Goal: Information Seeking & Learning: Learn about a topic

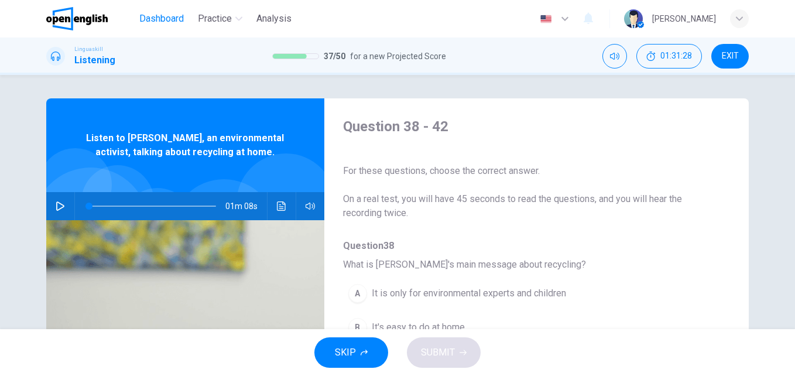
click at [179, 18] on span "Dashboard" at bounding box center [161, 19] width 44 height 14
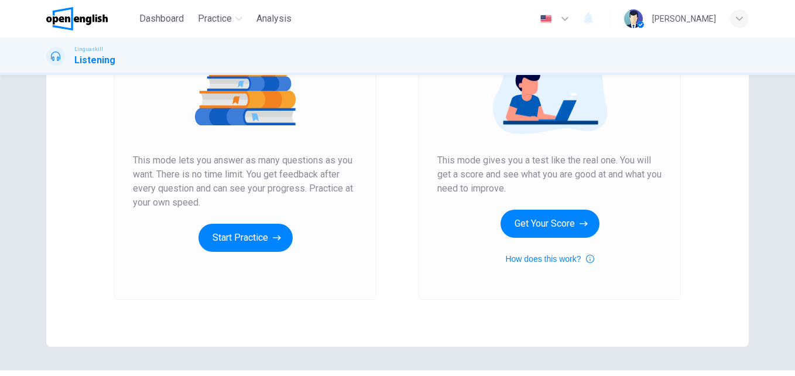
scroll to position [190, 0]
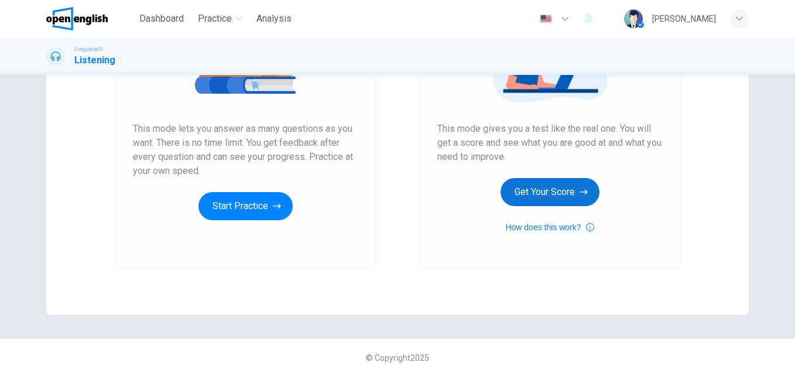
click at [508, 180] on button "Get Your Score" at bounding box center [549, 192] width 99 height 28
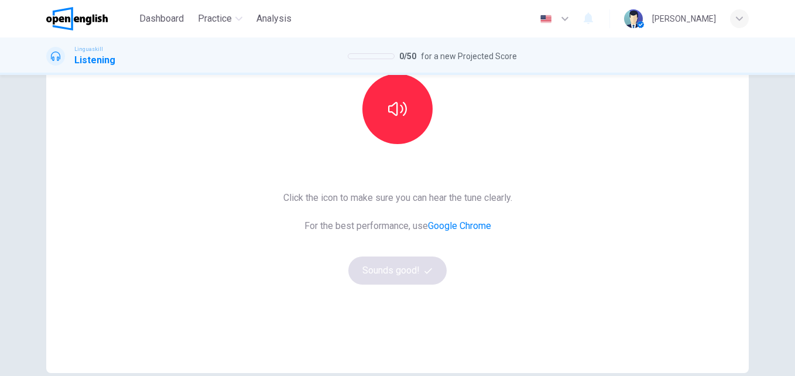
scroll to position [152, 0]
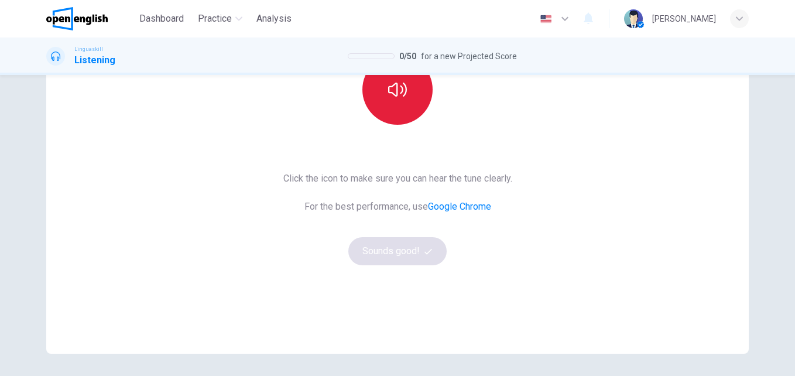
click at [383, 87] on button "button" at bounding box center [397, 89] width 70 height 70
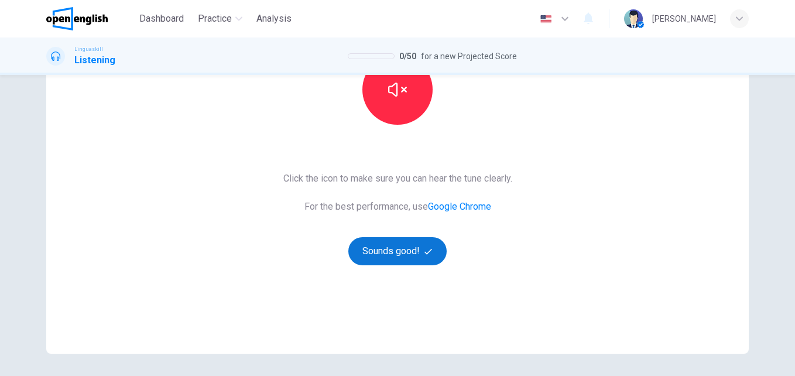
click at [424, 252] on icon "button" at bounding box center [428, 252] width 8 height 8
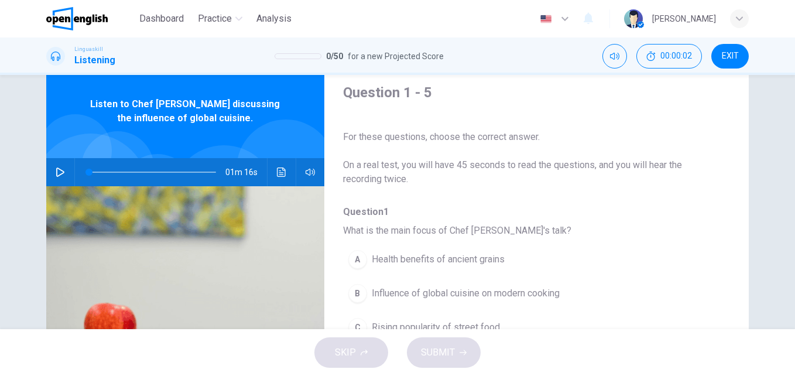
scroll to position [32, 0]
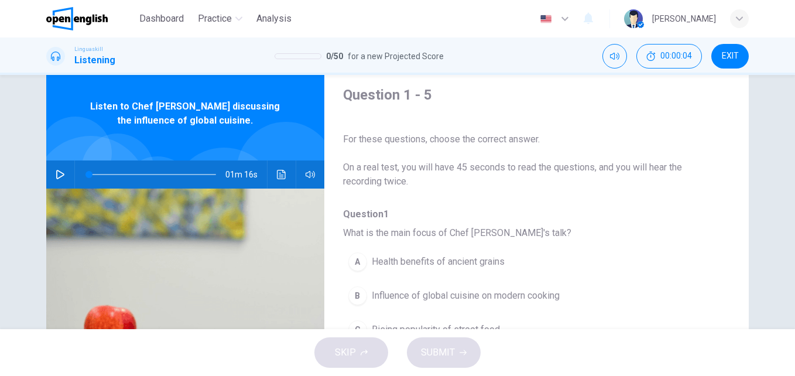
click at [52, 174] on button "button" at bounding box center [60, 174] width 19 height 28
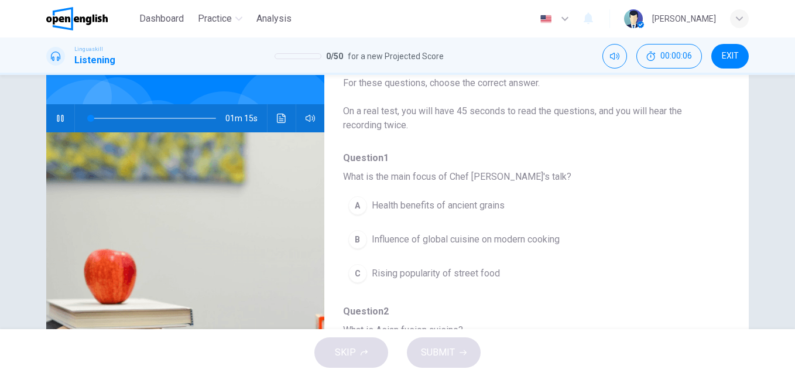
scroll to position [104, 0]
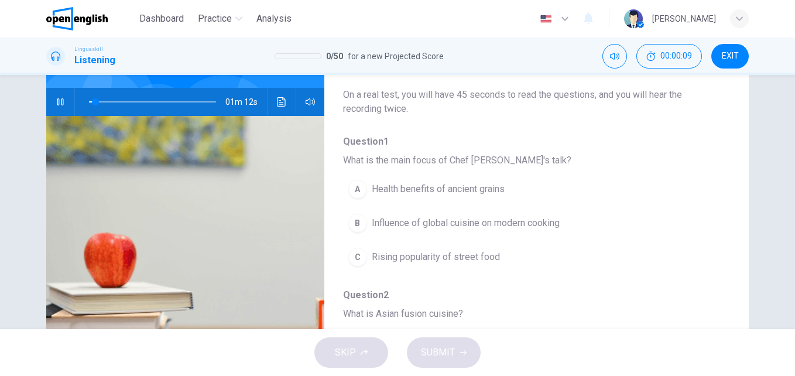
type input "*"
click at [509, 224] on span "Influence of global cuisine on modern cooking" at bounding box center [466, 223] width 188 height 14
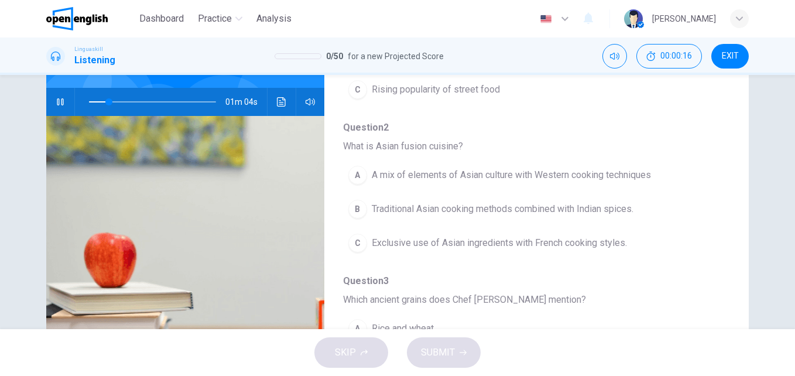
scroll to position [176, 0]
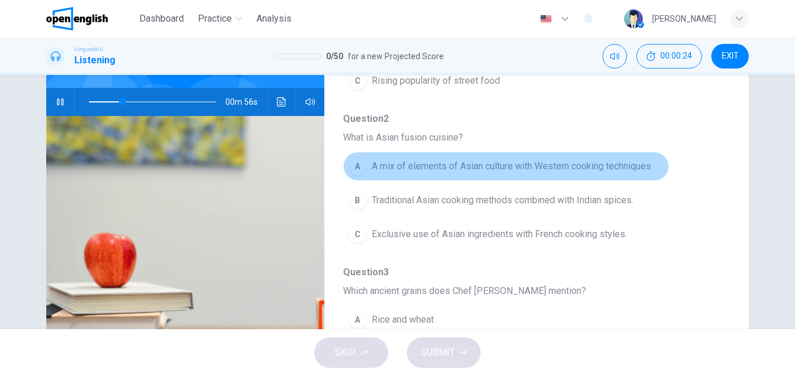
click at [540, 168] on span "A mix of elements of Asian culture with Western cooking techniques" at bounding box center [511, 166] width 279 height 14
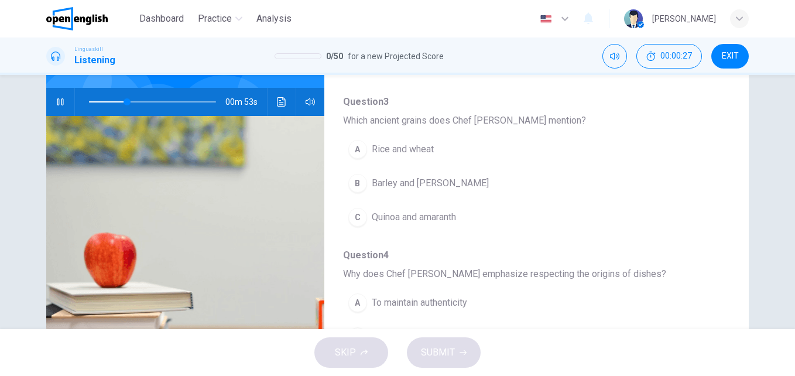
scroll to position [359, 0]
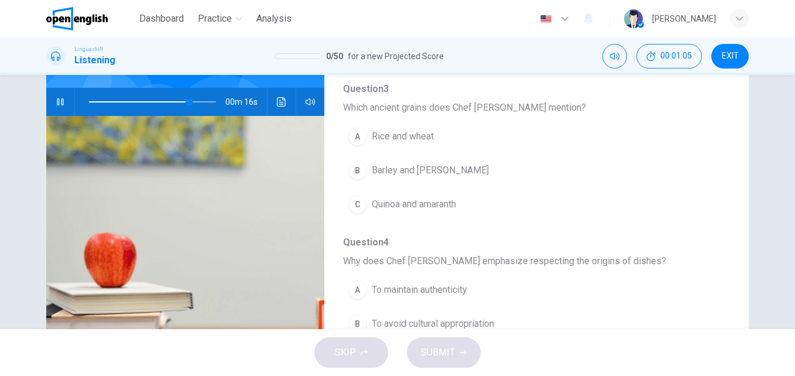
click at [143, 101] on span at bounding box center [152, 102] width 127 height 16
click at [419, 207] on span "Quinoa and amaranth" at bounding box center [414, 204] width 84 height 14
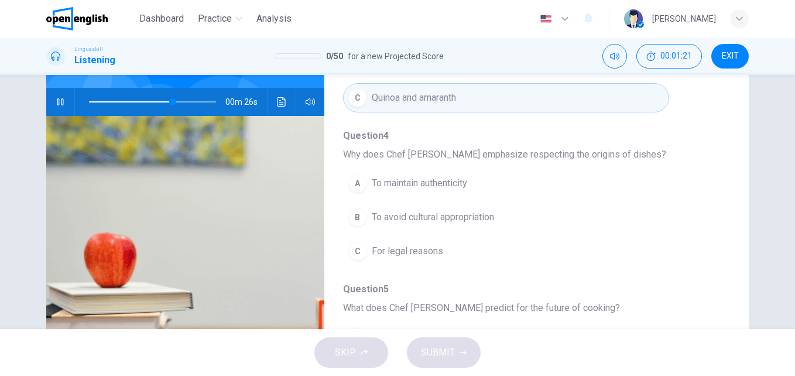
scroll to position [469, 0]
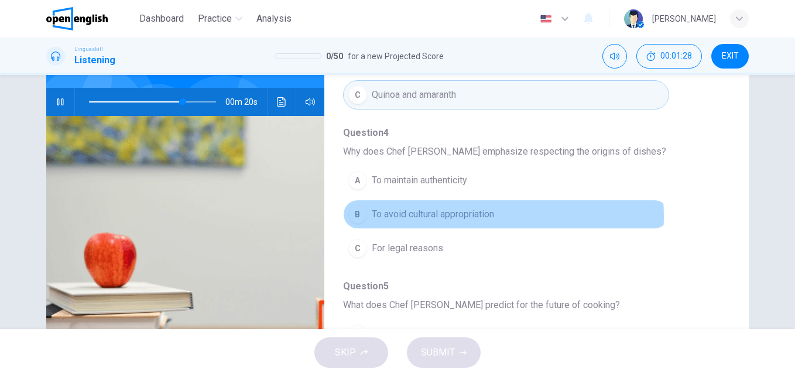
click at [453, 217] on span "To avoid cultural appropriation" at bounding box center [433, 214] width 122 height 14
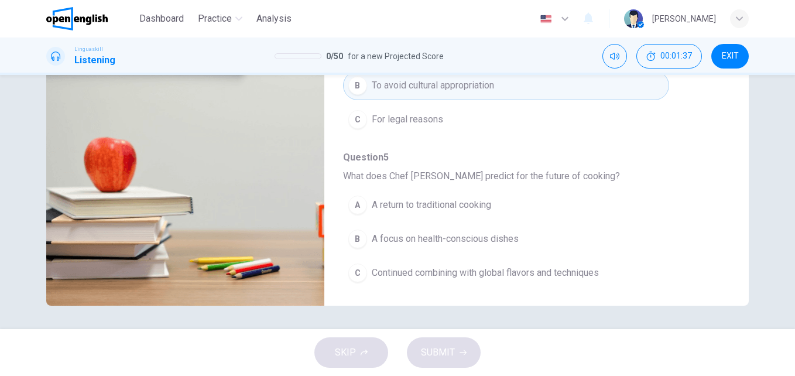
scroll to position [505, 0]
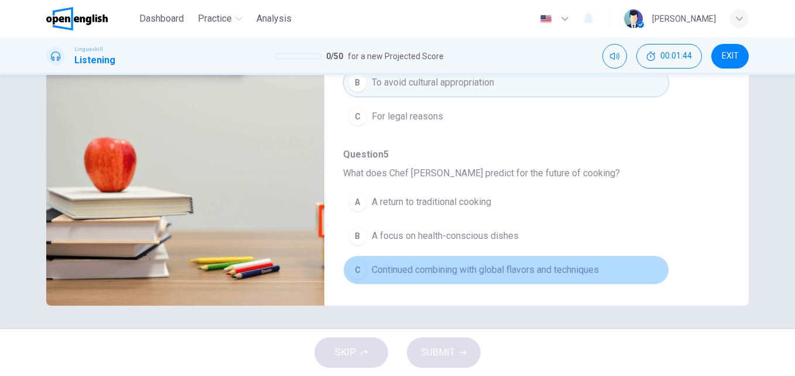
click at [512, 271] on span "Continued combining with global flavors and techniques" at bounding box center [485, 270] width 227 height 14
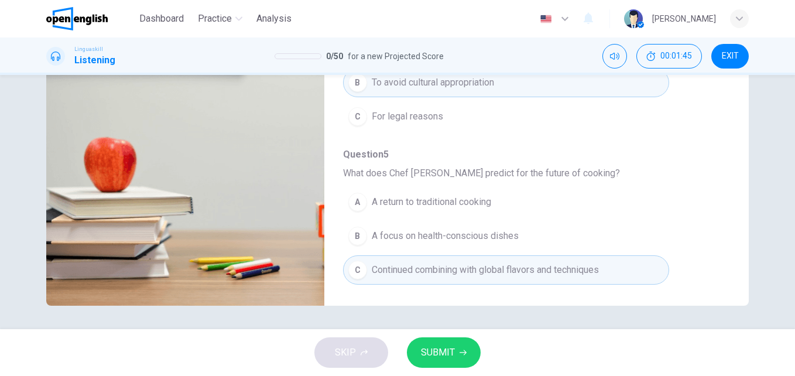
click at [456, 345] on button "SUBMIT" at bounding box center [444, 352] width 74 height 30
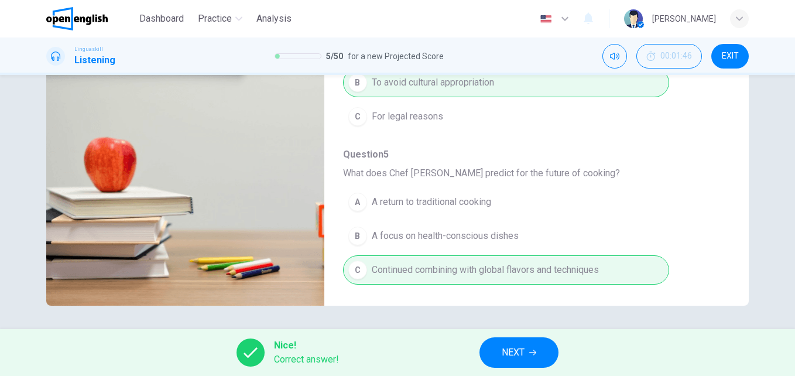
type input "*"
click at [522, 351] on span "NEXT" at bounding box center [513, 352] width 23 height 16
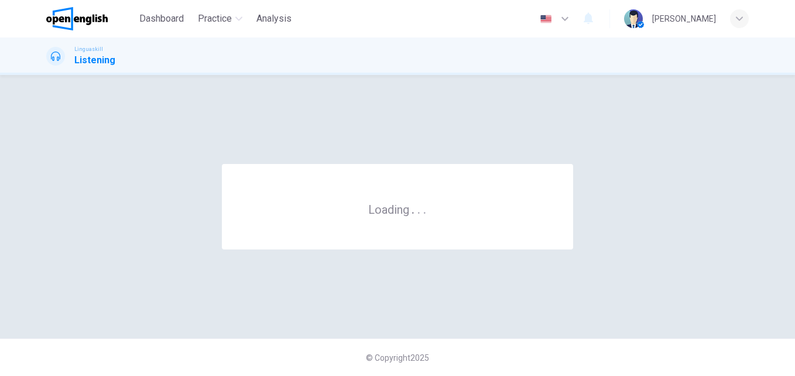
scroll to position [0, 0]
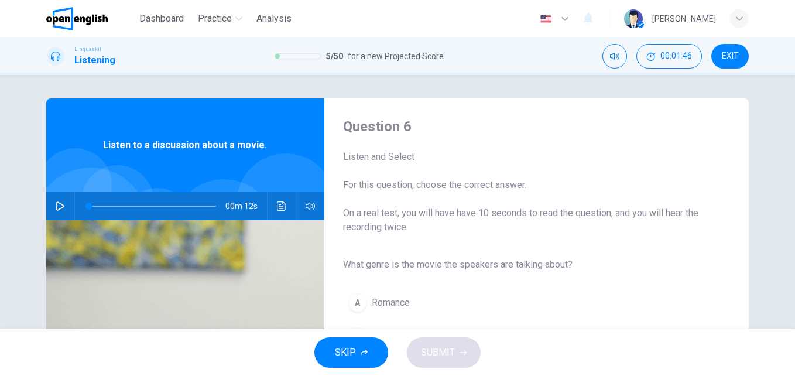
click at [63, 207] on button "button" at bounding box center [60, 206] width 19 height 28
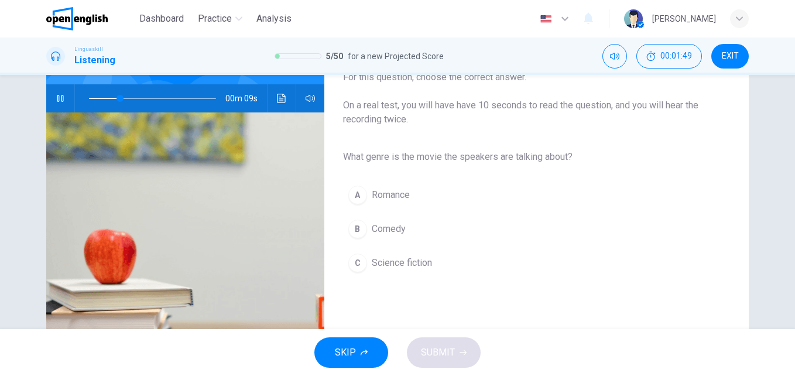
scroll to position [113, 0]
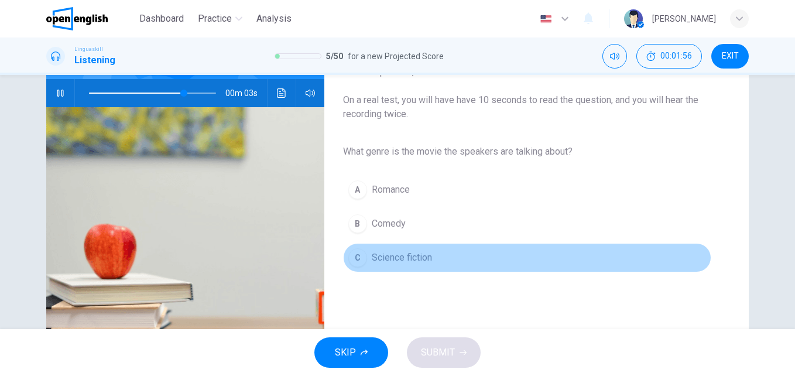
click at [397, 254] on span "Science fiction" at bounding box center [402, 258] width 60 height 14
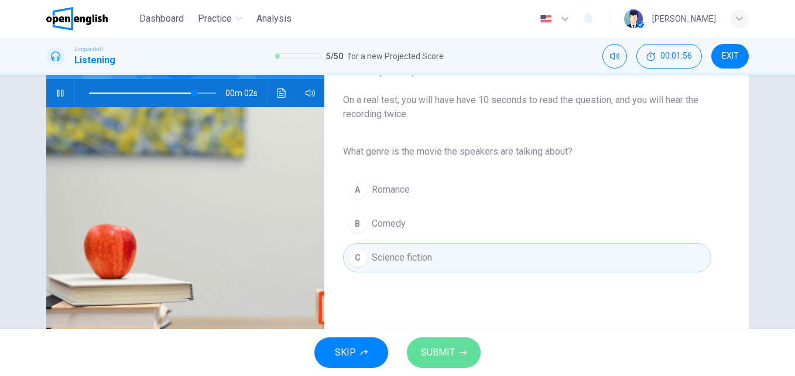
click at [446, 353] on span "SUBMIT" at bounding box center [438, 352] width 34 height 16
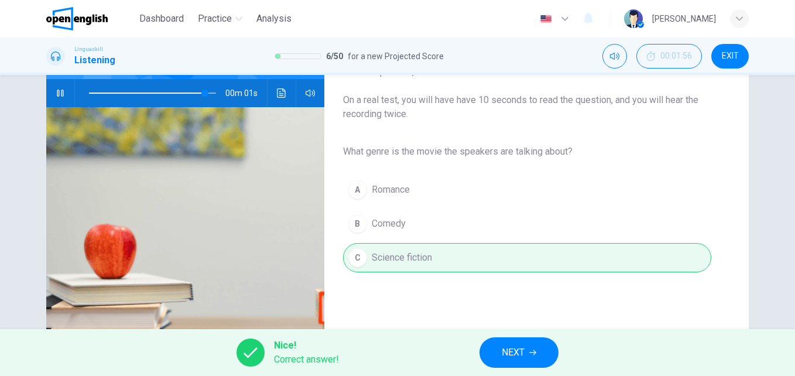
type input "*"
click at [522, 352] on span "NEXT" at bounding box center [513, 352] width 23 height 16
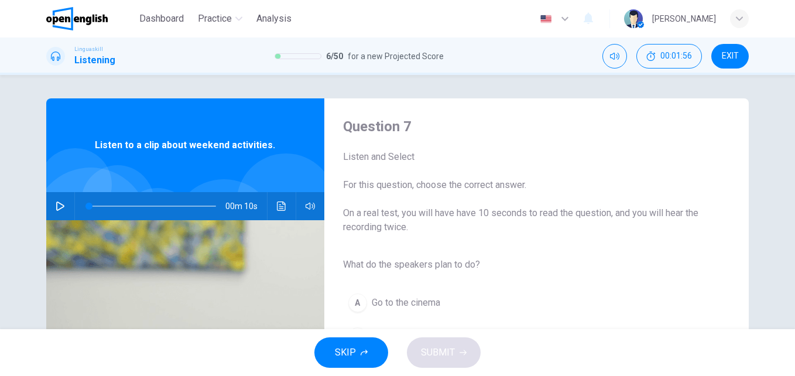
click at [57, 203] on icon "button" at bounding box center [60, 205] width 9 height 9
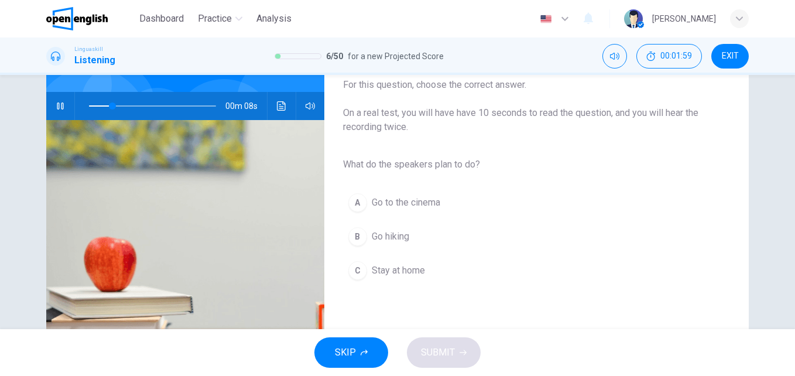
scroll to position [104, 0]
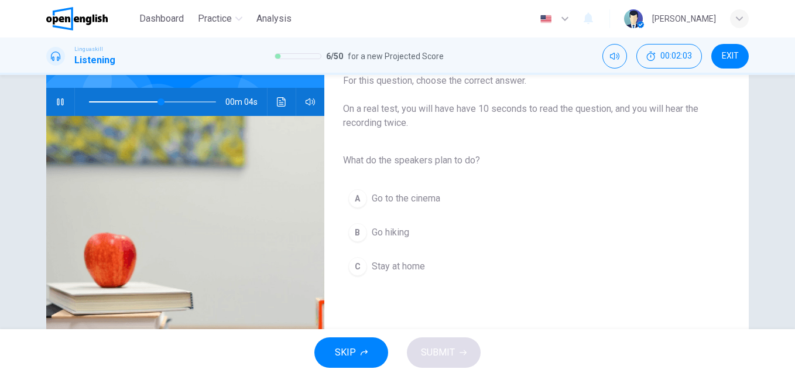
click at [386, 232] on span "Go hiking" at bounding box center [390, 232] width 37 height 14
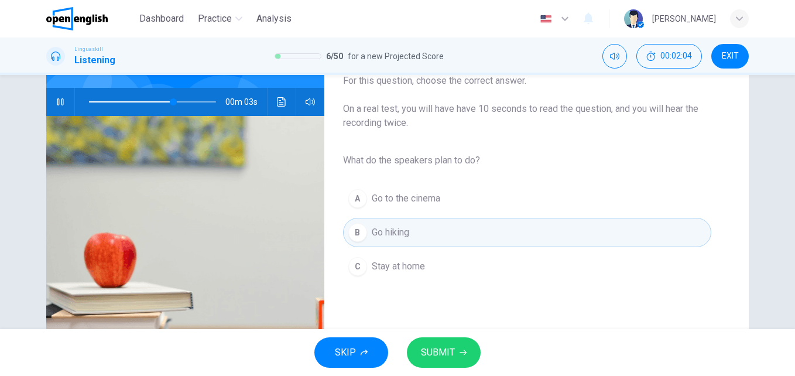
click at [438, 354] on span "SUBMIT" at bounding box center [438, 352] width 34 height 16
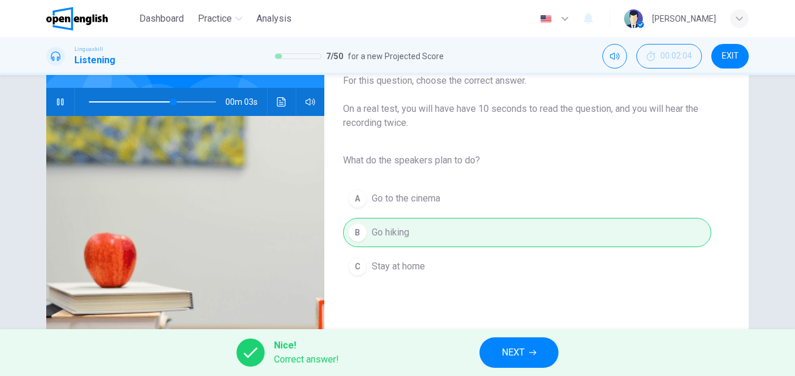
type input "**"
click at [498, 348] on button "NEXT" at bounding box center [518, 352] width 79 height 30
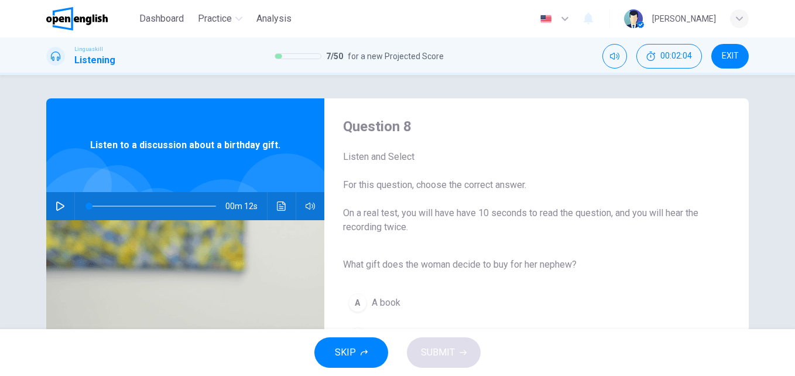
click at [56, 203] on icon "button" at bounding box center [60, 205] width 8 height 9
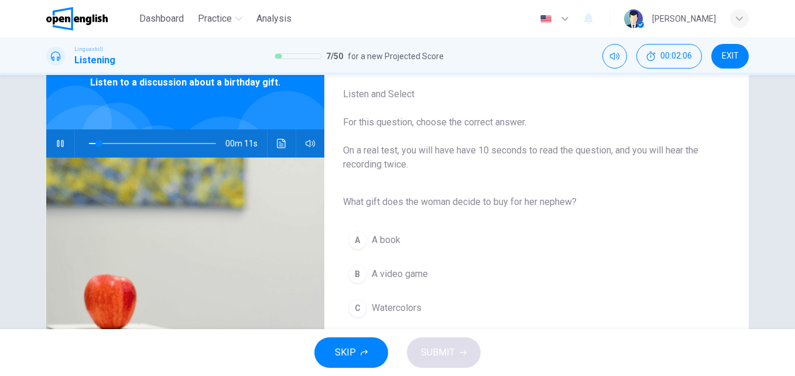
scroll to position [80, 0]
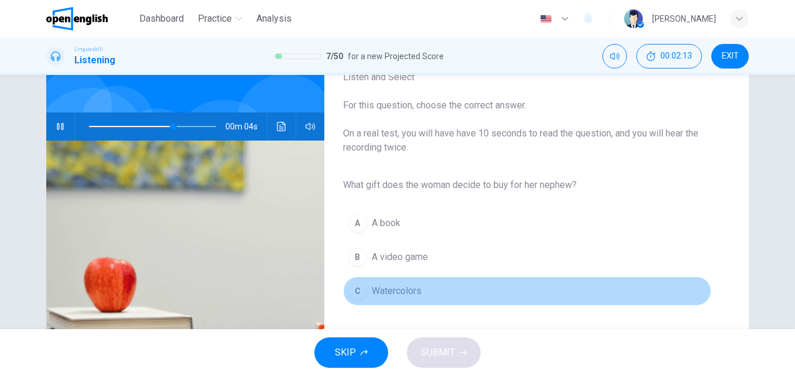
click at [411, 291] on span "Watercolors" at bounding box center [397, 291] width 50 height 14
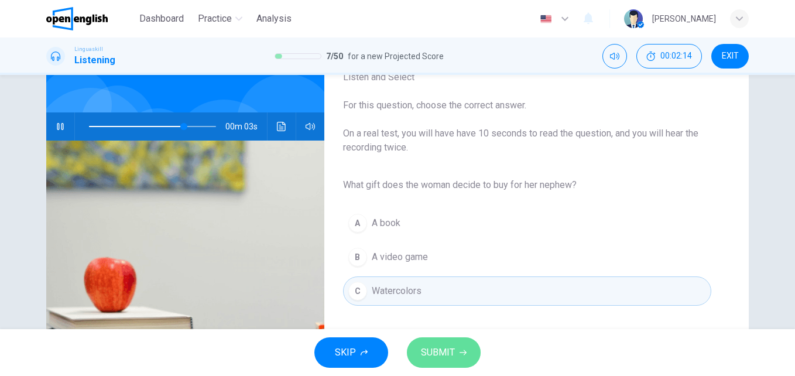
drag, startPoint x: 444, startPoint y: 348, endPoint x: 438, endPoint y: 344, distance: 6.7
click at [442, 348] on span "SUBMIT" at bounding box center [438, 352] width 34 height 16
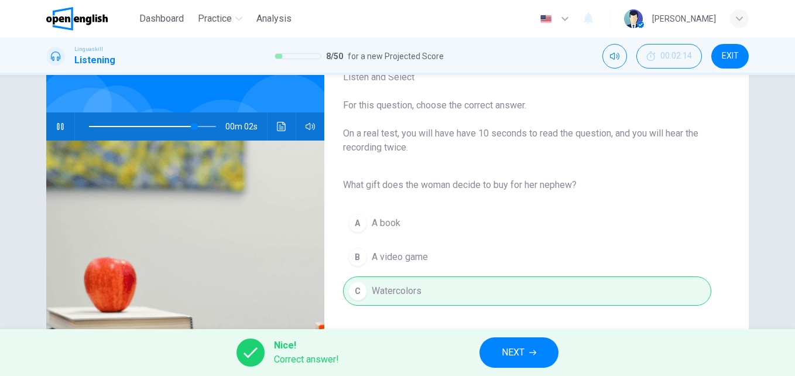
type input "**"
click at [506, 354] on span "NEXT" at bounding box center [513, 352] width 23 height 16
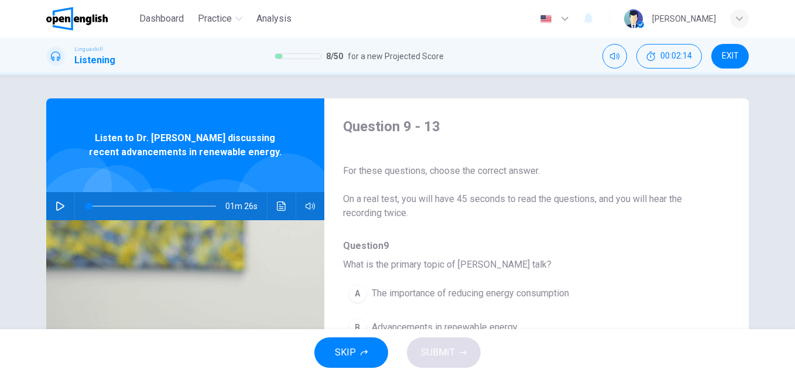
click at [63, 203] on button "button" at bounding box center [60, 206] width 19 height 28
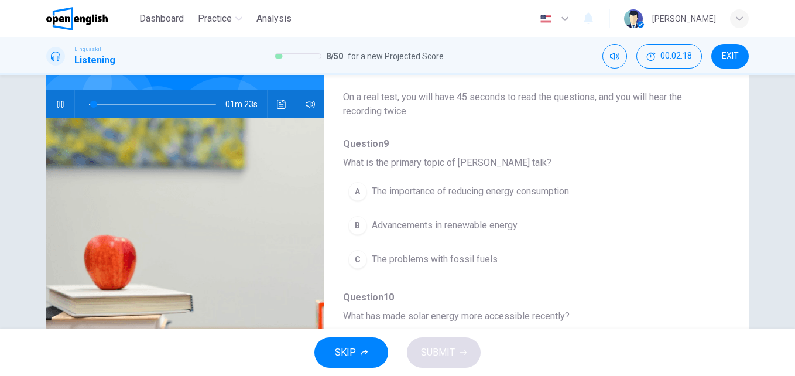
scroll to position [110, 0]
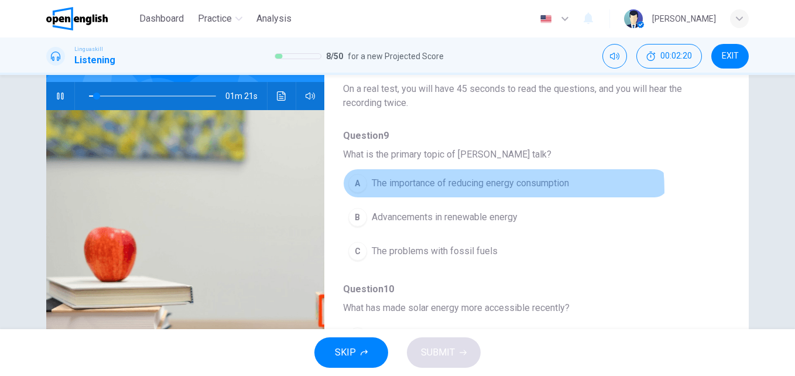
click at [457, 190] on button "A The importance of reducing energy consumption" at bounding box center [506, 183] width 326 height 29
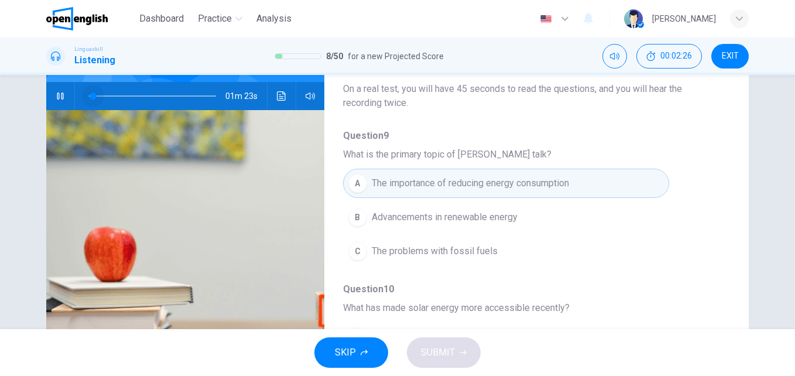
click at [90, 96] on span at bounding box center [93, 95] width 7 height 7
click at [456, 220] on span "Advancements in renewable energy" at bounding box center [445, 217] width 146 height 14
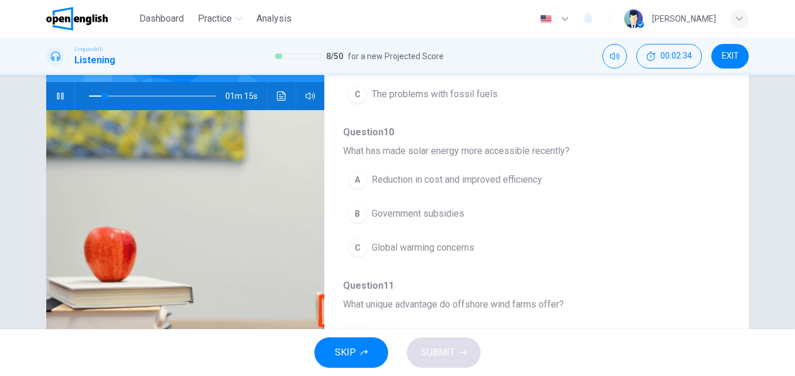
scroll to position [164, 0]
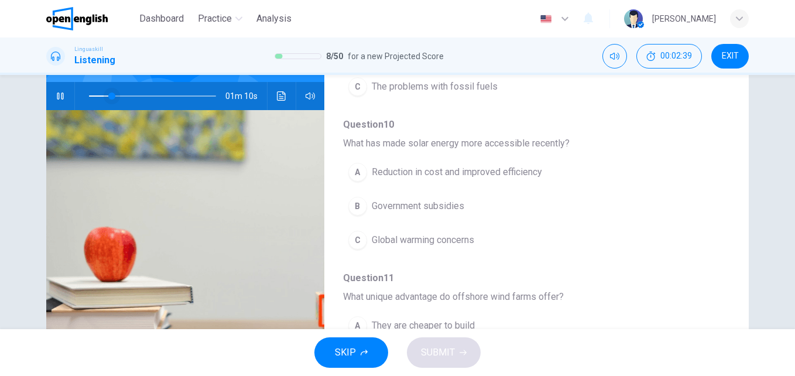
click at [108, 95] on span at bounding box center [111, 95] width 7 height 7
click at [108, 94] on span at bounding box center [152, 96] width 127 height 16
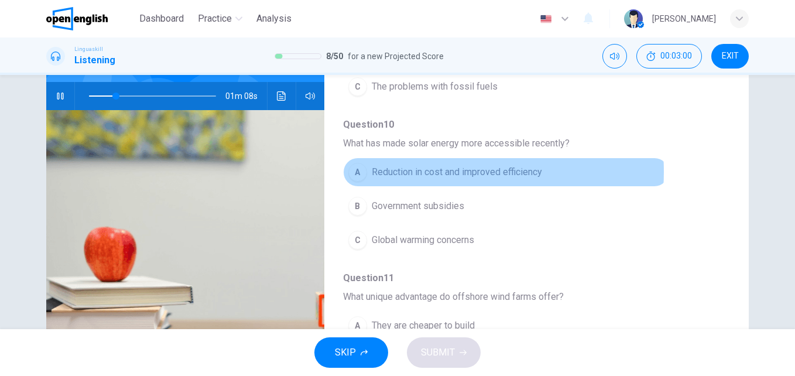
click at [424, 172] on span "Reduction in cost and improved efficiency" at bounding box center [457, 172] width 170 height 14
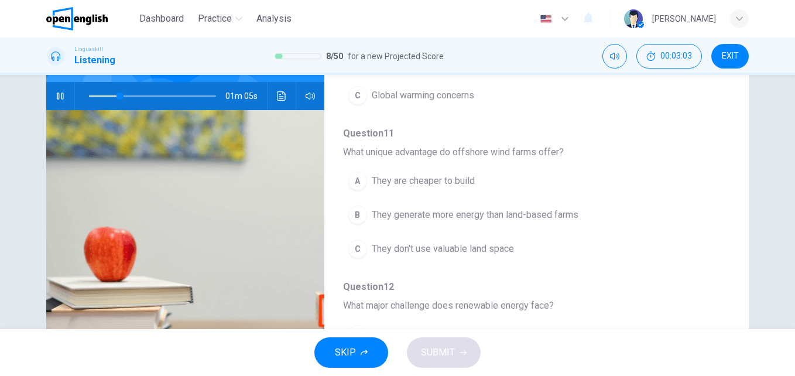
scroll to position [334, 0]
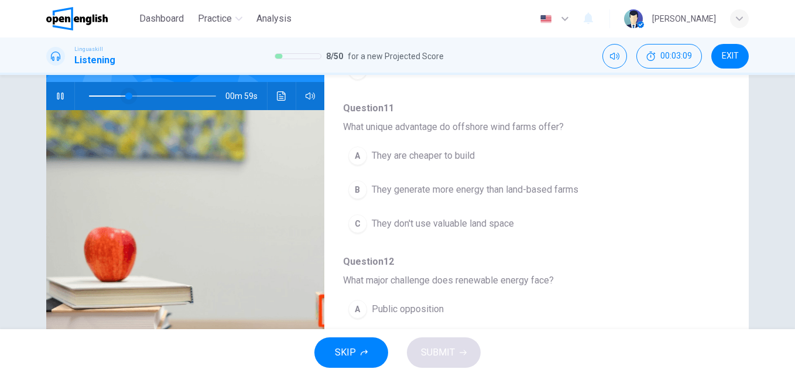
click at [125, 95] on span at bounding box center [128, 95] width 7 height 7
click at [116, 94] on span at bounding box center [152, 96] width 127 height 16
click at [109, 96] on span at bounding box center [152, 96] width 127 height 16
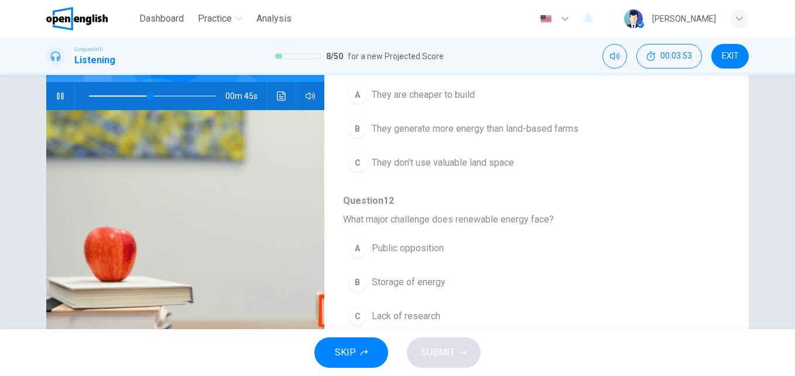
scroll to position [392, 0]
click at [498, 160] on span "They don't use valuable land space" at bounding box center [443, 166] width 142 height 14
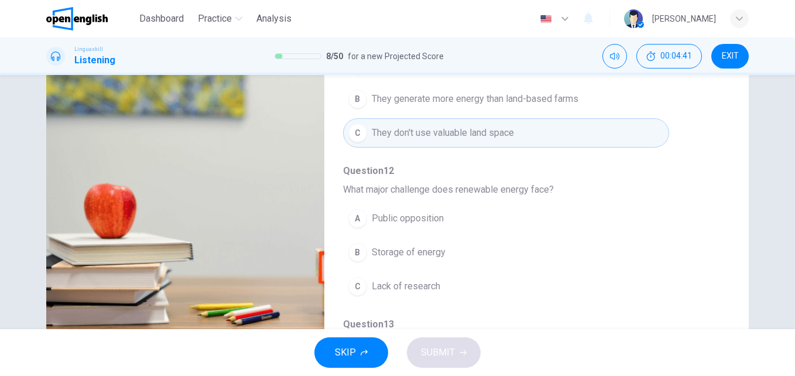
scroll to position [75, 0]
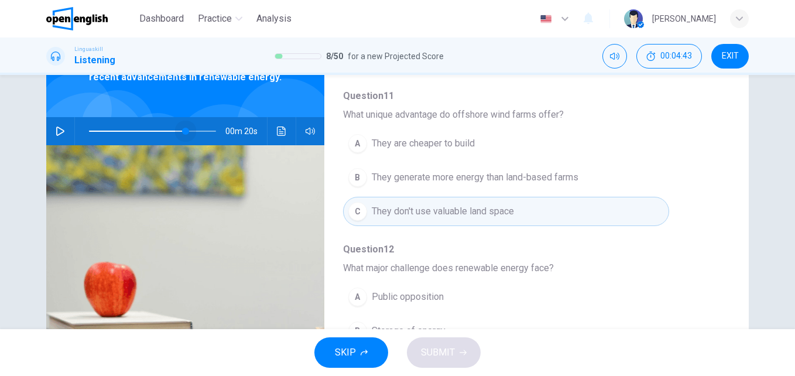
click at [183, 131] on span at bounding box center [152, 131] width 127 height 16
click at [56, 132] on icon "button" at bounding box center [60, 130] width 9 height 9
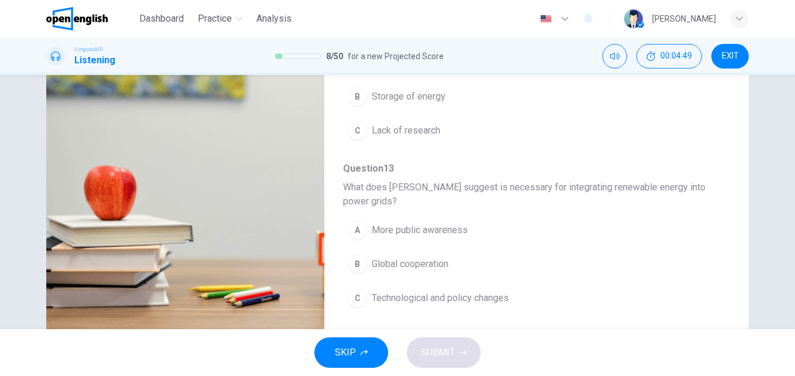
scroll to position [181, 0]
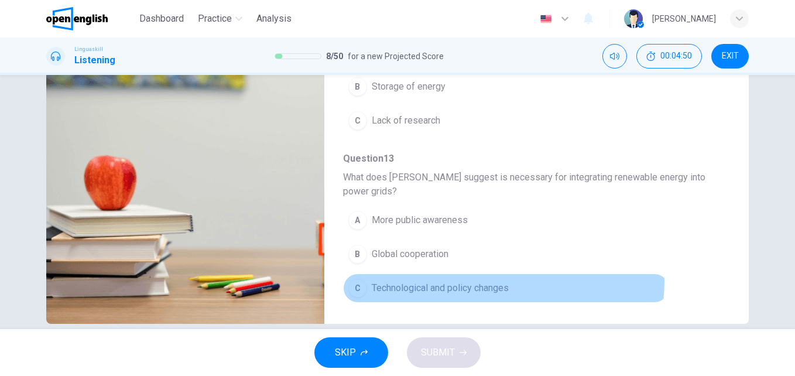
click at [494, 282] on span "Technological and policy changes" at bounding box center [440, 288] width 137 height 14
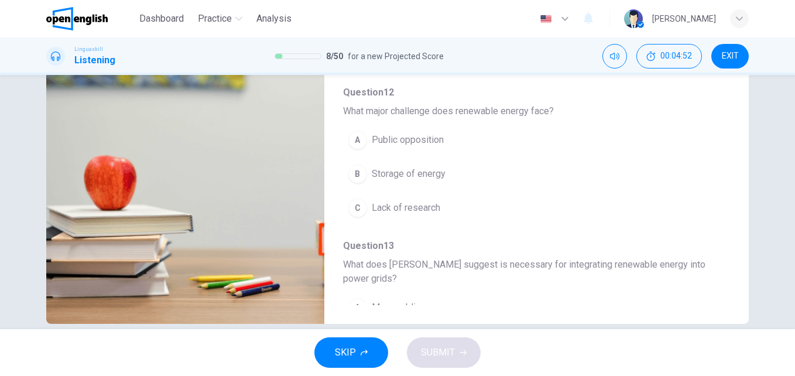
scroll to position [429, 0]
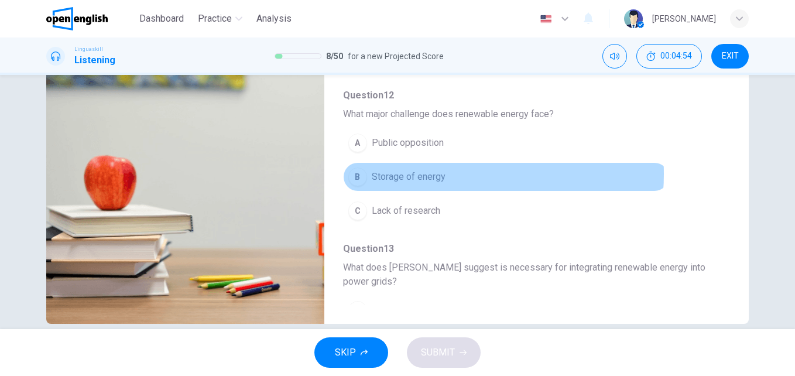
click at [422, 174] on span "Storage of energy" at bounding box center [409, 177] width 74 height 14
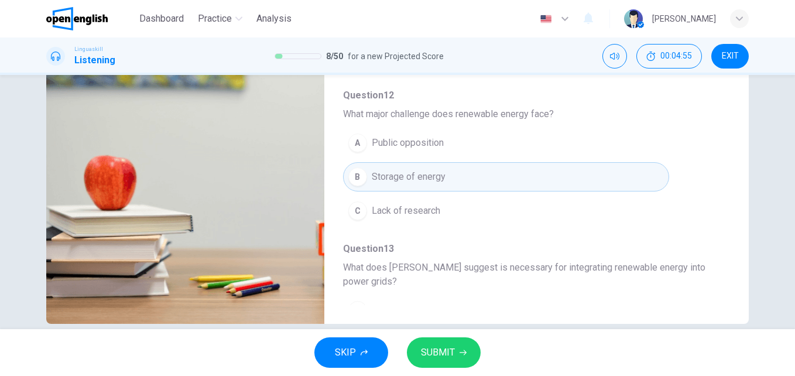
click at [435, 348] on span "SUBMIT" at bounding box center [438, 352] width 34 height 16
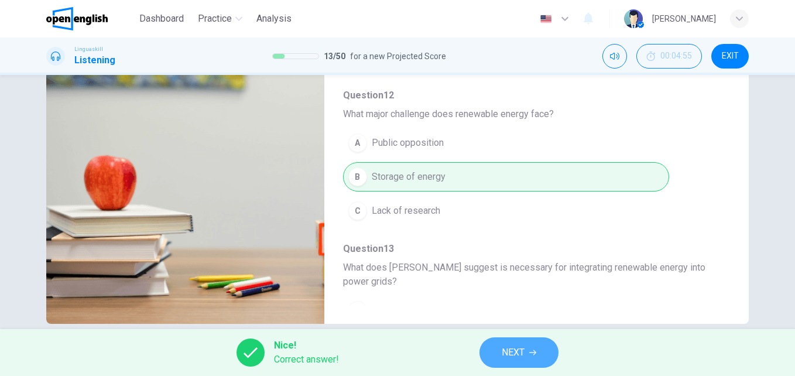
type input "**"
click at [505, 352] on span "NEXT" at bounding box center [513, 352] width 23 height 16
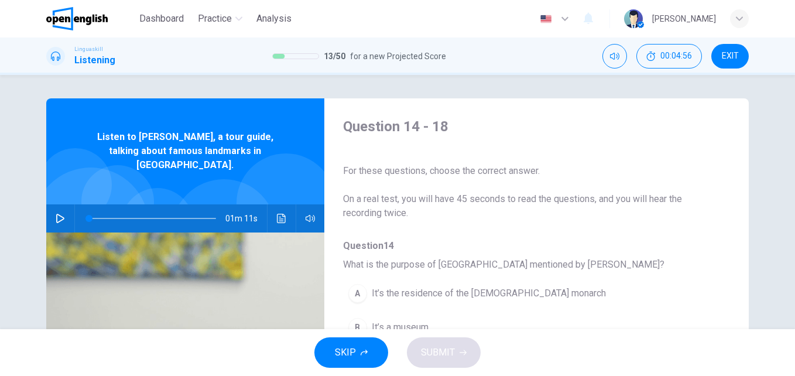
click at [59, 214] on icon "button" at bounding box center [60, 218] width 8 height 9
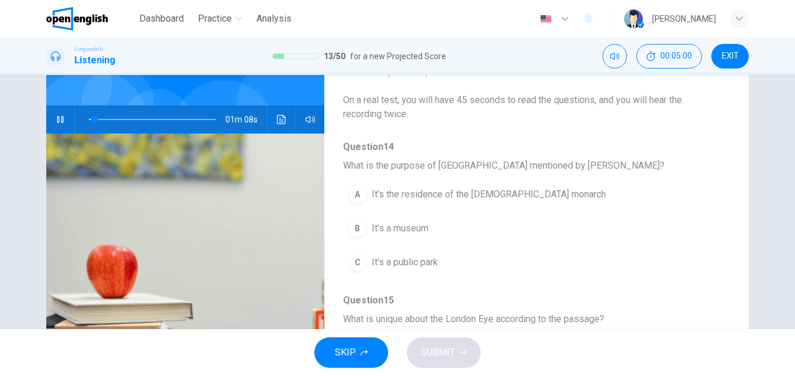
scroll to position [30, 0]
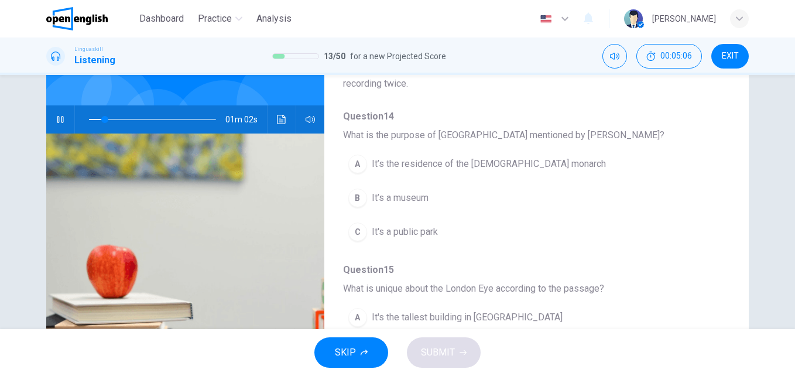
click at [459, 169] on span "It’s the residence of the [DEMOGRAPHIC_DATA] monarch" at bounding box center [489, 164] width 234 height 14
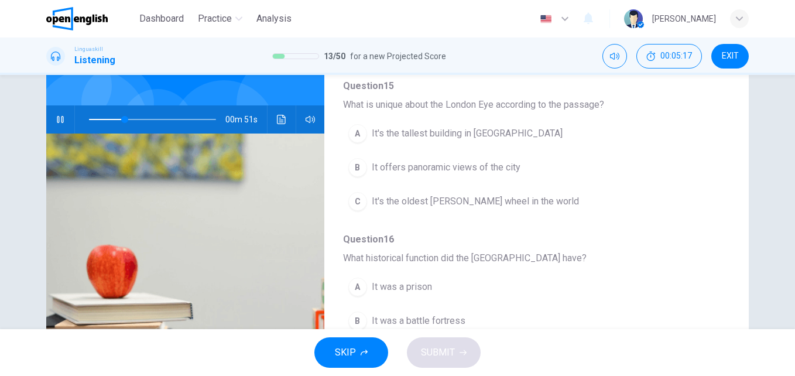
scroll to position [220, 0]
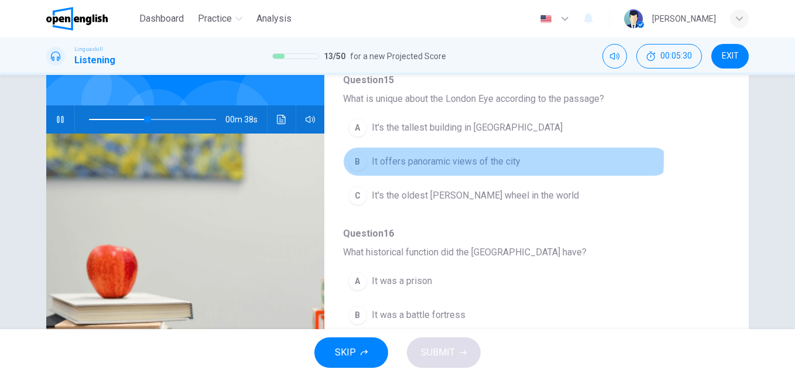
click at [454, 158] on span "It offers panoramic views of the city" at bounding box center [446, 162] width 149 height 14
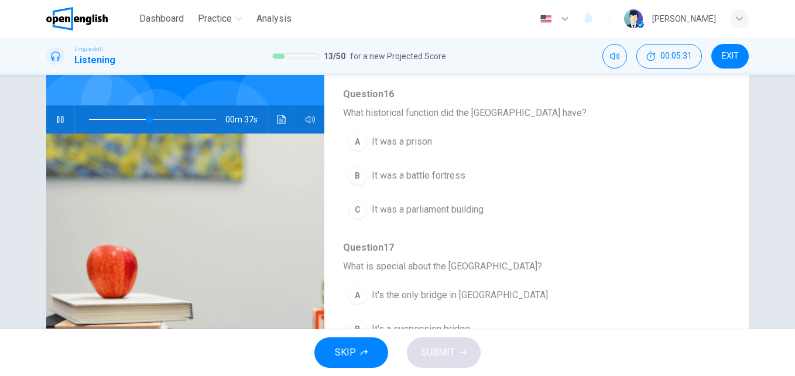
scroll to position [383, 0]
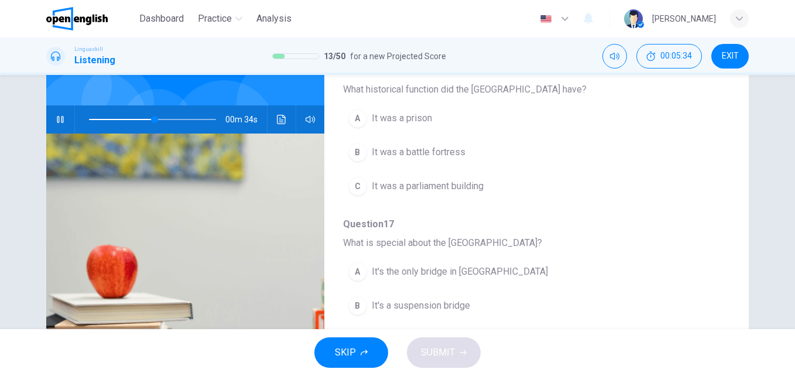
click at [412, 118] on span "It was a prison" at bounding box center [402, 118] width 60 height 14
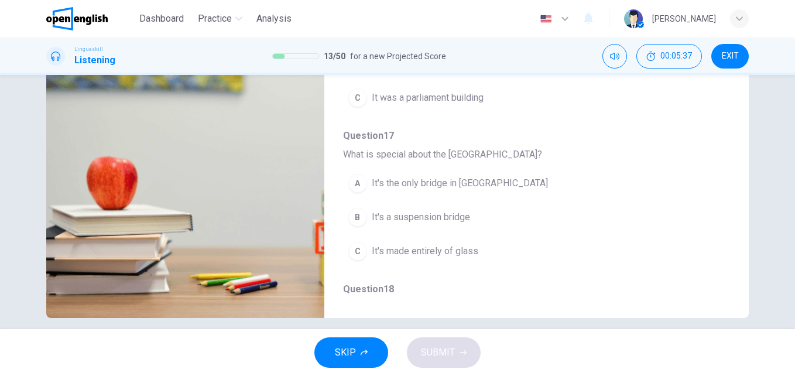
scroll to position [192, 0]
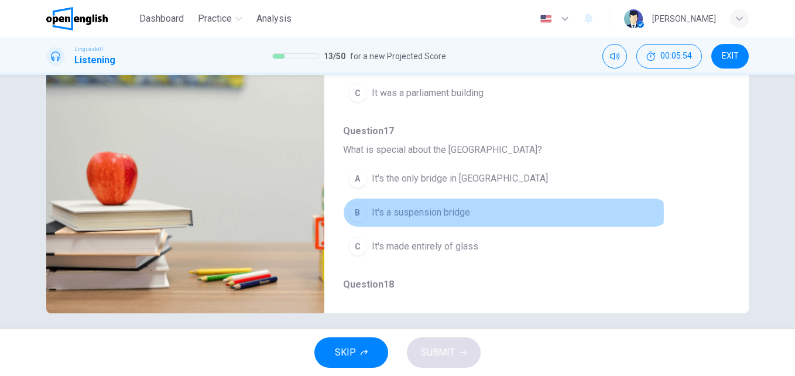
click at [445, 214] on span "It's a suspension bridge" at bounding box center [421, 212] width 98 height 14
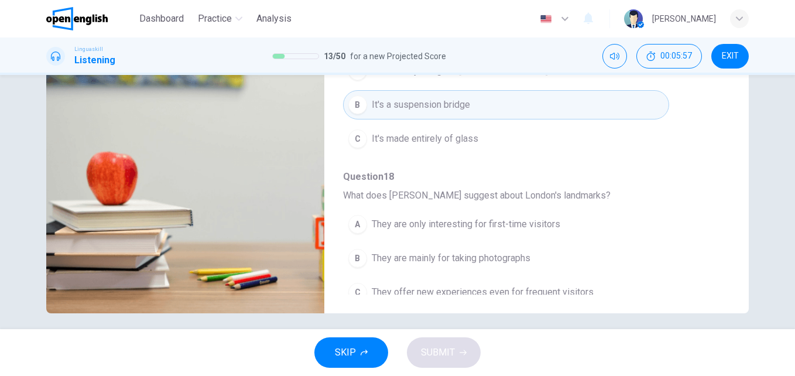
scroll to position [505, 0]
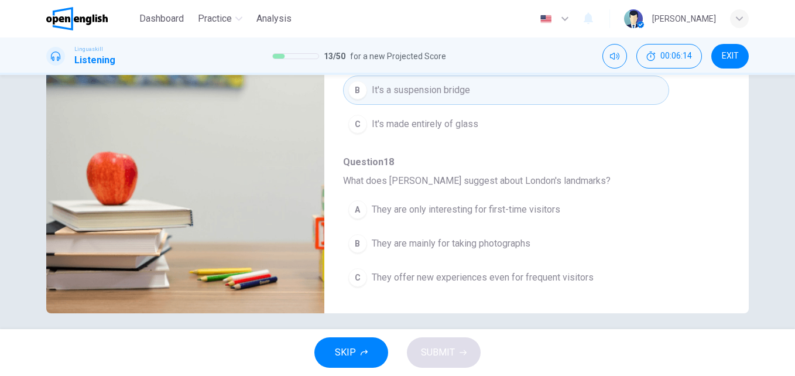
drag, startPoint x: 727, startPoint y: 235, endPoint x: 723, endPoint y: 213, distance: 22.0
click at [723, 213] on div "Question 14 - 18 For these questions, choose the correct answer. On a real test…" at bounding box center [397, 109] width 702 height 407
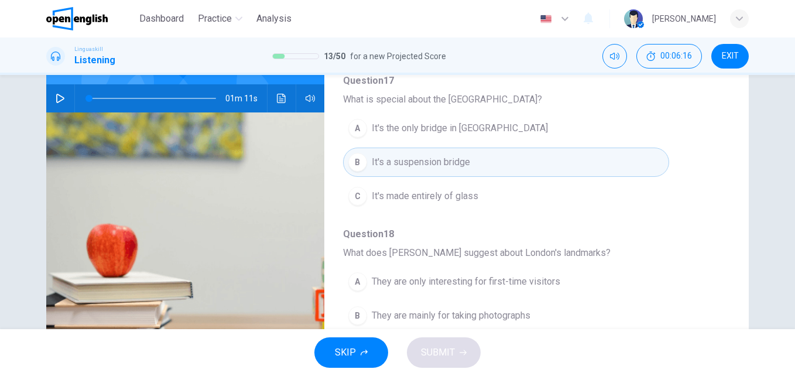
scroll to position [108, 0]
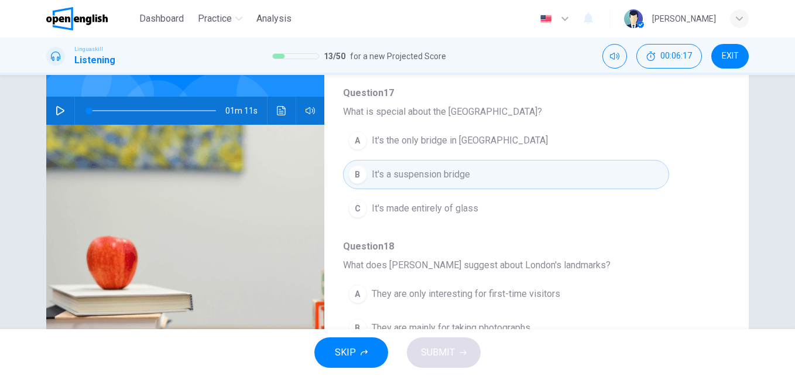
click at [191, 102] on span at bounding box center [152, 110] width 127 height 16
click at [47, 99] on div "00m 12s" at bounding box center [185, 111] width 278 height 28
click at [52, 98] on button "button" at bounding box center [60, 111] width 19 height 28
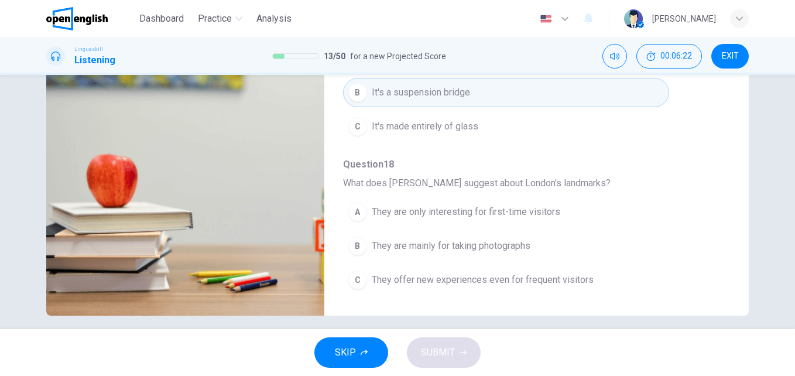
scroll to position [200, 0]
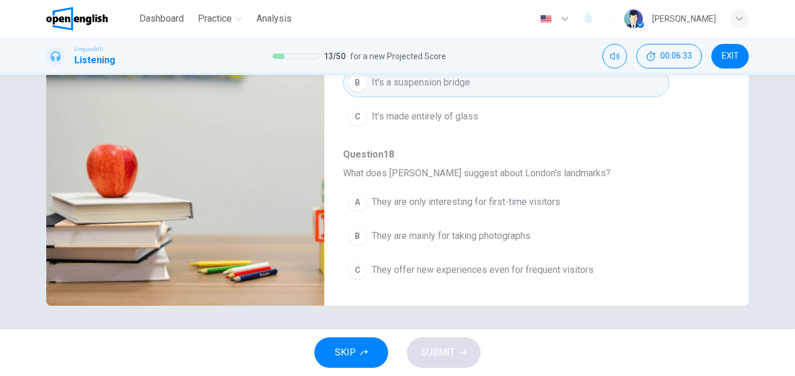
type input "*"
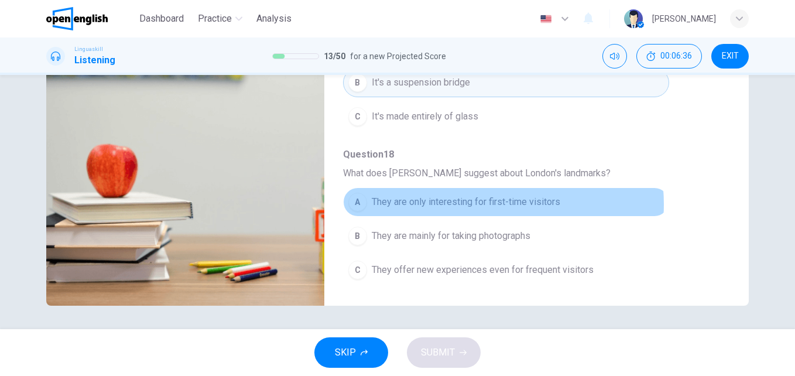
click at [472, 204] on span "They are only interesting for first-time visitors" at bounding box center [466, 202] width 188 height 14
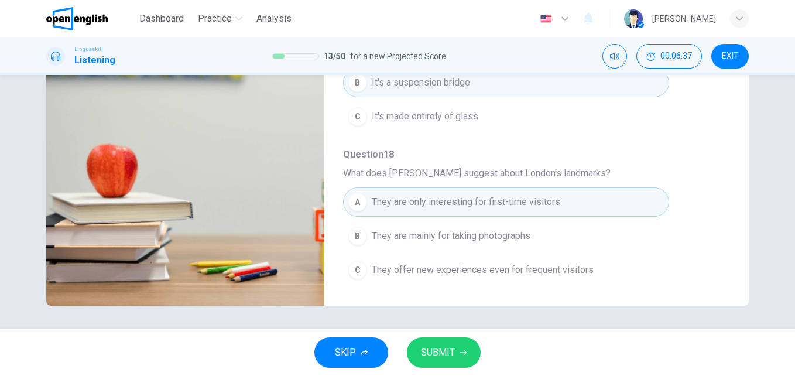
click at [455, 351] on button "SUBMIT" at bounding box center [444, 352] width 74 height 30
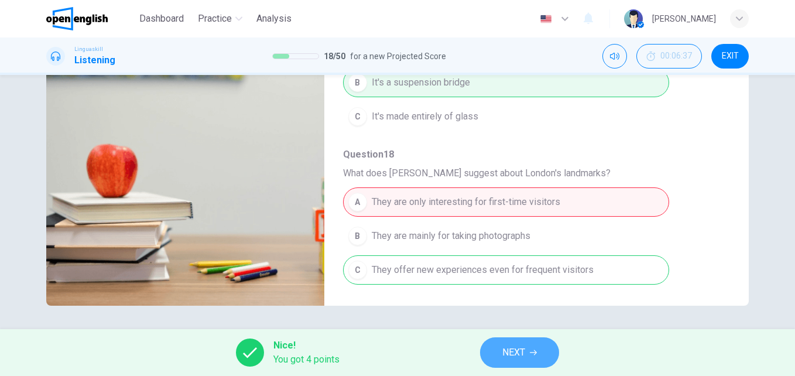
click at [521, 356] on span "NEXT" at bounding box center [513, 352] width 23 height 16
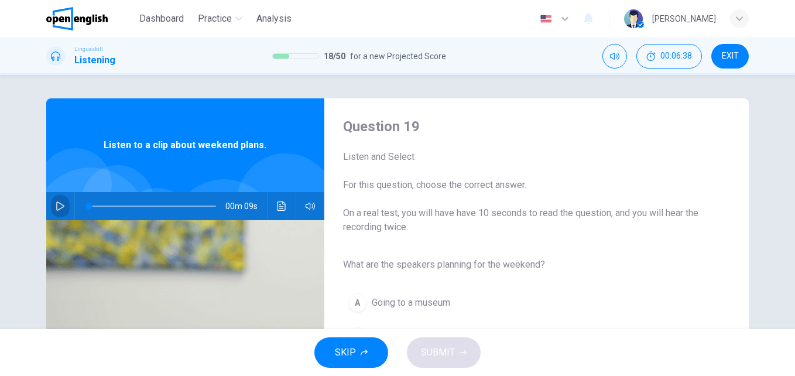
click at [61, 209] on icon "button" at bounding box center [60, 205] width 9 height 9
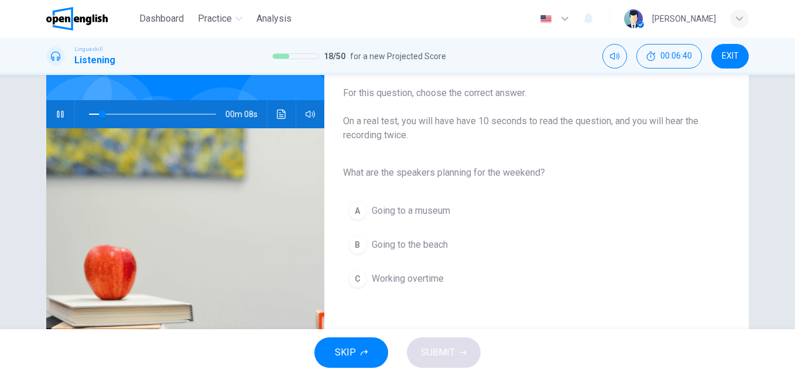
scroll to position [110, 0]
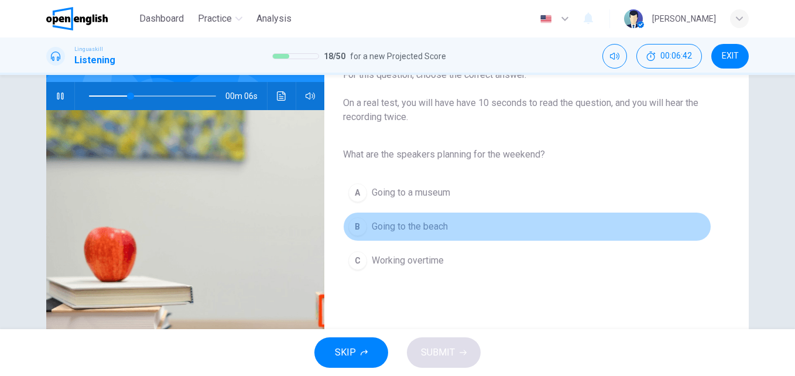
click at [444, 229] on span "Going to the beach" at bounding box center [410, 227] width 76 height 14
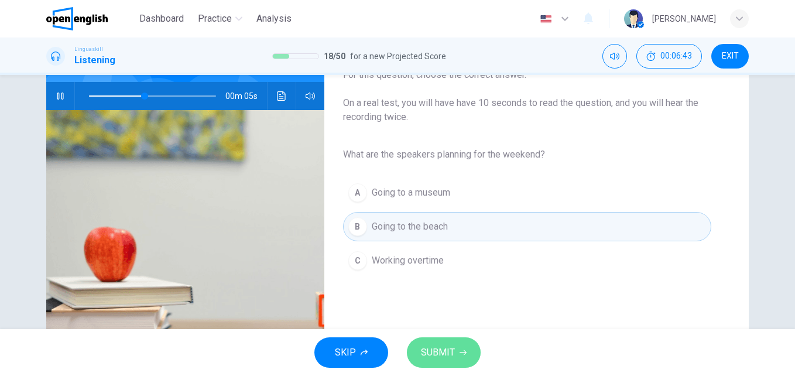
click at [449, 355] on span "SUBMIT" at bounding box center [438, 352] width 34 height 16
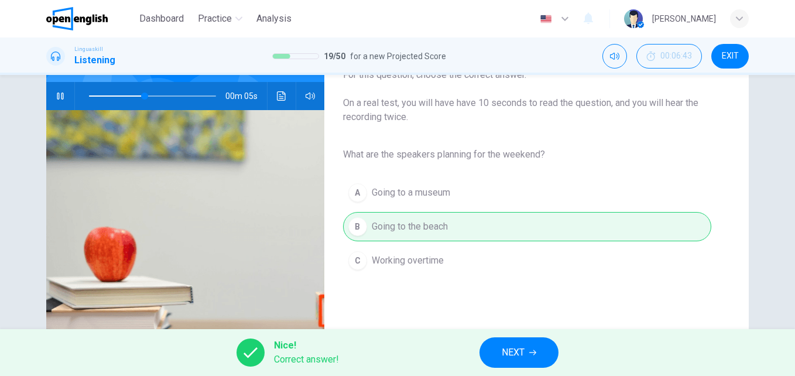
type input "**"
click at [495, 348] on button "NEXT" at bounding box center [518, 352] width 79 height 30
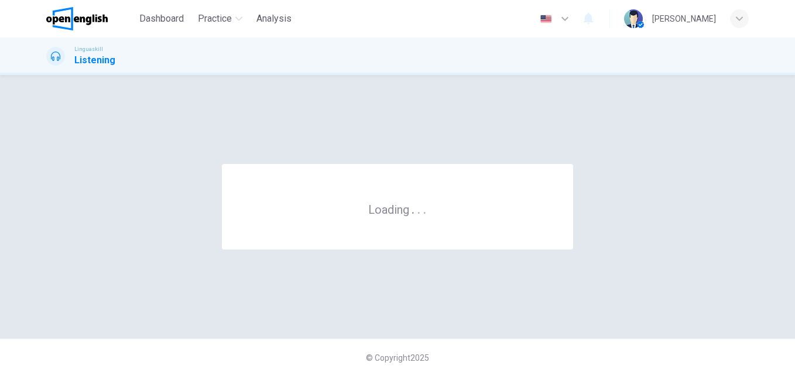
scroll to position [0, 0]
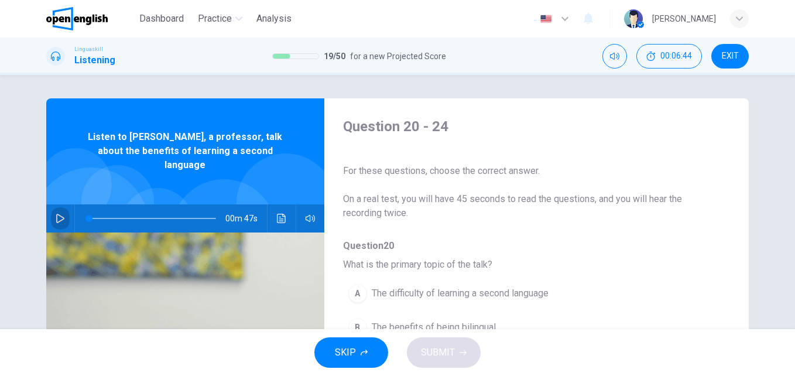
click at [61, 214] on icon "button" at bounding box center [60, 218] width 9 height 9
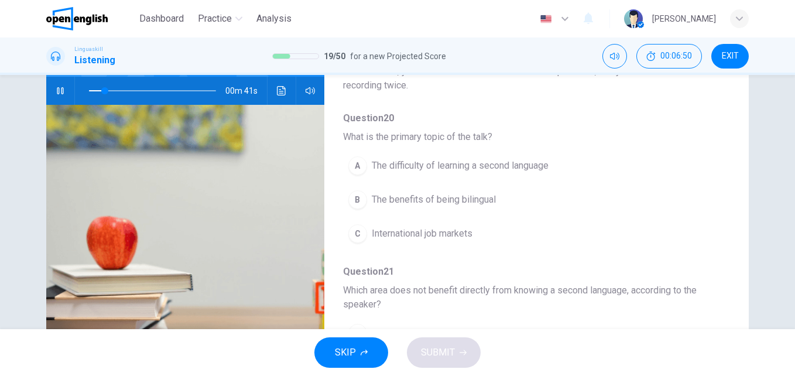
scroll to position [138, 0]
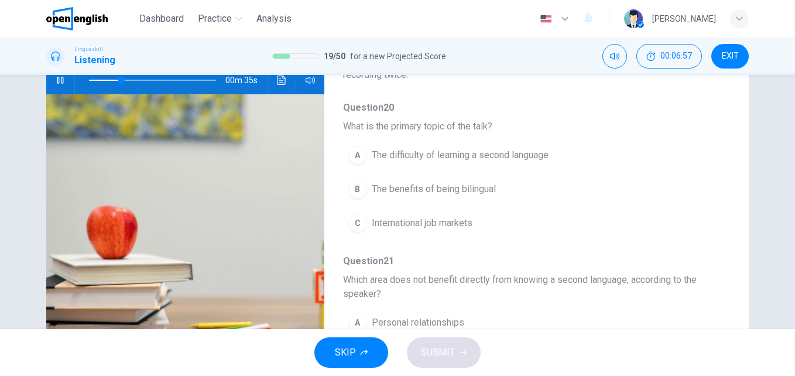
click at [459, 190] on span "The benefits of being bilingual" at bounding box center [434, 189] width 124 height 14
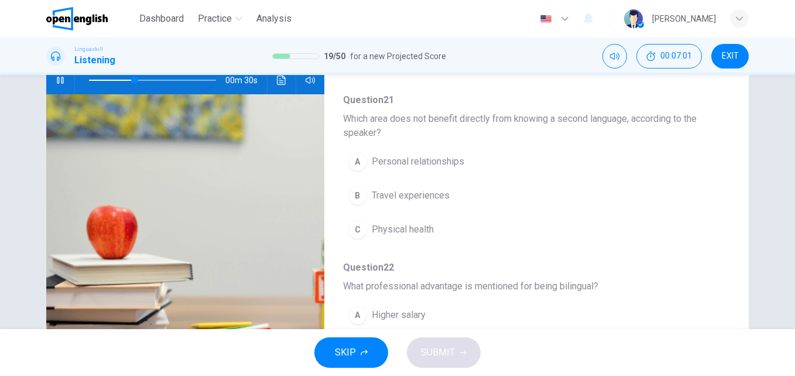
scroll to position [165, 0]
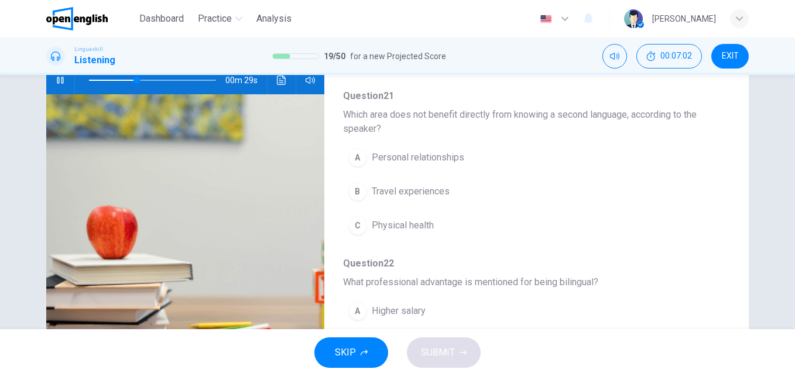
click at [415, 196] on span "Travel experiences" at bounding box center [411, 191] width 78 height 14
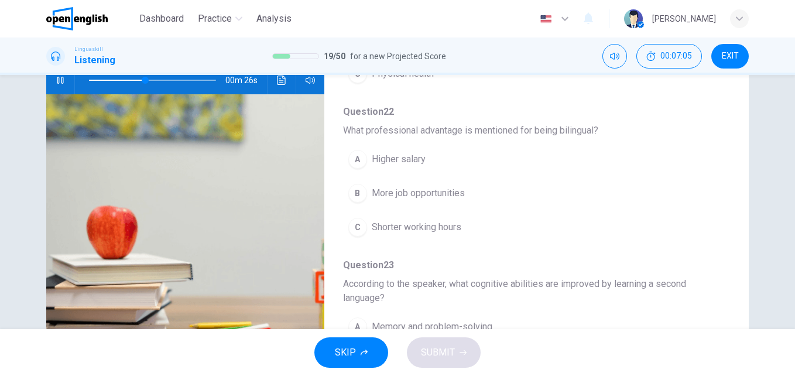
scroll to position [321, 0]
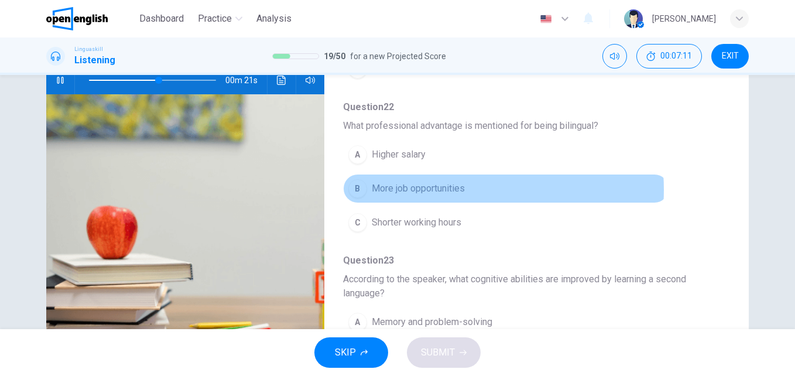
click at [433, 190] on span "More job opportunities" at bounding box center [418, 188] width 93 height 14
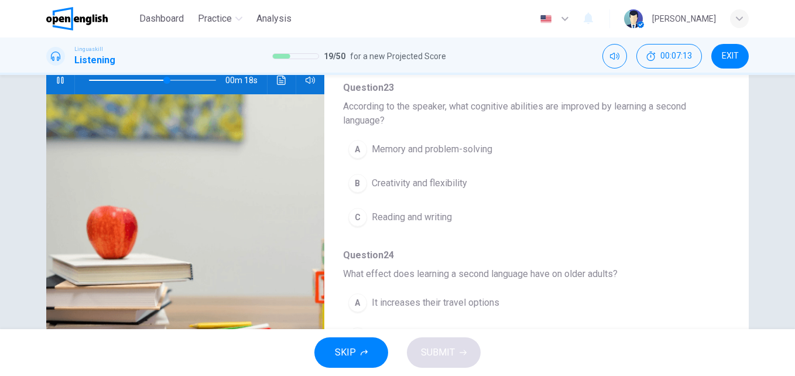
scroll to position [478, 0]
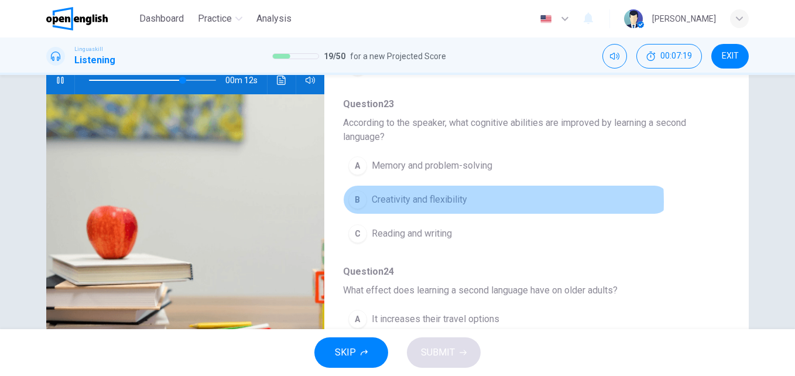
click at [424, 201] on span "Creativity and flexibility" at bounding box center [419, 200] width 95 height 14
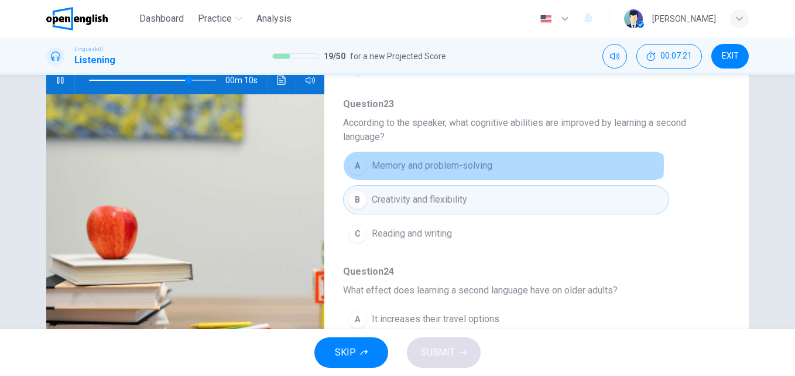
click at [455, 165] on span "Memory and problem-solving" at bounding box center [432, 166] width 121 height 14
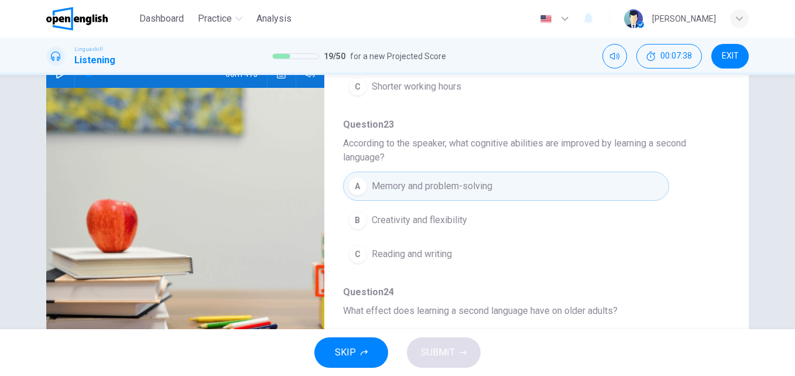
scroll to position [112, 0]
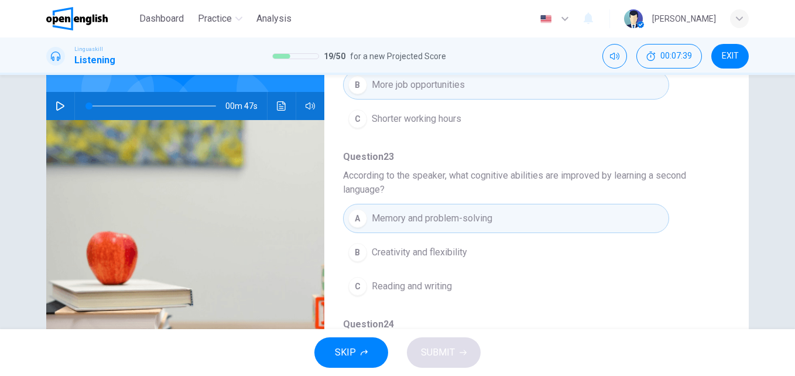
click at [180, 98] on span at bounding box center [152, 106] width 127 height 16
click at [59, 101] on icon "button" at bounding box center [60, 105] width 9 height 9
drag, startPoint x: 733, startPoint y: 248, endPoint x: 733, endPoint y: 255, distance: 7.6
click at [733, 255] on div "Question 20 - 24 For these questions, choose the correct answer. On a real test…" at bounding box center [397, 189] width 702 height 407
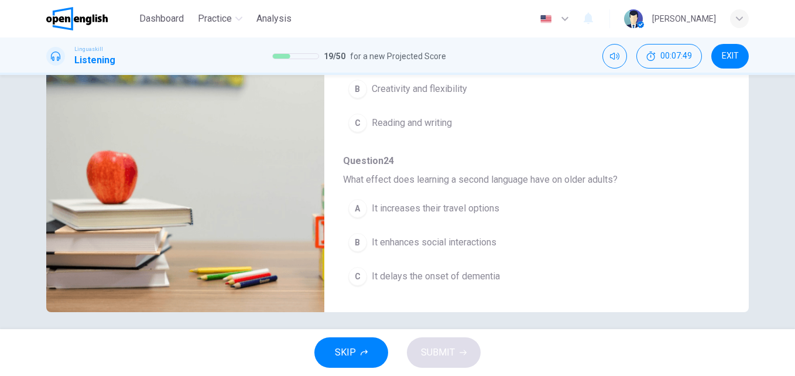
scroll to position [194, 0]
type input "*"
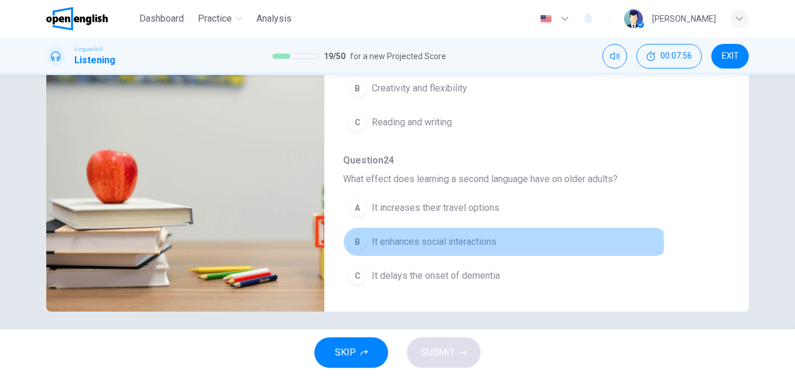
click at [483, 242] on span "It enhances social interactions" at bounding box center [434, 242] width 125 height 14
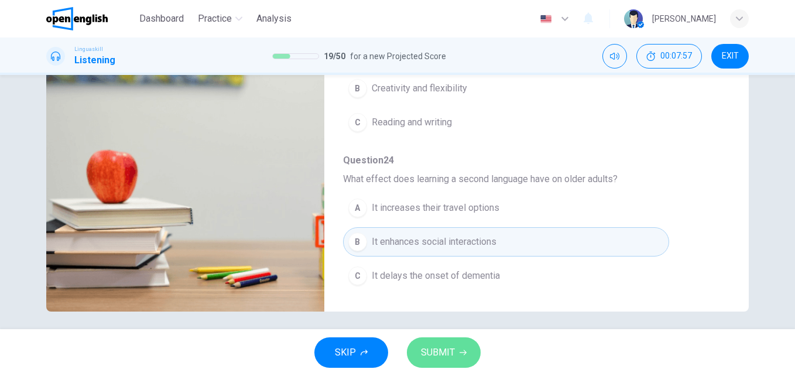
click at [448, 350] on span "SUBMIT" at bounding box center [438, 352] width 34 height 16
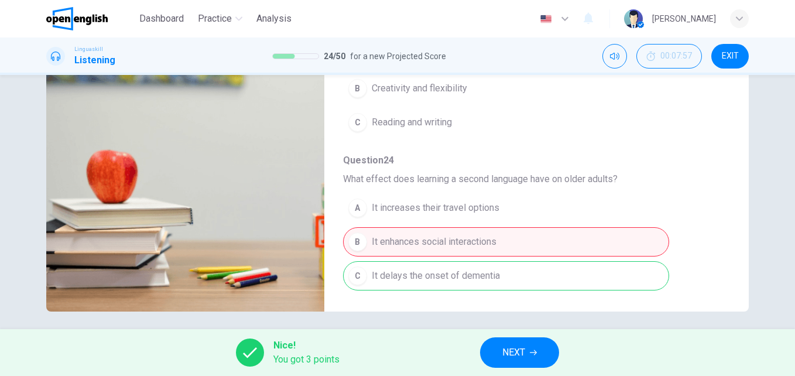
click at [512, 358] on span "NEXT" at bounding box center [513, 352] width 23 height 16
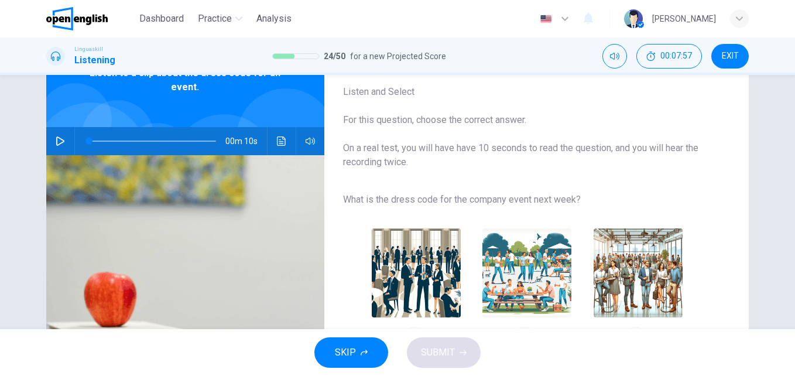
scroll to position [66, 0]
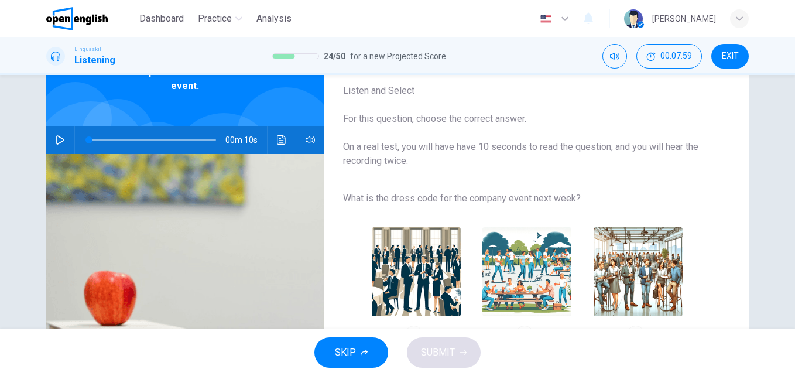
click at [60, 139] on icon "button" at bounding box center [60, 139] width 8 height 9
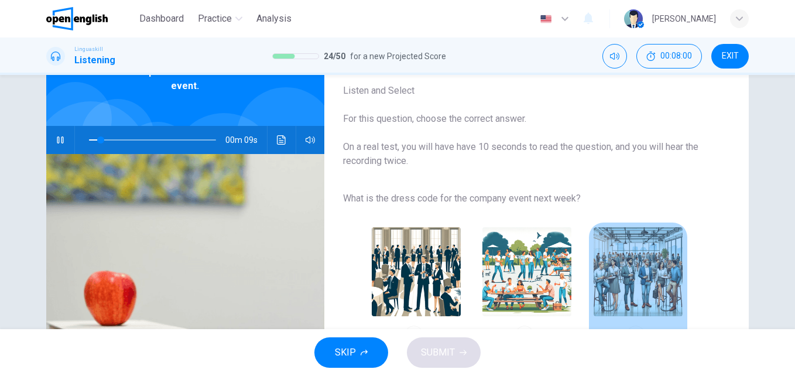
click at [611, 265] on img "button" at bounding box center [638, 271] width 89 height 89
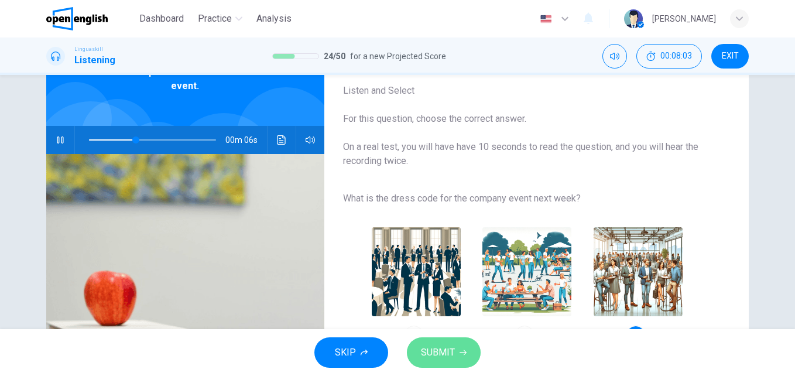
click at [453, 351] on span "SUBMIT" at bounding box center [438, 352] width 34 height 16
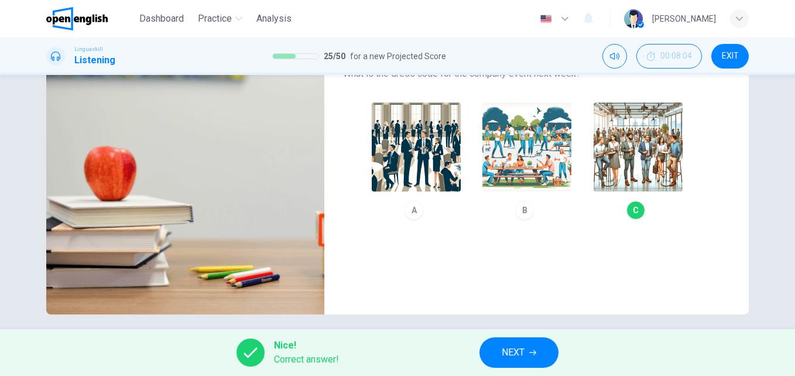
scroll to position [200, 0]
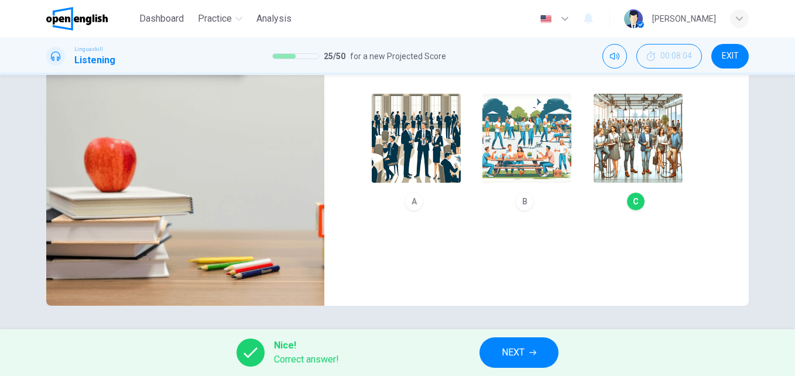
type input "**"
click at [514, 352] on span "NEXT" at bounding box center [513, 352] width 23 height 16
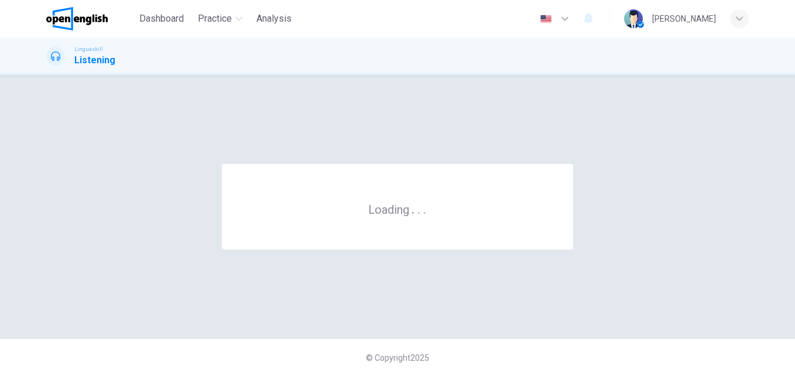
scroll to position [0, 0]
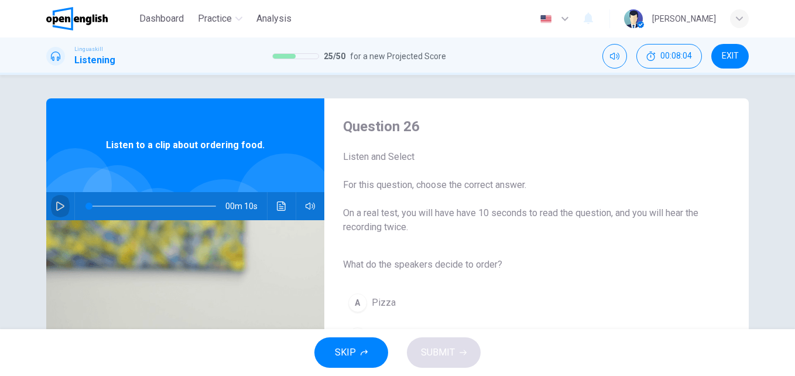
click at [56, 206] on icon "button" at bounding box center [60, 205] width 8 height 9
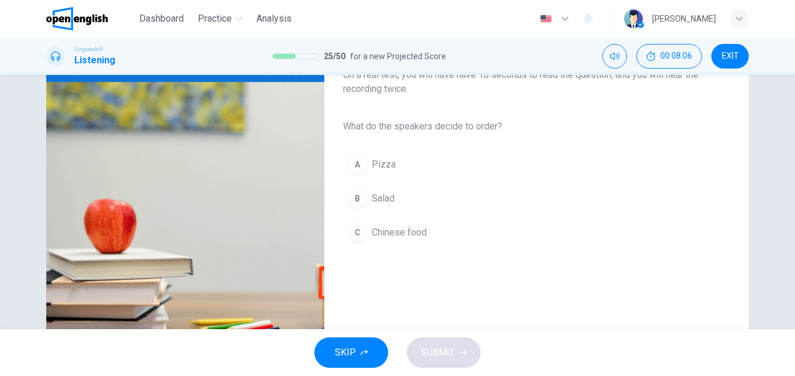
scroll to position [140, 0]
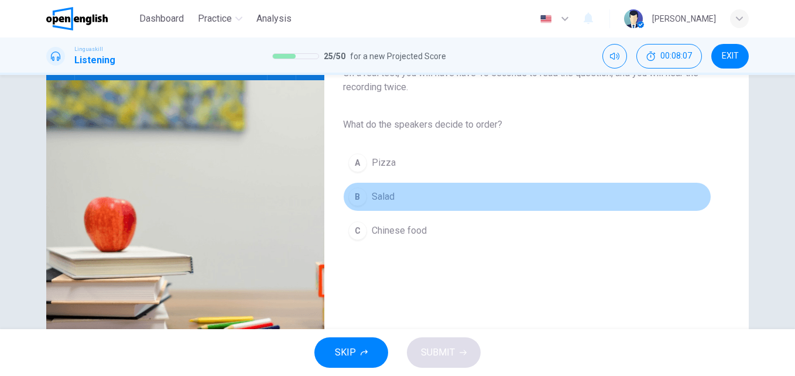
click at [376, 198] on span "Salad" at bounding box center [383, 197] width 23 height 14
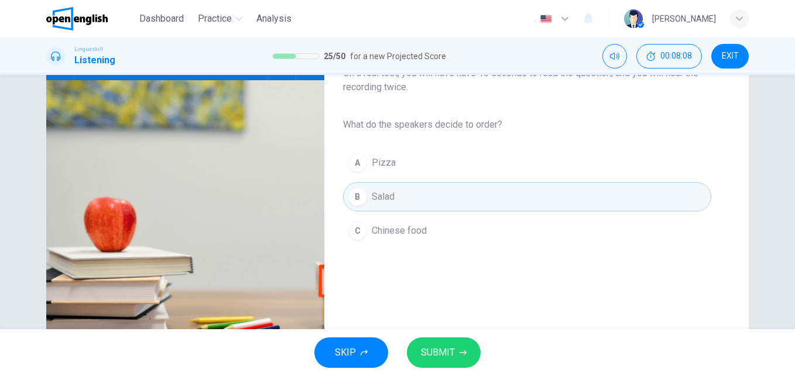
click at [439, 354] on span "SUBMIT" at bounding box center [438, 352] width 34 height 16
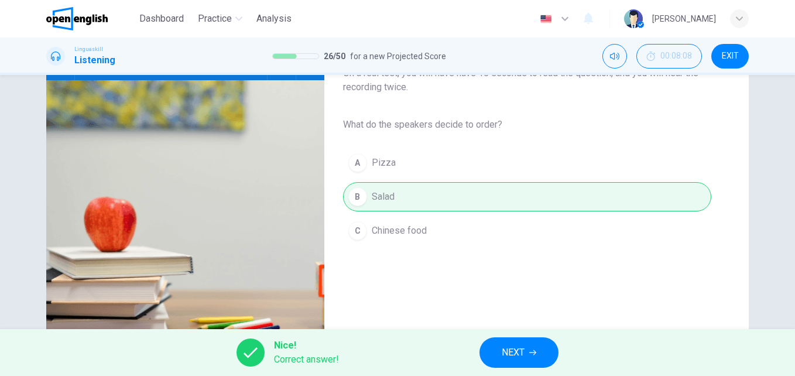
type input "**"
click at [536, 355] on icon "button" at bounding box center [532, 352] width 7 height 7
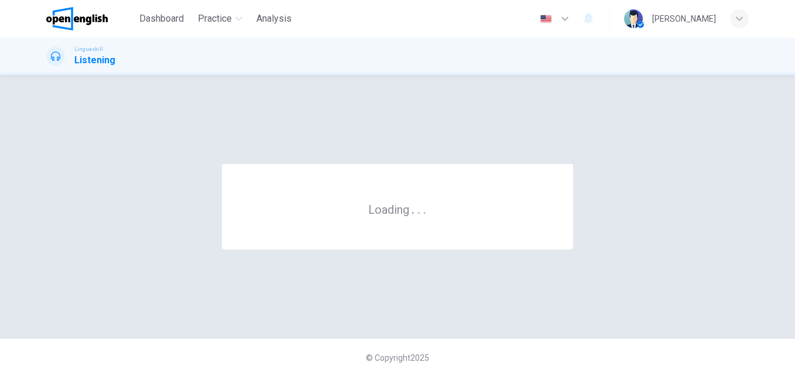
scroll to position [0, 0]
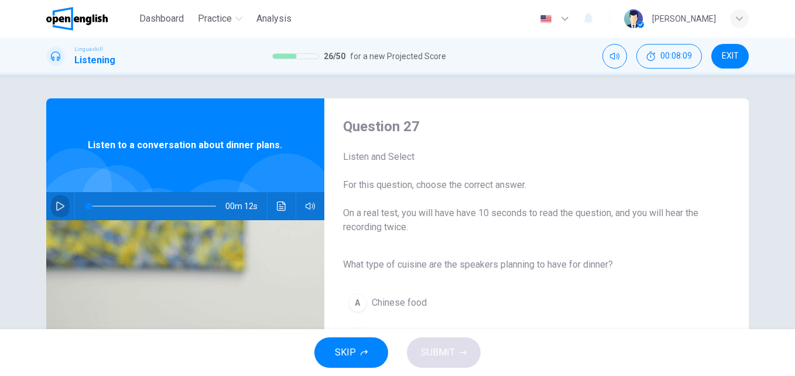
click at [59, 204] on icon "button" at bounding box center [60, 205] width 9 height 9
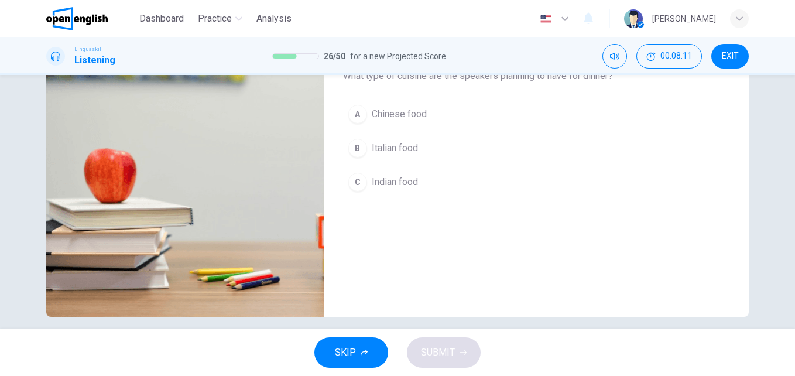
scroll to position [191, 0]
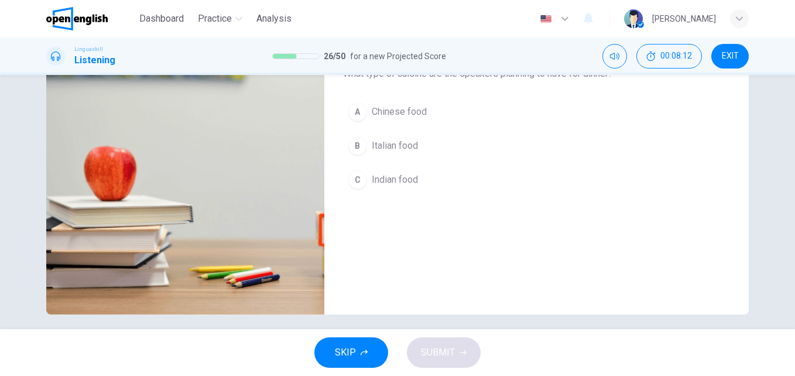
click at [411, 143] on span "Italian food" at bounding box center [395, 146] width 46 height 14
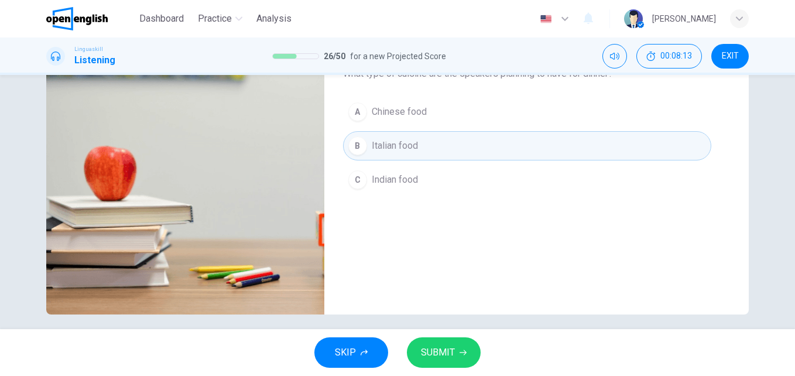
click at [440, 349] on span "SUBMIT" at bounding box center [438, 352] width 34 height 16
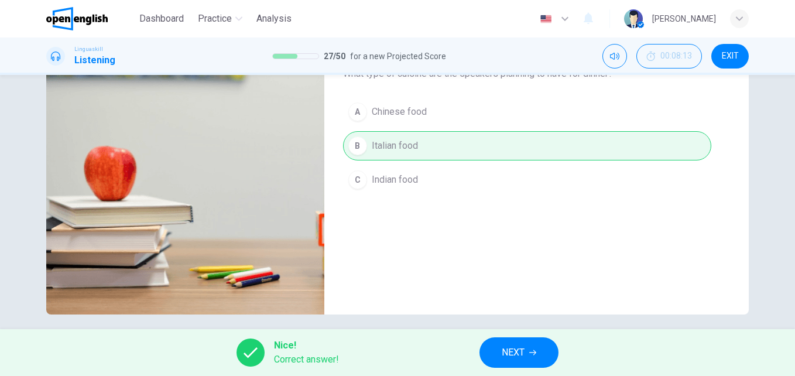
type input "**"
click at [496, 344] on button "NEXT" at bounding box center [518, 352] width 79 height 30
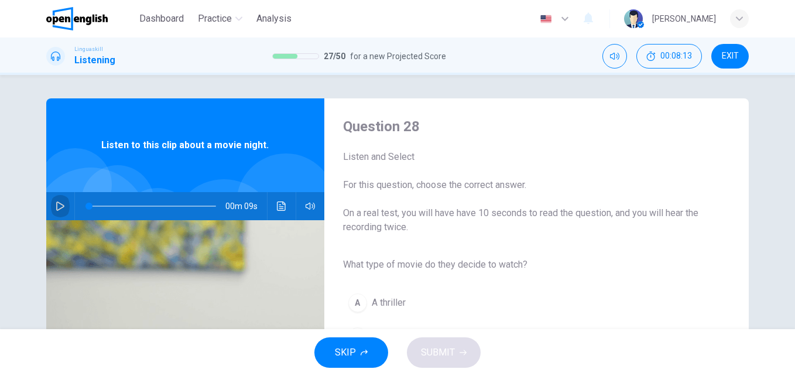
click at [56, 201] on icon "button" at bounding box center [60, 205] width 9 height 9
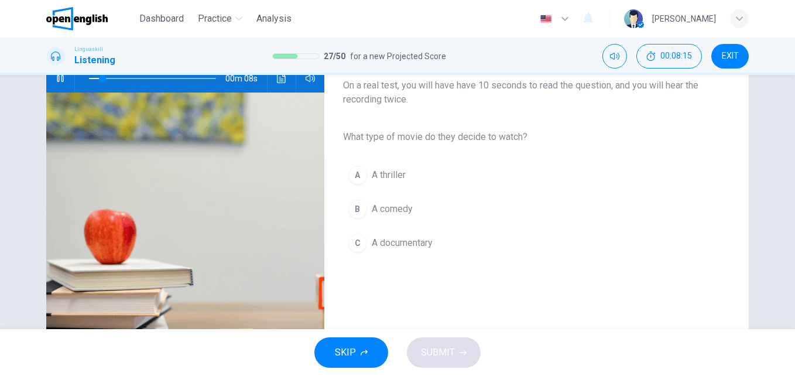
scroll to position [132, 0]
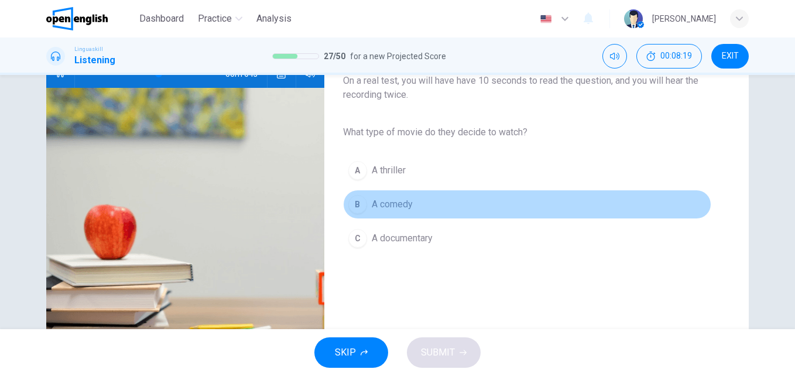
click at [405, 203] on span "A comedy" at bounding box center [392, 204] width 41 height 14
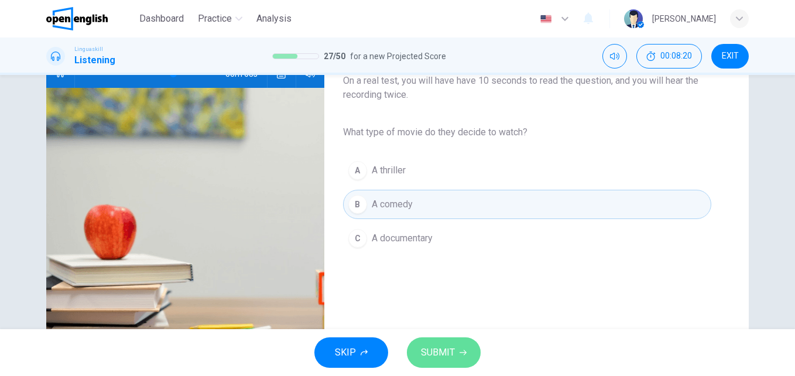
drag, startPoint x: 451, startPoint y: 355, endPoint x: 457, endPoint y: 352, distance: 6.9
click at [457, 352] on button "SUBMIT" at bounding box center [444, 352] width 74 height 30
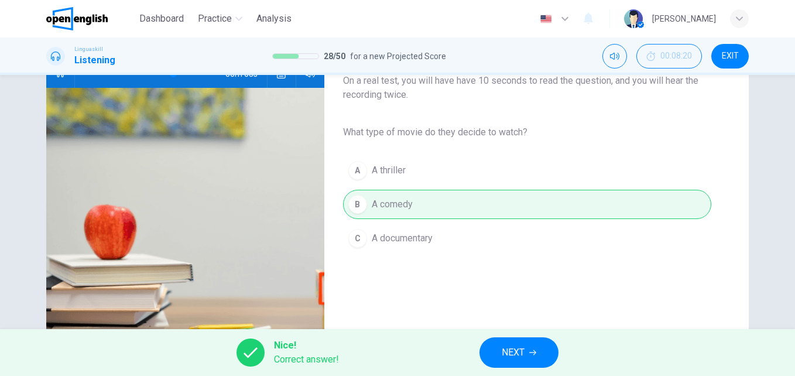
type input "**"
click at [497, 356] on button "NEXT" at bounding box center [518, 352] width 79 height 30
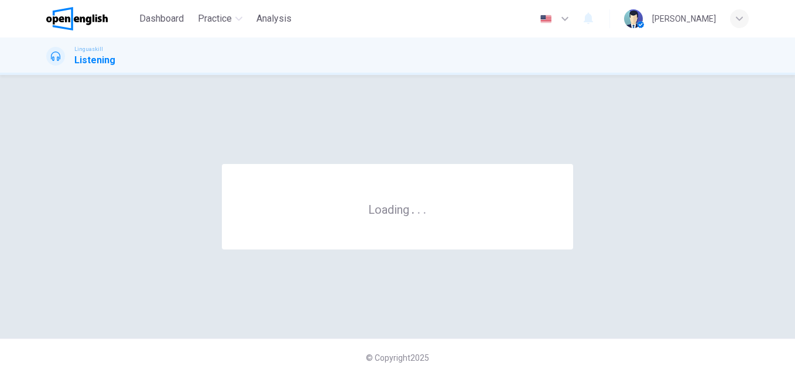
scroll to position [0, 0]
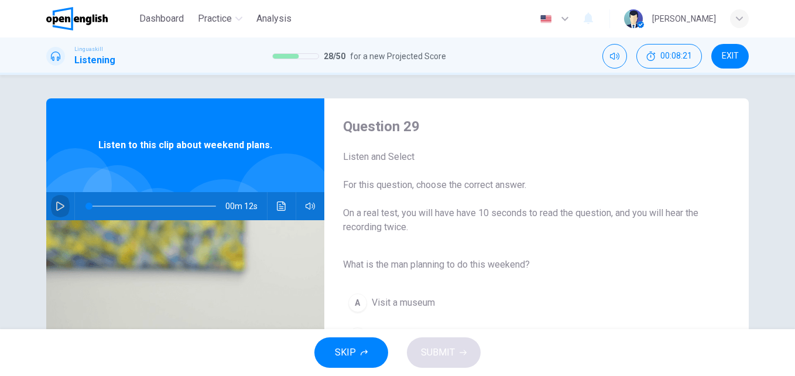
click at [56, 203] on icon "button" at bounding box center [60, 205] width 9 height 9
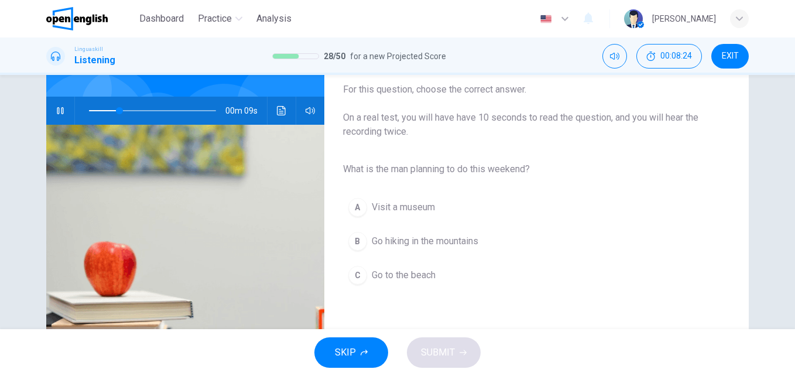
scroll to position [104, 0]
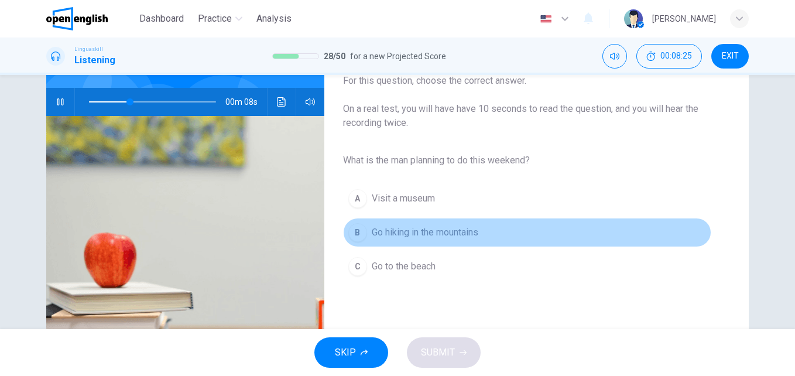
click at [441, 232] on span "Go hiking in the mountains" at bounding box center [425, 232] width 107 height 14
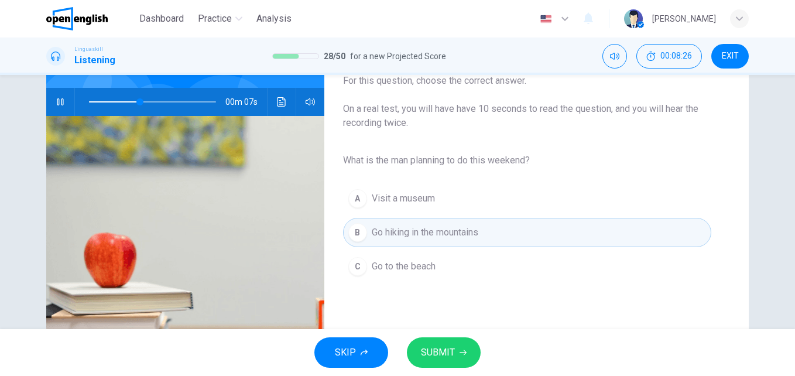
click at [448, 357] on span "SUBMIT" at bounding box center [438, 352] width 34 height 16
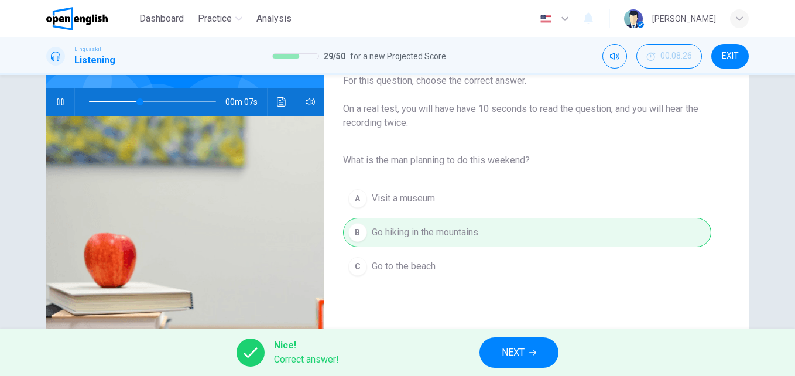
type input "**"
click at [499, 349] on button "NEXT" at bounding box center [518, 352] width 79 height 30
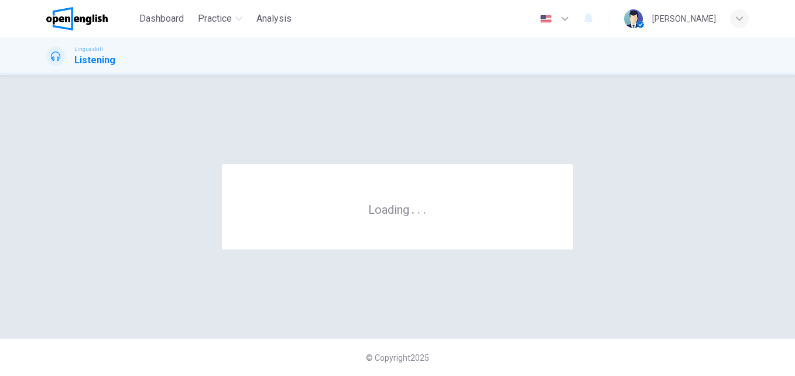
scroll to position [0, 0]
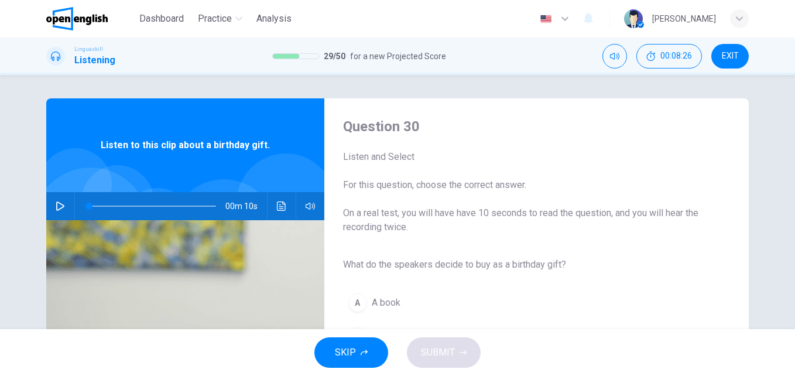
click at [56, 203] on icon "button" at bounding box center [60, 205] width 9 height 9
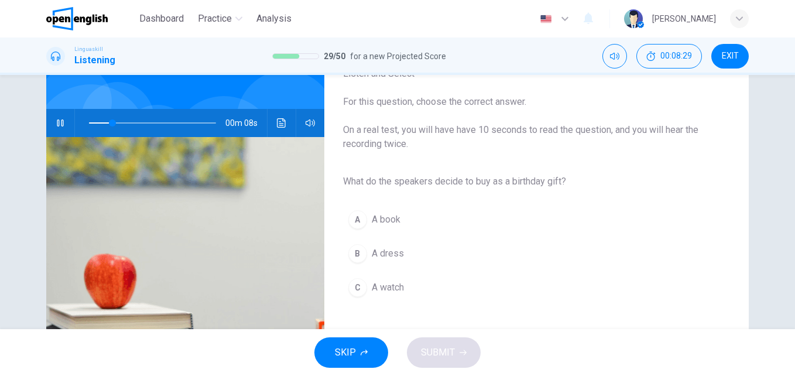
scroll to position [87, 0]
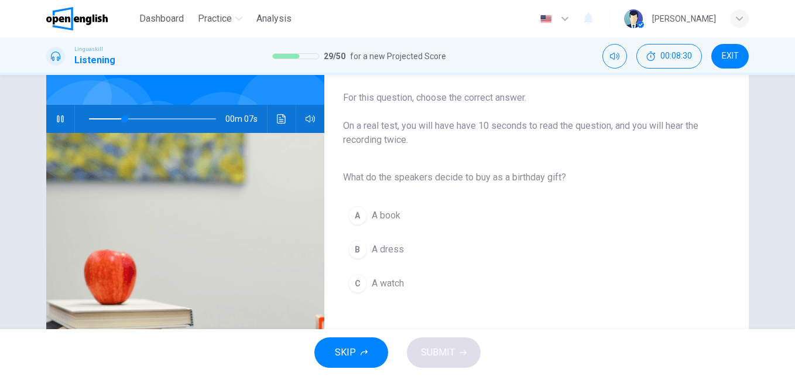
click at [385, 209] on span "A book" at bounding box center [386, 215] width 29 height 14
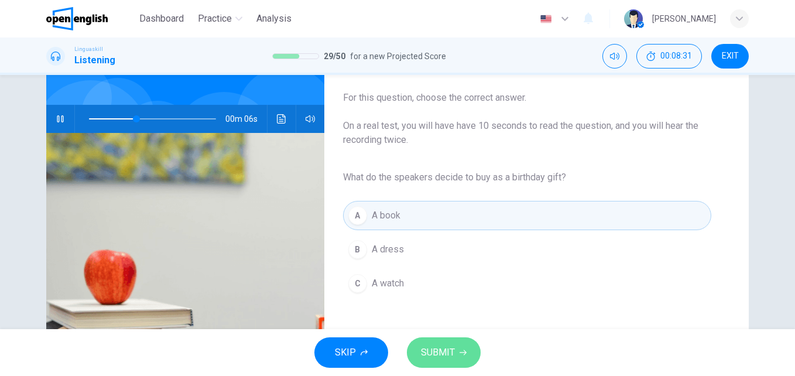
click at [446, 351] on span "SUBMIT" at bounding box center [438, 352] width 34 height 16
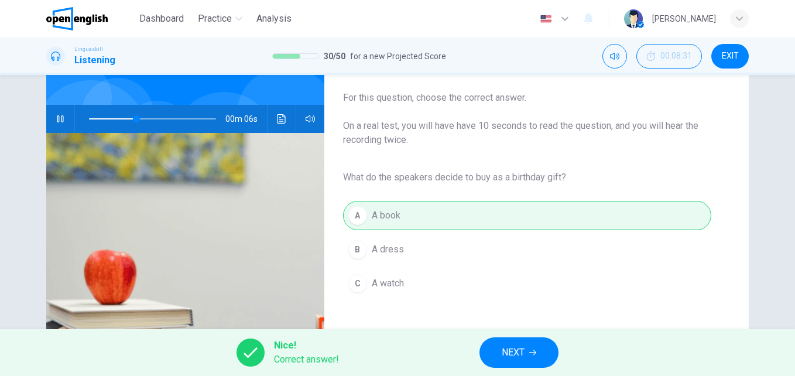
type input "**"
click at [485, 348] on button "NEXT" at bounding box center [518, 352] width 79 height 30
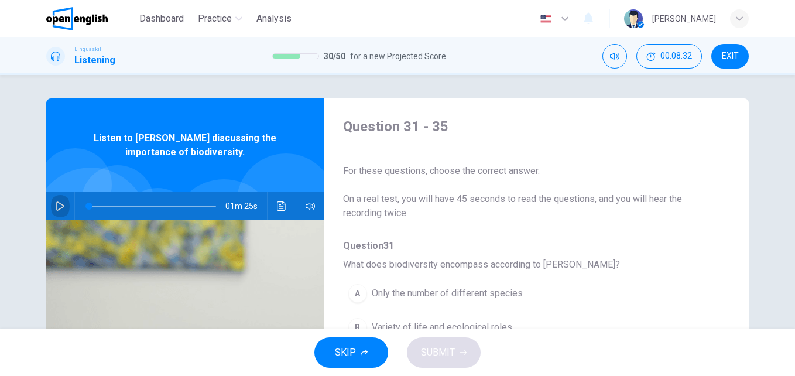
click at [58, 203] on icon "button" at bounding box center [60, 205] width 9 height 9
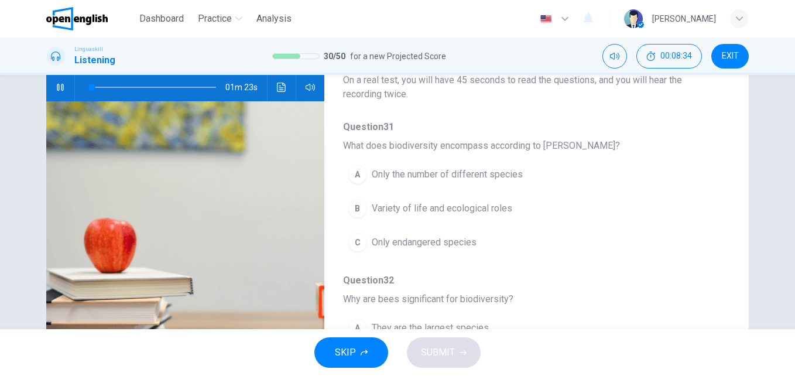
scroll to position [122, 0]
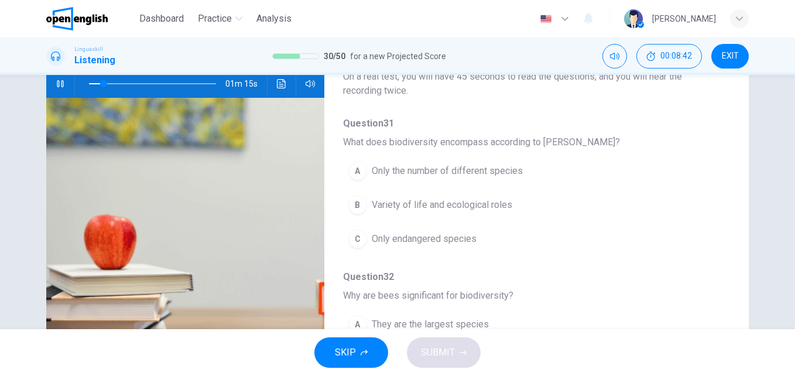
click at [419, 205] on span "Variety of life and ecological roles" at bounding box center [442, 205] width 140 height 14
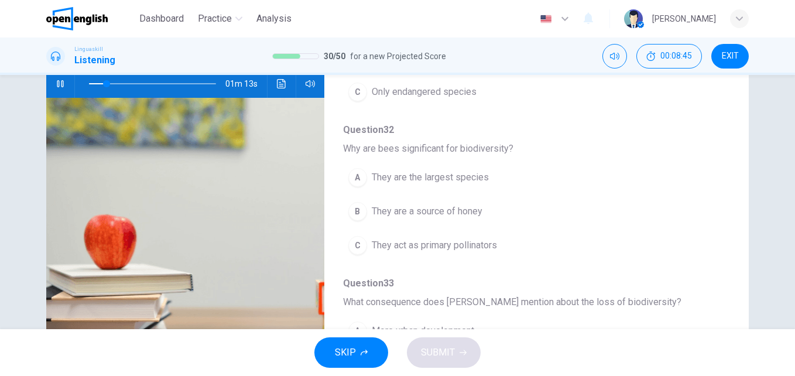
scroll to position [150, 0]
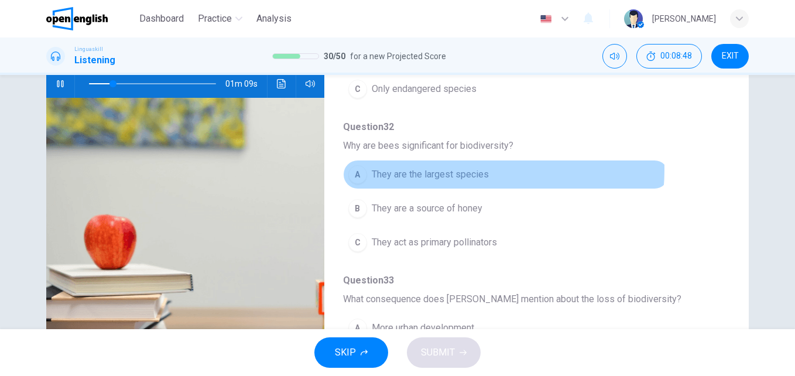
click at [460, 170] on span "They are the largest species" at bounding box center [430, 174] width 117 height 14
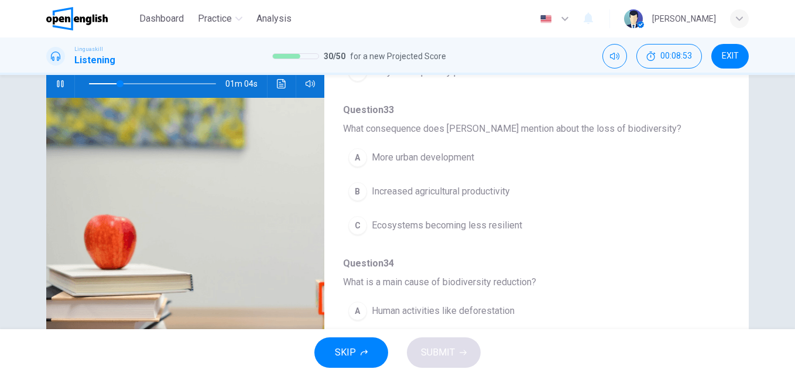
scroll to position [325, 0]
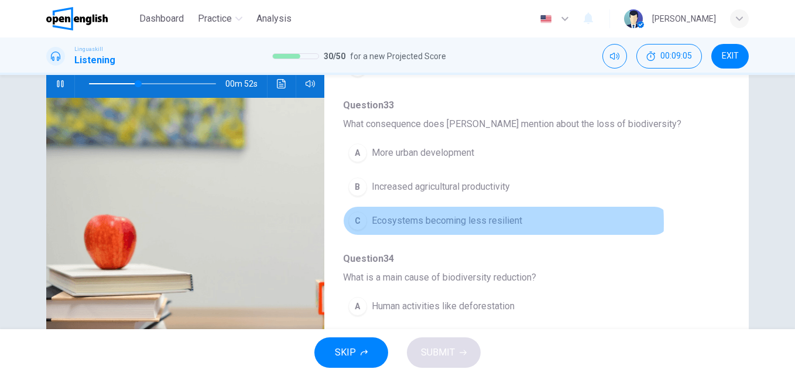
click at [445, 223] on span "Ecosystems becoming less resilient" at bounding box center [447, 221] width 150 height 14
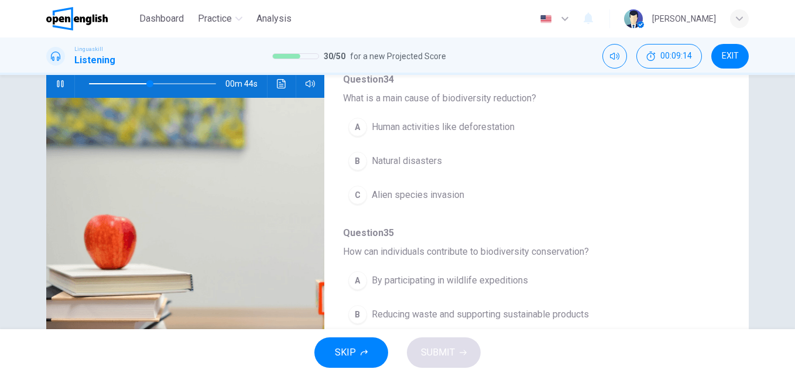
scroll to position [505, 0]
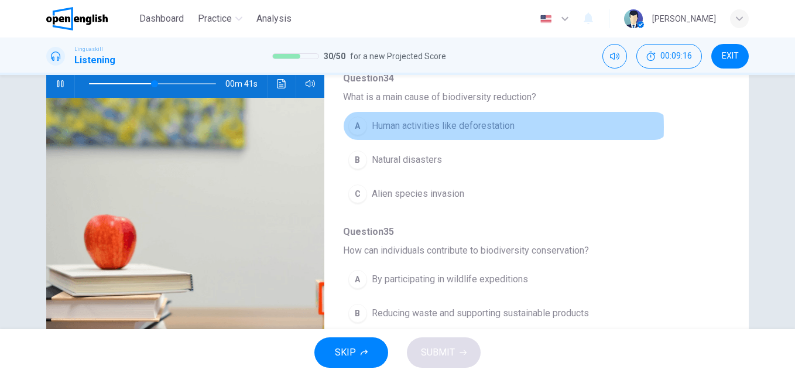
click at [440, 127] on span "Human activities like deforestation" at bounding box center [443, 126] width 143 height 14
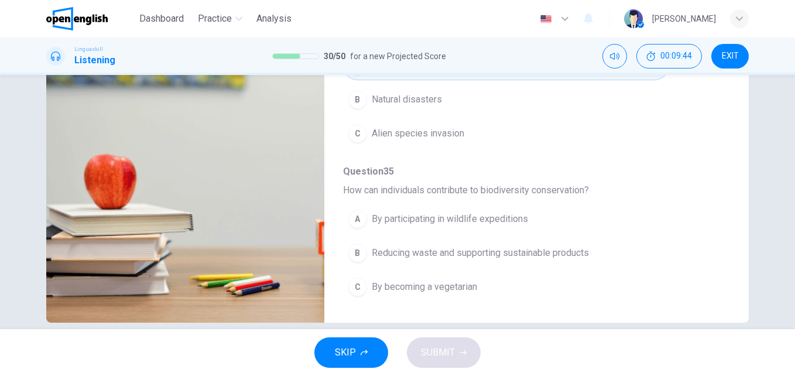
scroll to position [200, 0]
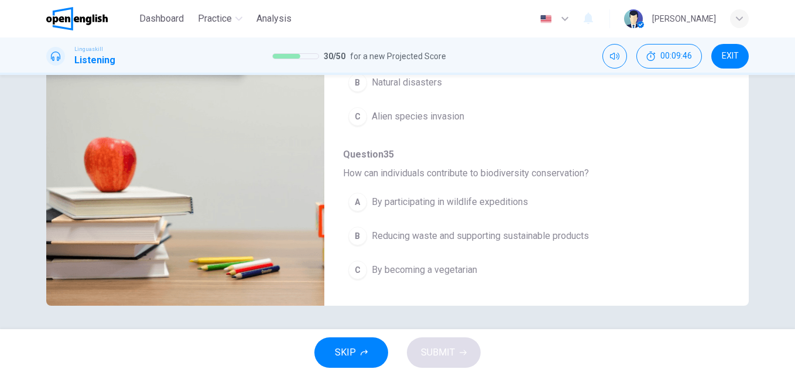
click at [493, 239] on span "Reducing waste and supporting sustainable products" at bounding box center [480, 236] width 217 height 14
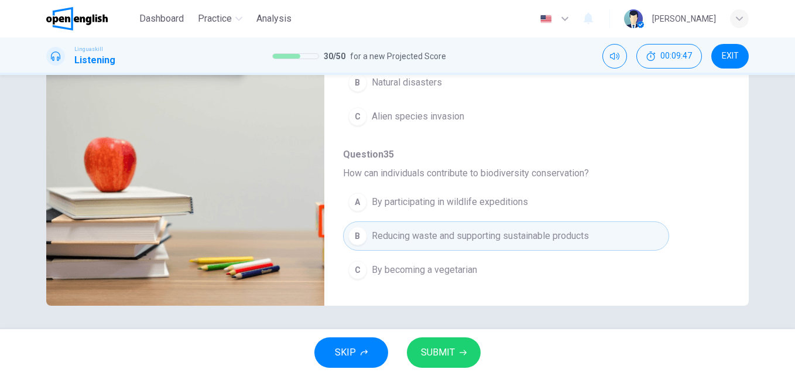
click at [455, 351] on button "SUBMIT" at bounding box center [444, 352] width 74 height 30
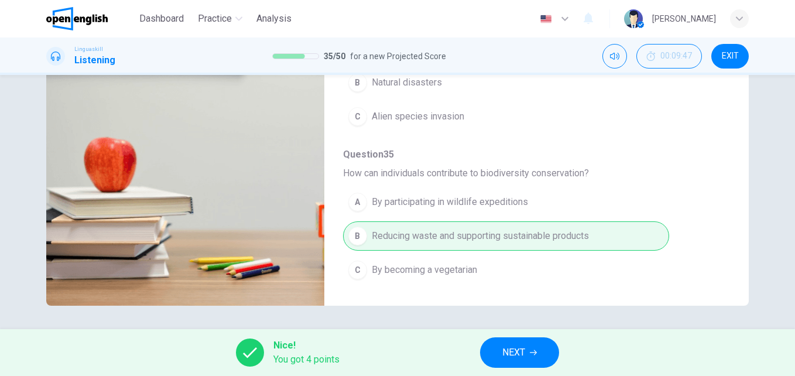
drag, startPoint x: 541, startPoint y: 351, endPoint x: 730, endPoint y: 348, distance: 189.1
click at [704, 358] on div "Nice! You got 4 points NEXT" at bounding box center [397, 352] width 795 height 47
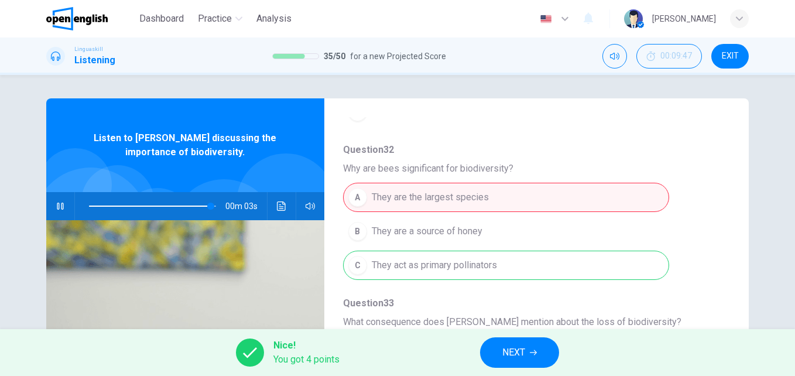
scroll to position [182, 0]
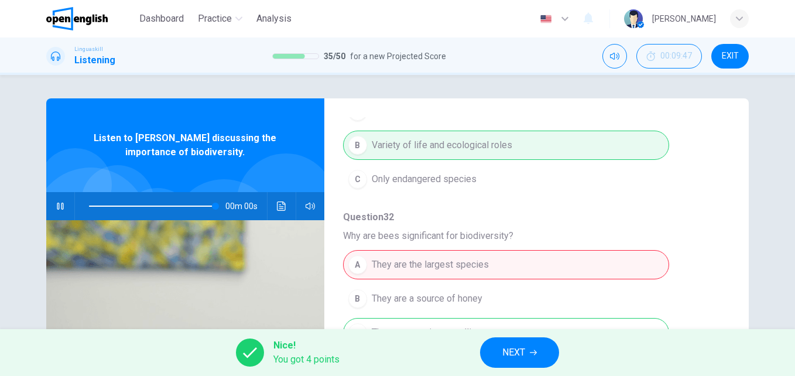
type input "*"
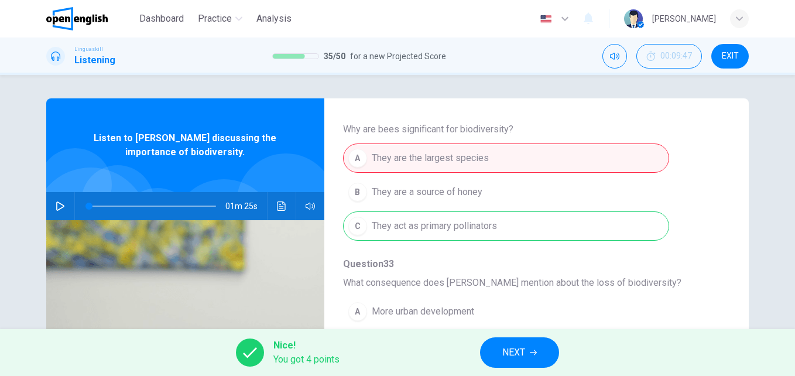
scroll to position [290, 0]
click at [525, 353] on span "NEXT" at bounding box center [513, 352] width 23 height 16
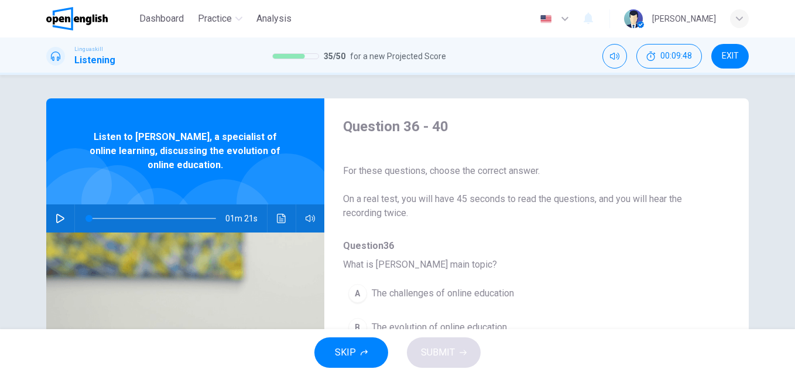
click at [56, 220] on icon "button" at bounding box center [60, 218] width 9 height 9
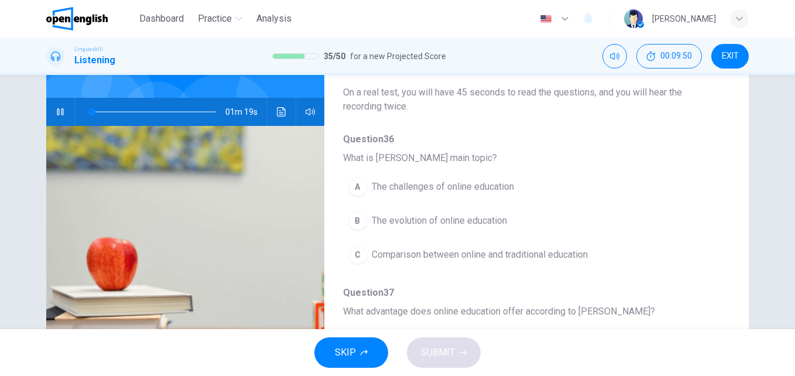
scroll to position [126, 0]
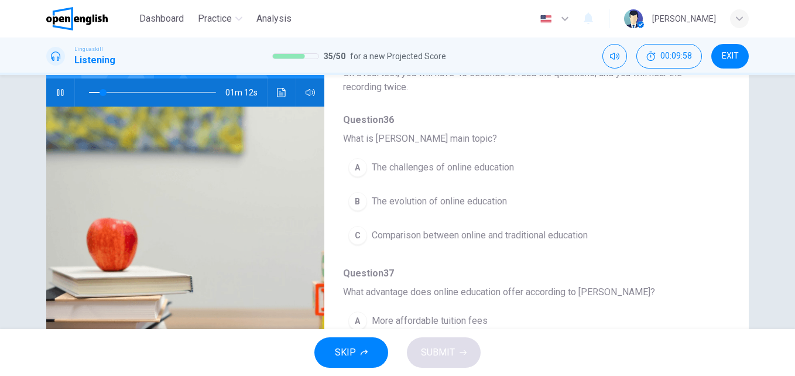
click at [419, 199] on span "The evolution of online education" at bounding box center [439, 201] width 135 height 14
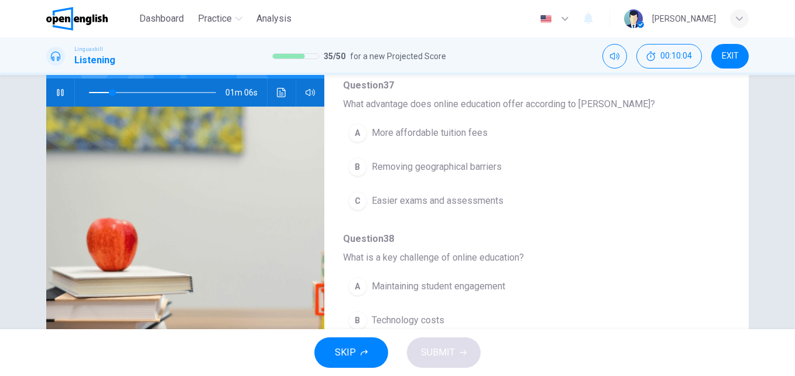
scroll to position [192, 0]
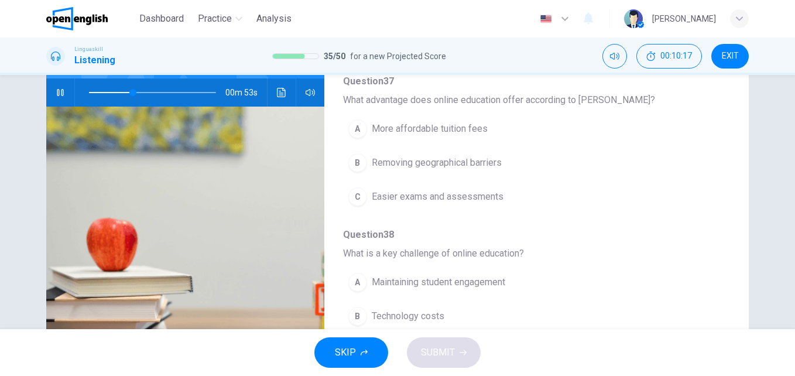
click at [445, 162] on span "Removing geographical barriers" at bounding box center [437, 163] width 130 height 14
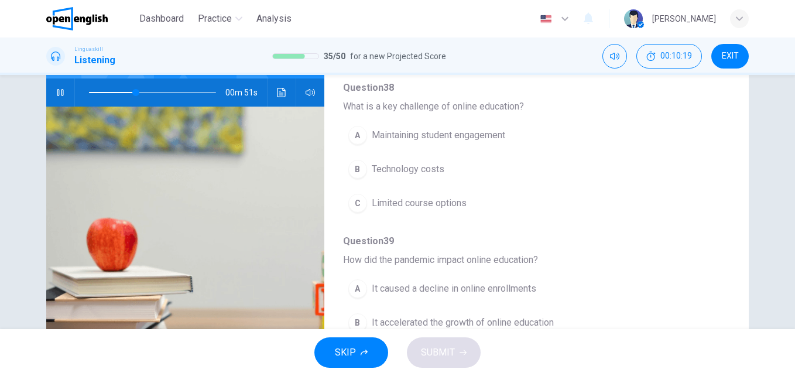
scroll to position [342, 0]
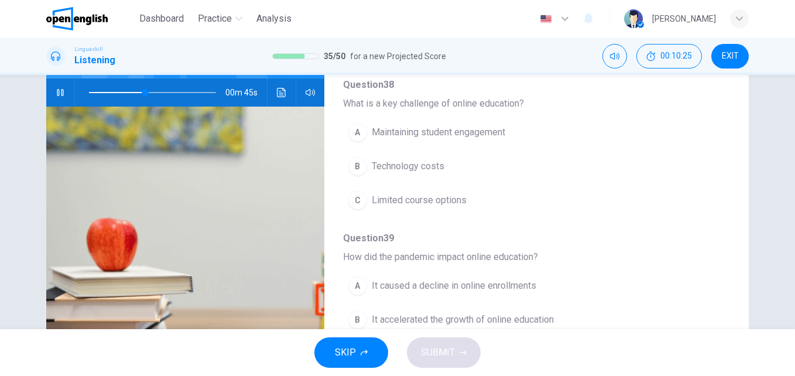
click at [414, 163] on span "Technology costs" at bounding box center [408, 166] width 73 height 14
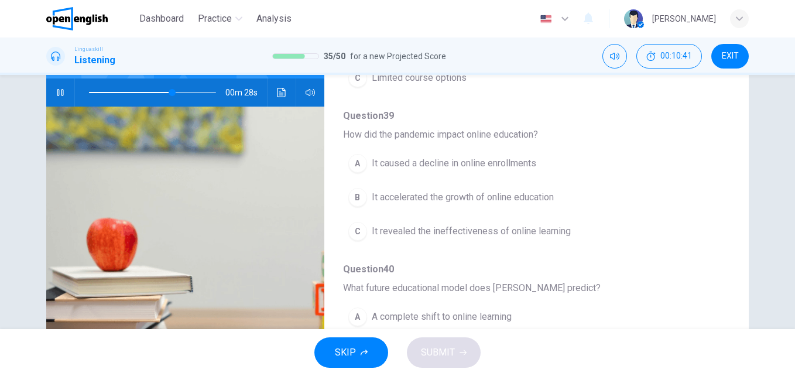
scroll to position [466, 0]
click at [157, 90] on span at bounding box center [152, 92] width 127 height 16
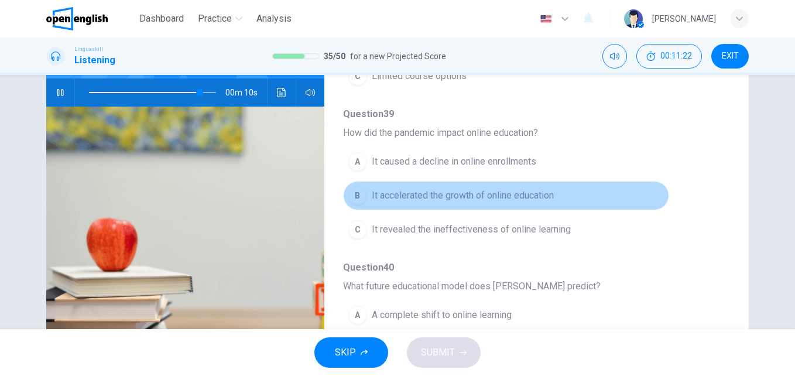
click at [513, 196] on span "It accelerated the growth of online education" at bounding box center [463, 195] width 182 height 14
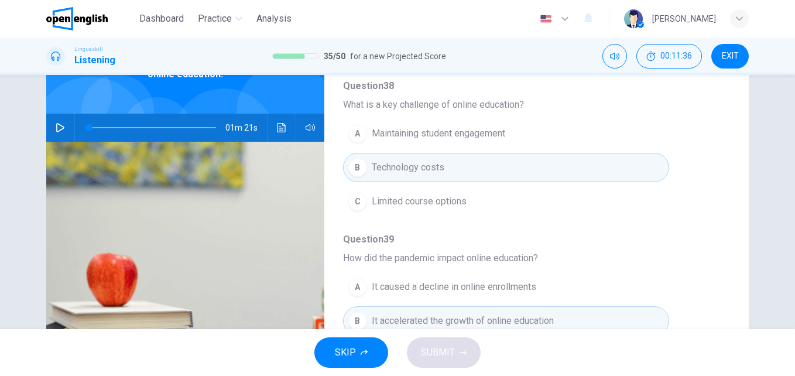
scroll to position [57, 0]
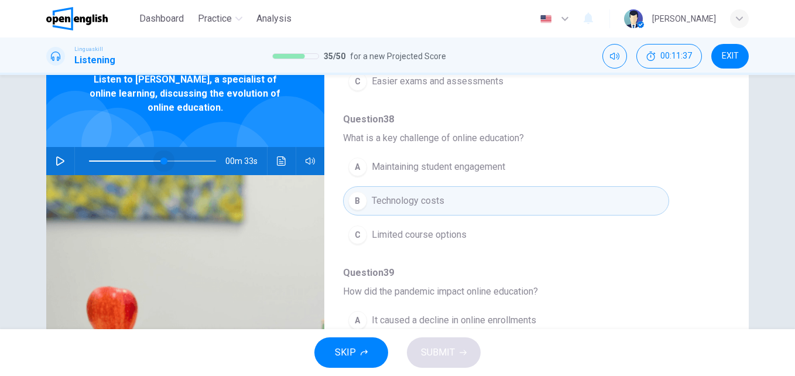
click at [161, 156] on span at bounding box center [152, 161] width 127 height 16
click at [60, 163] on icon "button" at bounding box center [60, 160] width 9 height 9
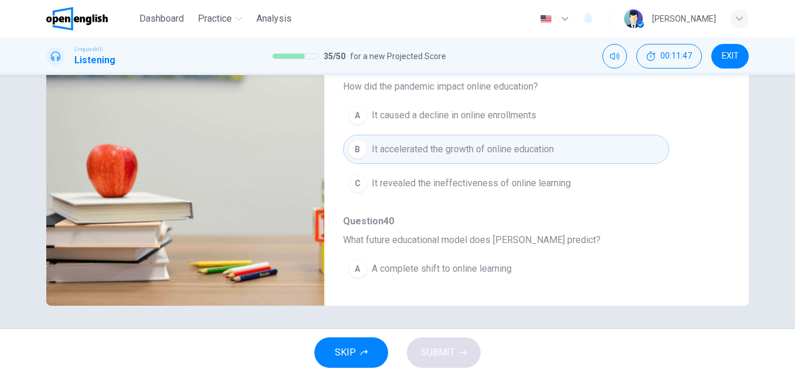
scroll to position [505, 0]
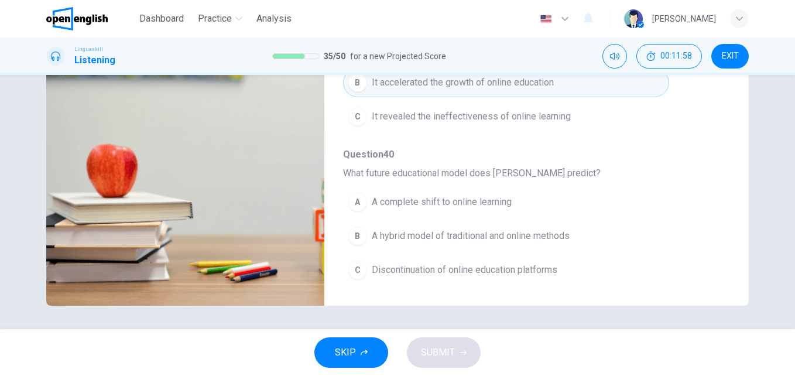
click at [540, 239] on span "A hybrid model of traditional and online methods" at bounding box center [471, 236] width 198 height 14
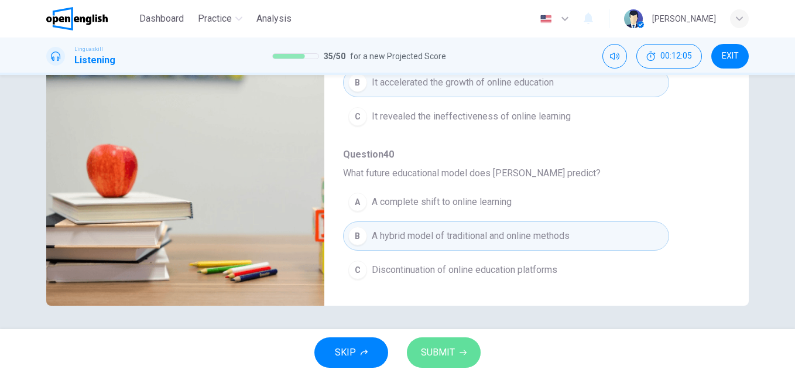
click at [465, 348] on button "SUBMIT" at bounding box center [444, 352] width 74 height 30
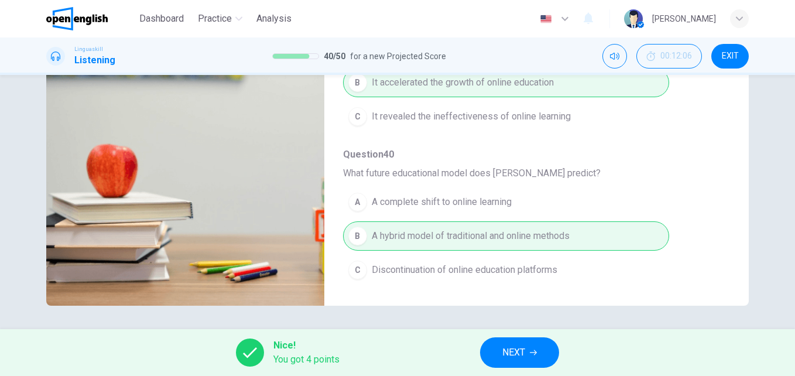
type input "**"
click at [522, 351] on span "NEXT" at bounding box center [513, 352] width 23 height 16
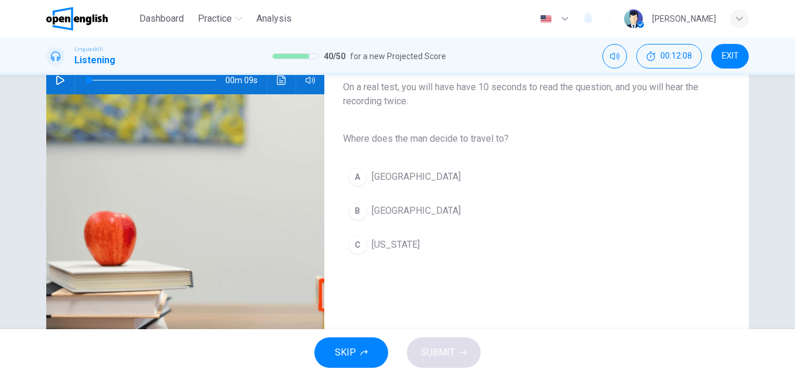
scroll to position [119, 0]
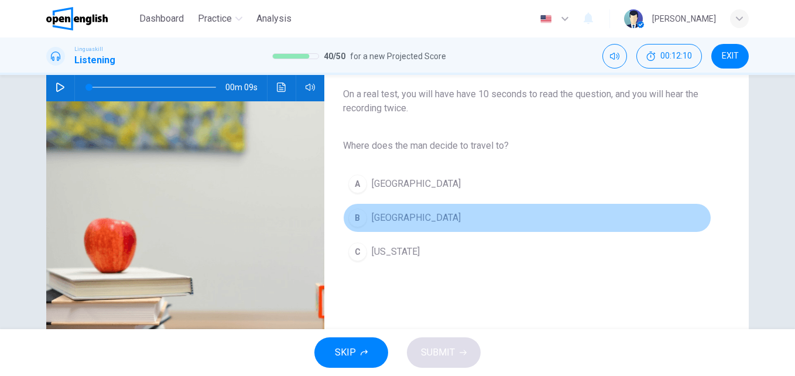
click at [392, 220] on span "[GEOGRAPHIC_DATA]" at bounding box center [416, 218] width 89 height 14
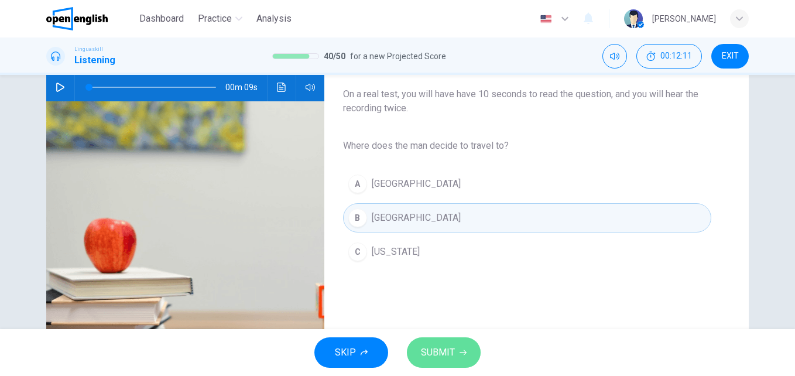
click at [433, 346] on span "SUBMIT" at bounding box center [438, 352] width 34 height 16
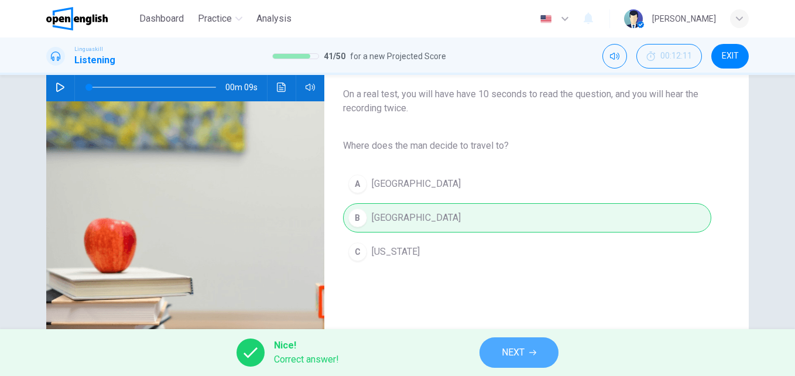
click at [520, 356] on span "NEXT" at bounding box center [513, 352] width 23 height 16
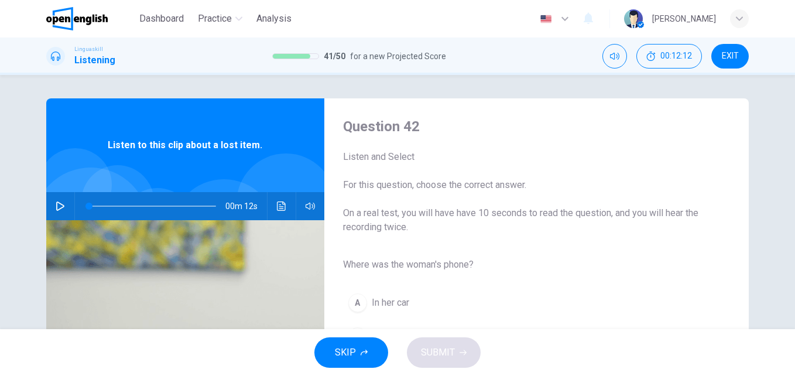
click at [56, 204] on icon "button" at bounding box center [60, 205] width 8 height 9
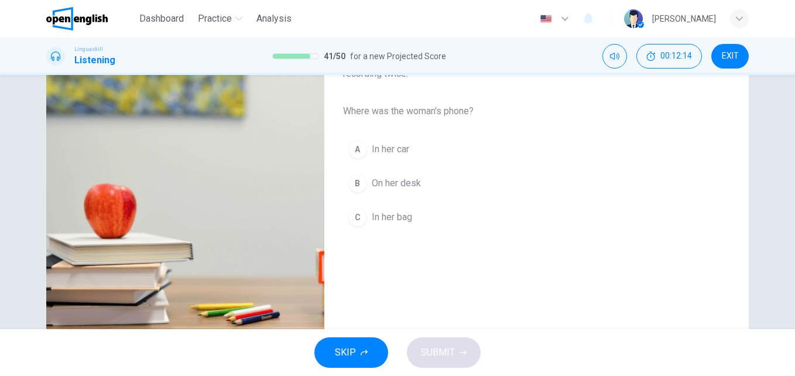
scroll to position [160, 0]
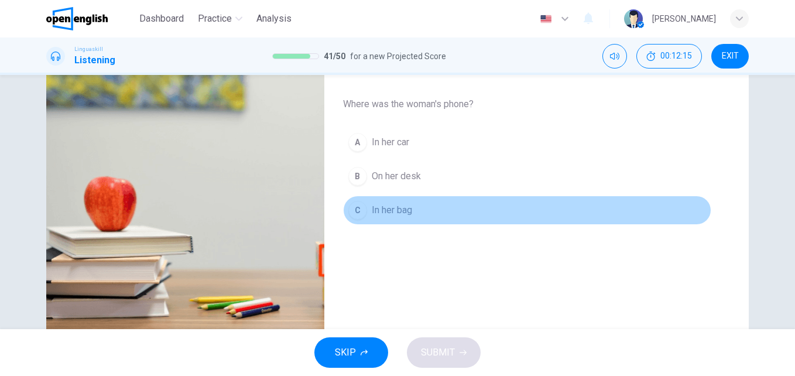
click at [397, 211] on span "In her bag" at bounding box center [392, 210] width 40 height 14
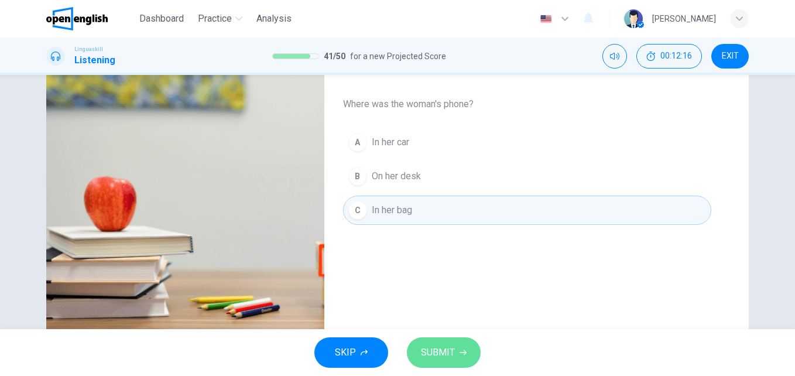
click at [448, 348] on span "SUBMIT" at bounding box center [438, 352] width 34 height 16
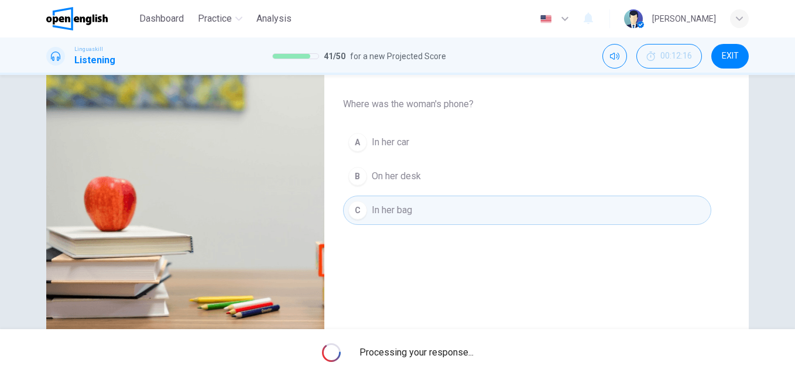
type input "**"
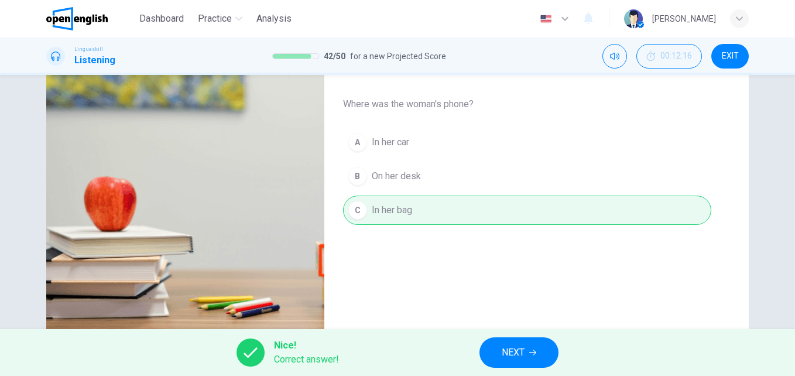
click at [507, 349] on span "NEXT" at bounding box center [513, 352] width 23 height 16
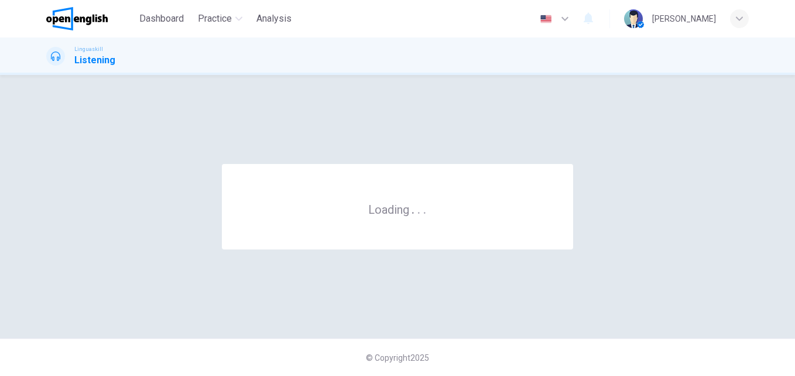
scroll to position [0, 0]
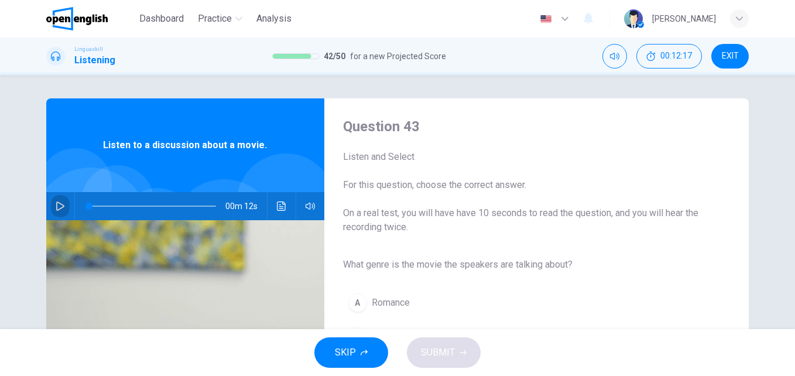
click at [62, 208] on button "button" at bounding box center [60, 206] width 19 height 28
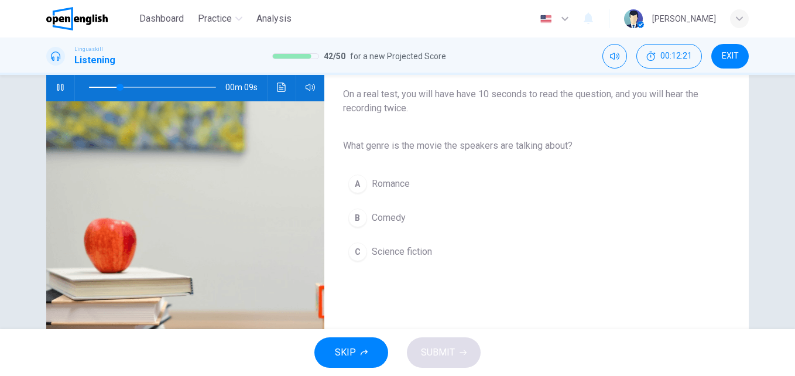
scroll to position [128, 0]
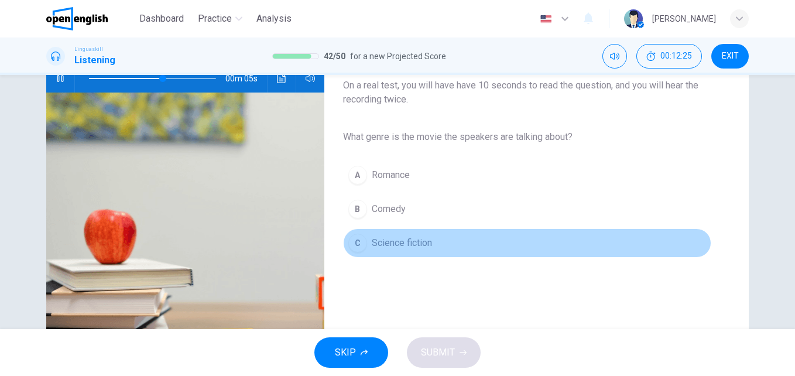
click at [416, 239] on span "Science fiction" at bounding box center [402, 243] width 60 height 14
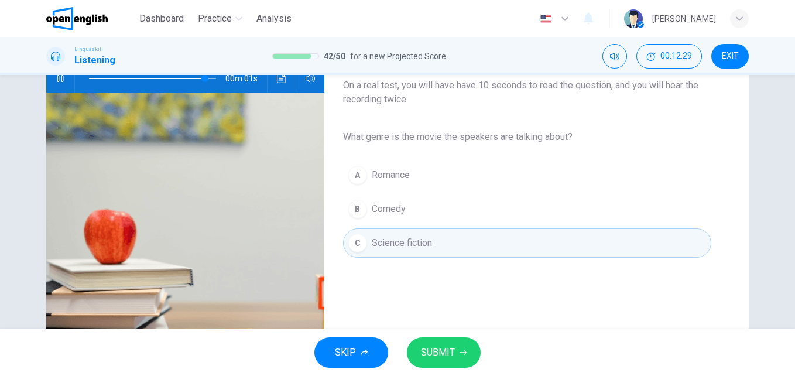
type input "*"
click at [458, 356] on button "SUBMIT" at bounding box center [444, 352] width 74 height 30
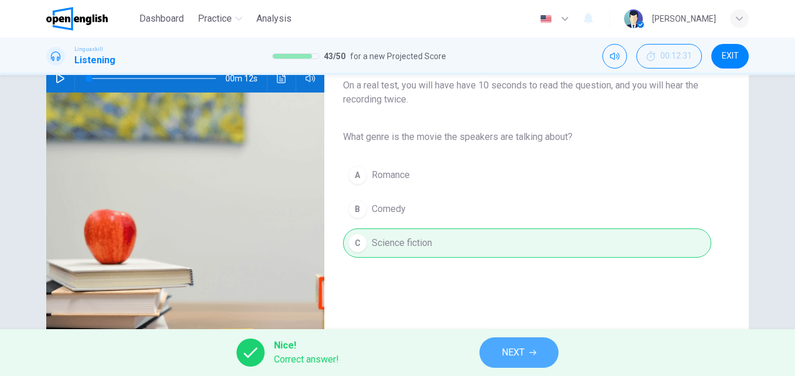
click at [514, 356] on span "NEXT" at bounding box center [513, 352] width 23 height 16
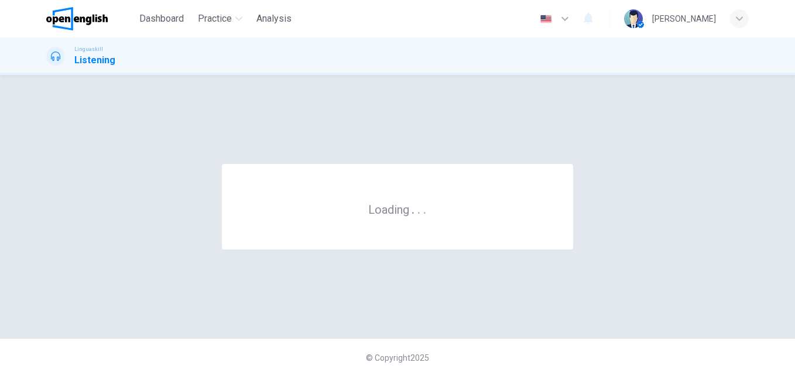
scroll to position [0, 0]
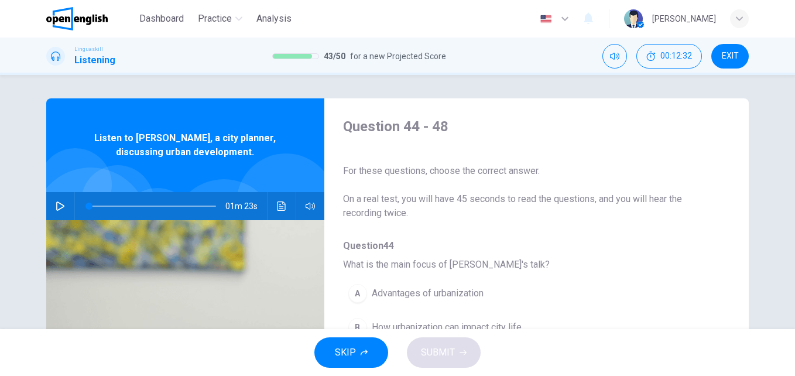
click at [56, 208] on icon "button" at bounding box center [60, 205] width 8 height 9
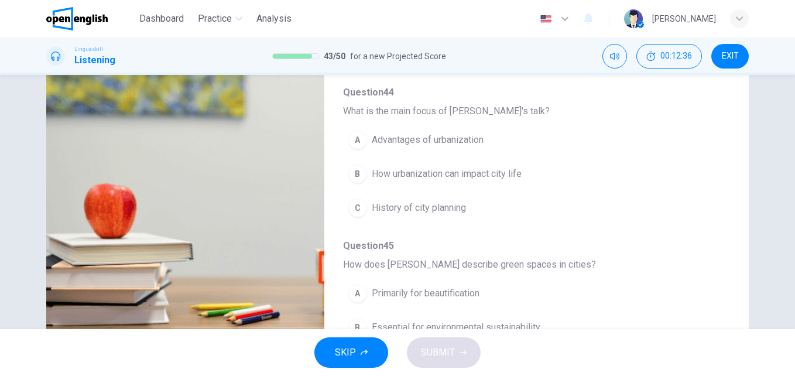
scroll to position [158, 0]
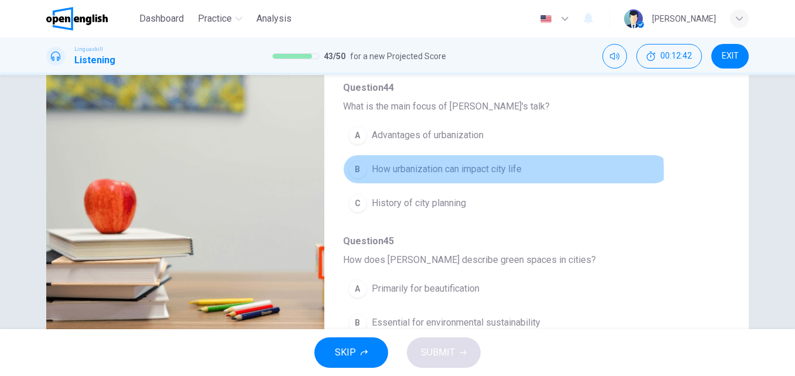
click at [406, 173] on span "How urbanization can impact city life" at bounding box center [447, 169] width 150 height 14
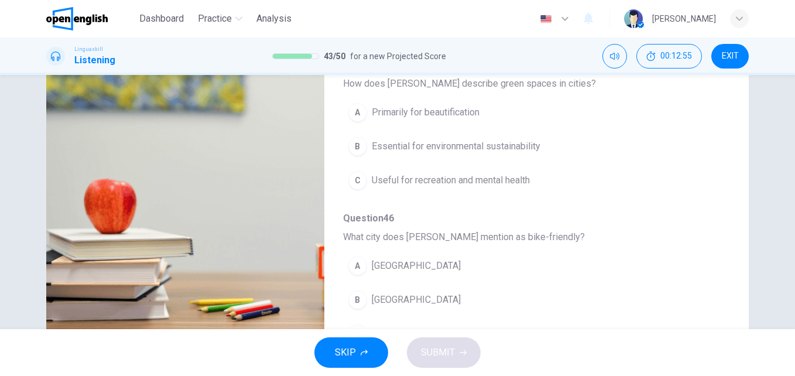
scroll to position [182, 0]
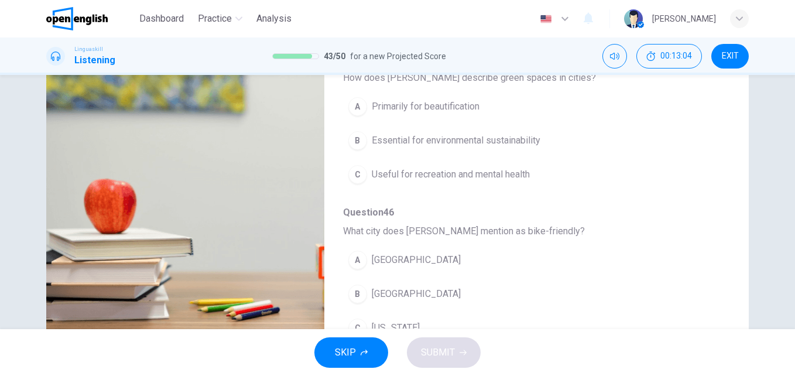
drag, startPoint x: 734, startPoint y: 184, endPoint x: 734, endPoint y: 191, distance: 7.0
click at [734, 191] on div "Question 44 - 48 For these questions, choose the correct answer. On a real test…" at bounding box center [397, 143] width 702 height 407
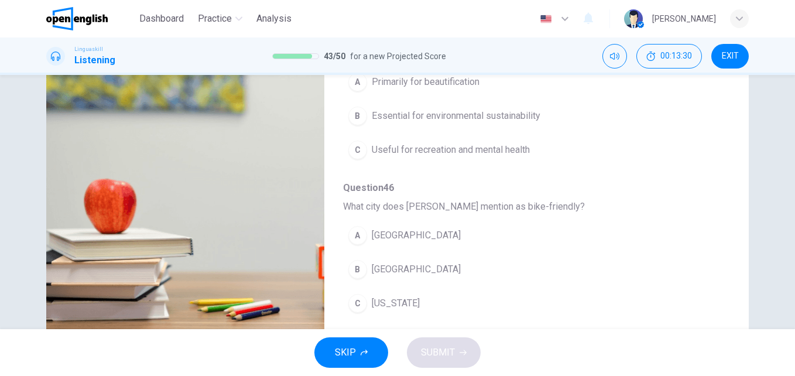
scroll to position [212, 0]
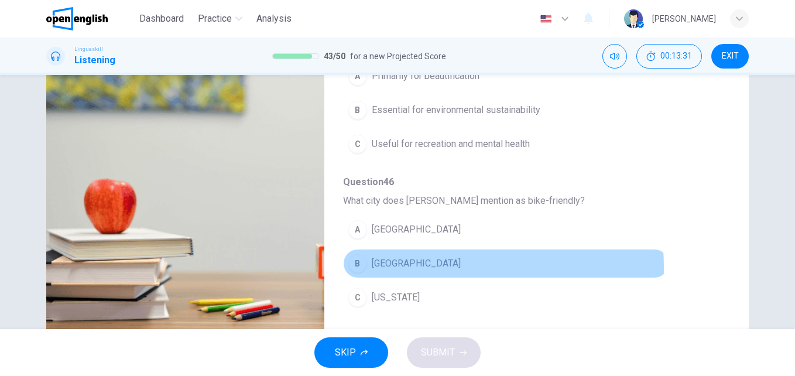
click at [391, 267] on span "[GEOGRAPHIC_DATA]" at bounding box center [416, 263] width 89 height 14
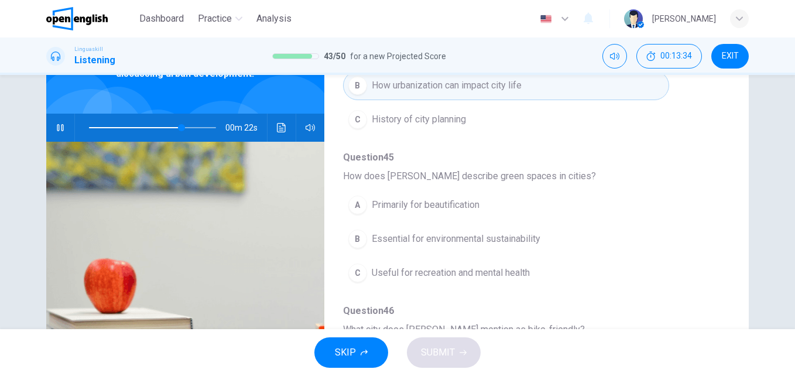
scroll to position [72, 0]
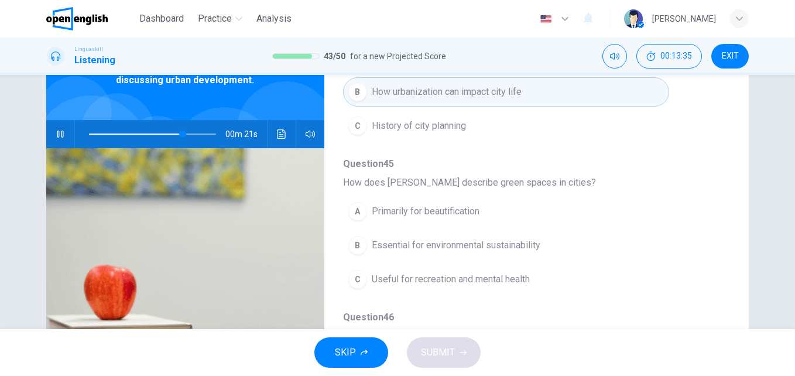
click at [120, 129] on span at bounding box center [152, 134] width 127 height 16
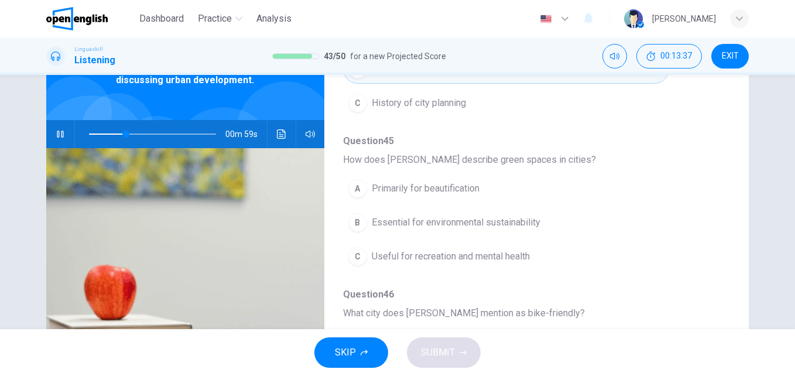
scroll to position [212, 0]
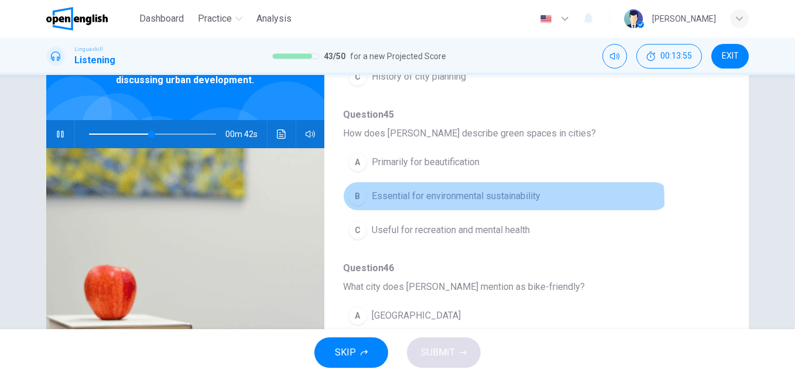
click at [495, 200] on span "Essential for environmental sustainability" at bounding box center [456, 196] width 169 height 14
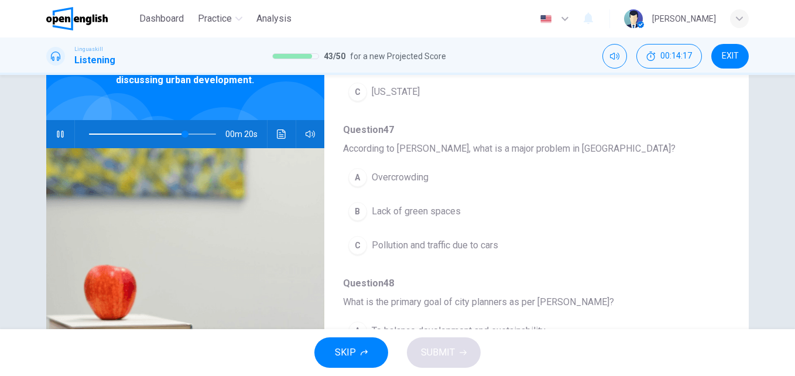
scroll to position [505, 0]
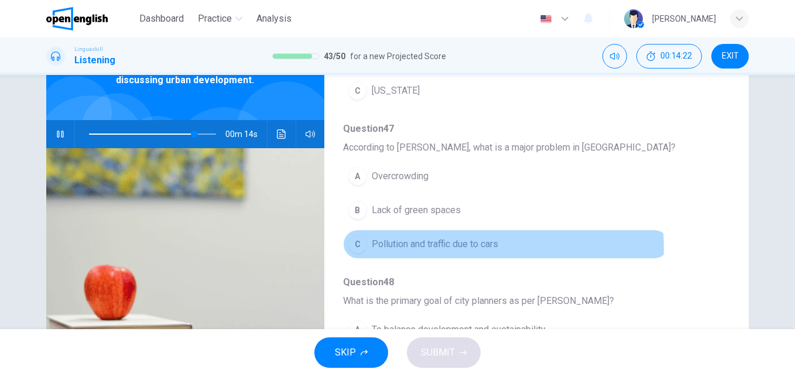
click at [459, 247] on span "Pollution and traffic due to cars" at bounding box center [435, 244] width 126 height 14
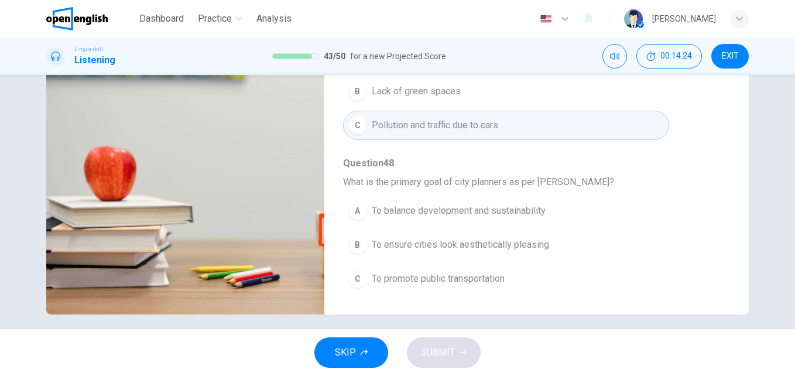
scroll to position [200, 0]
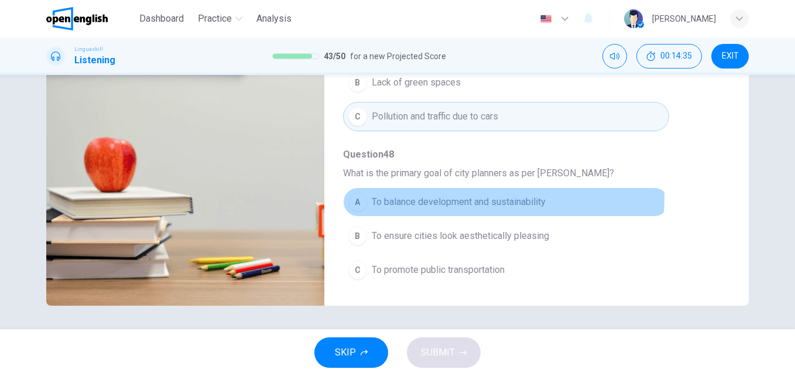
click at [452, 196] on span "To balance development and sustainability" at bounding box center [459, 202] width 174 height 14
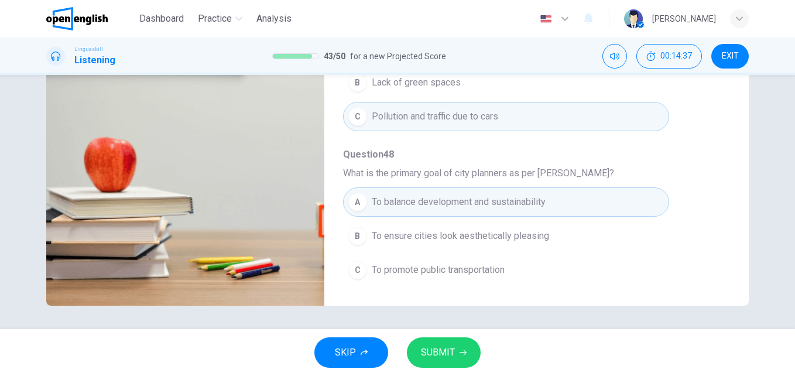
type input "*"
click at [447, 352] on span "SUBMIT" at bounding box center [438, 352] width 34 height 16
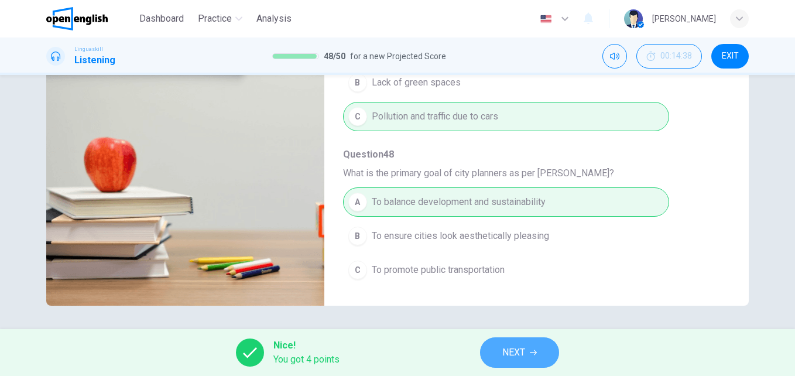
click at [530, 349] on icon "button" at bounding box center [533, 352] width 7 height 7
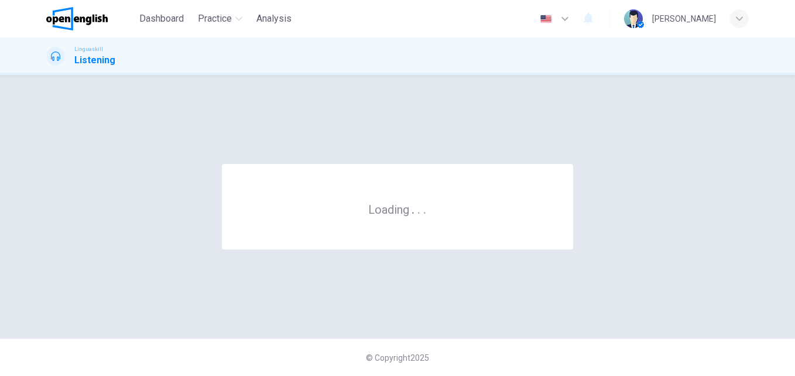
scroll to position [0, 0]
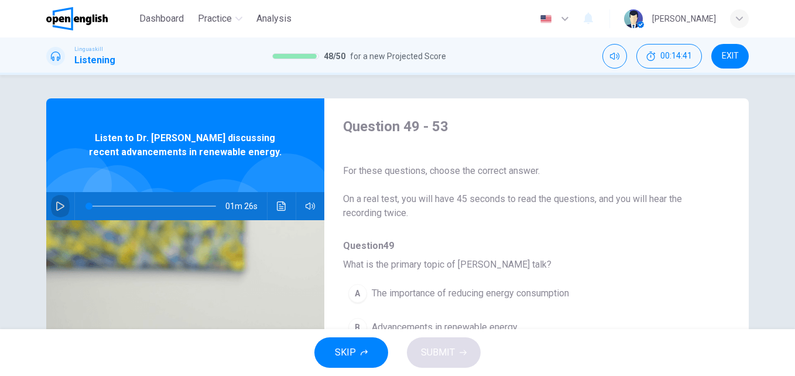
click at [57, 203] on icon "button" at bounding box center [60, 205] width 8 height 9
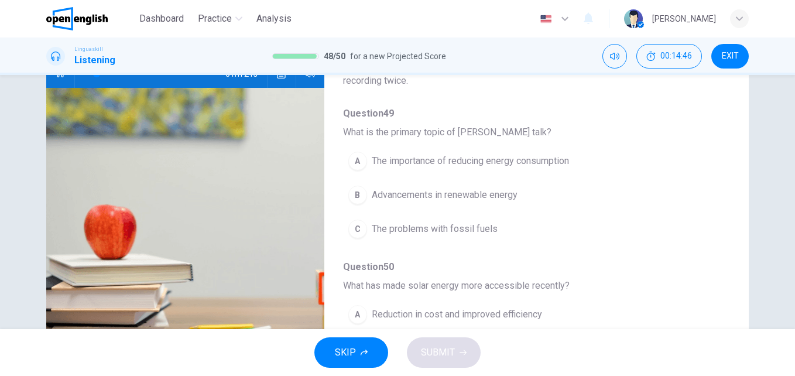
scroll to position [133, 0]
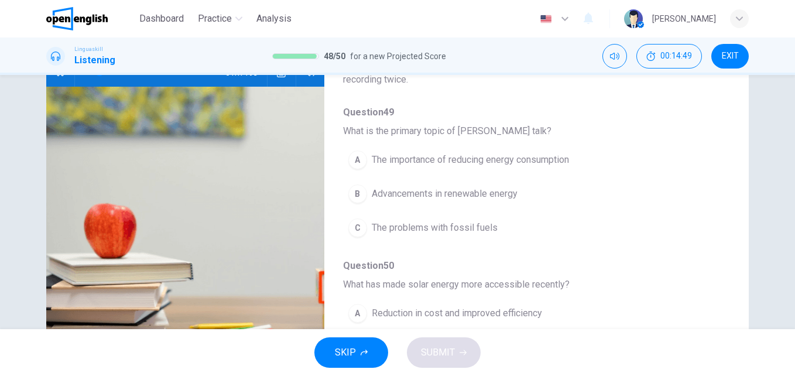
click at [438, 193] on span "Advancements in renewable energy" at bounding box center [445, 194] width 146 height 14
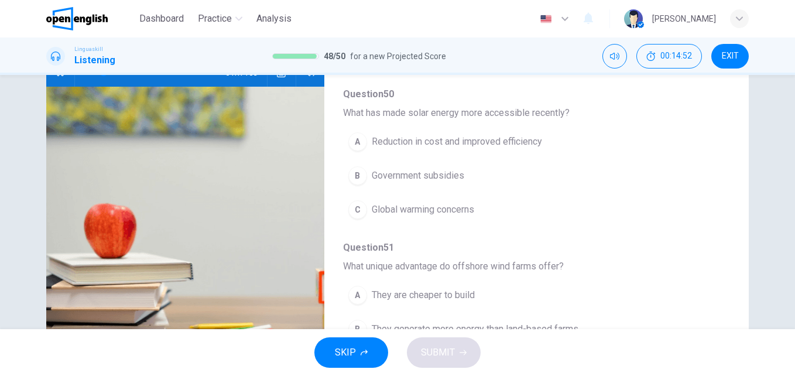
scroll to position [173, 0]
click at [500, 143] on span "Reduction in cost and improved efficiency" at bounding box center [457, 140] width 170 height 14
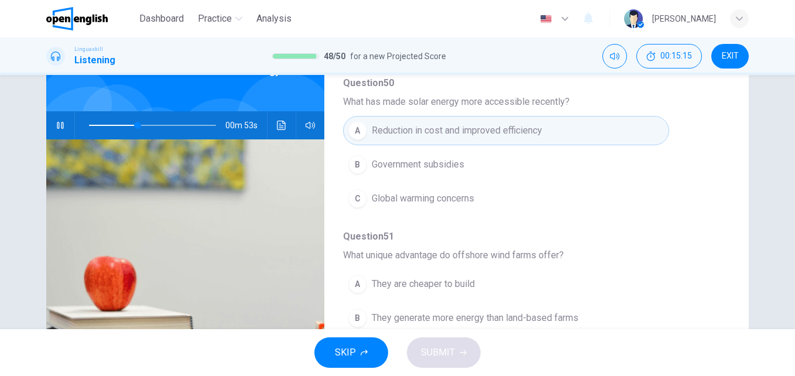
scroll to position [76, 0]
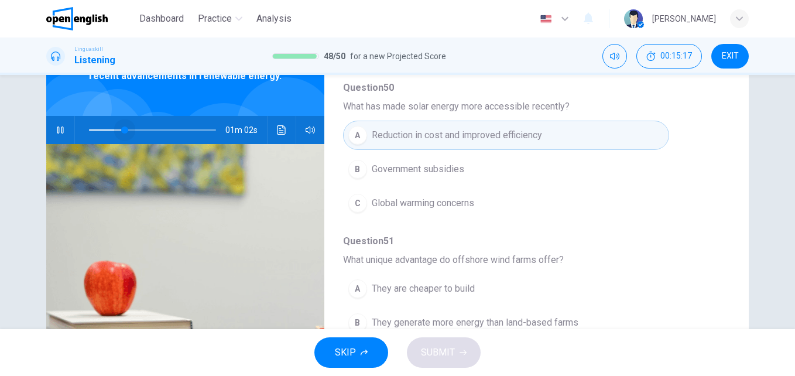
click at [121, 126] on span at bounding box center [152, 130] width 127 height 16
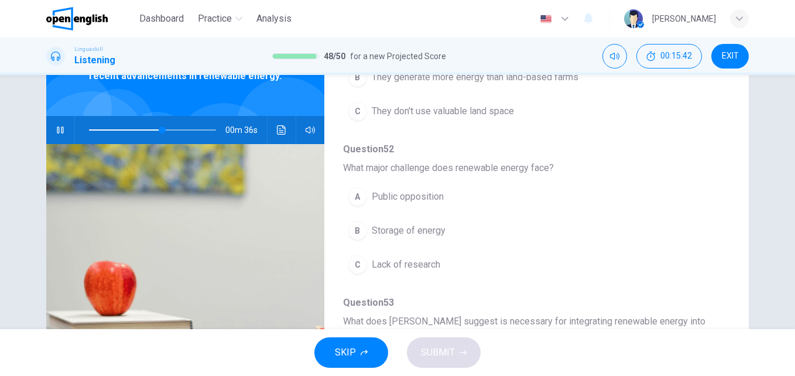
scroll to position [482, 0]
click at [136, 128] on span at bounding box center [152, 130] width 127 height 16
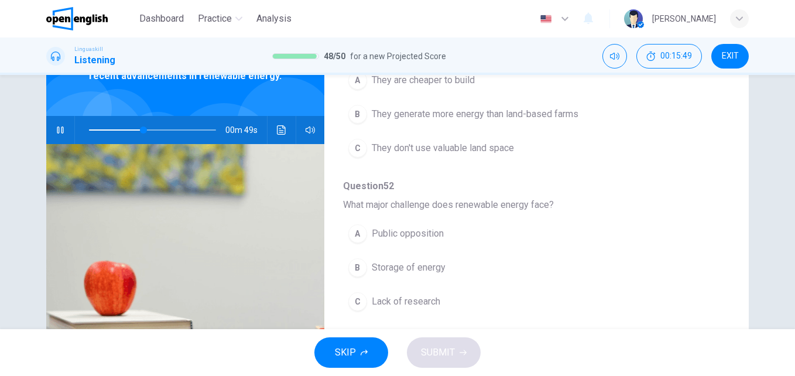
scroll to position [441, 0]
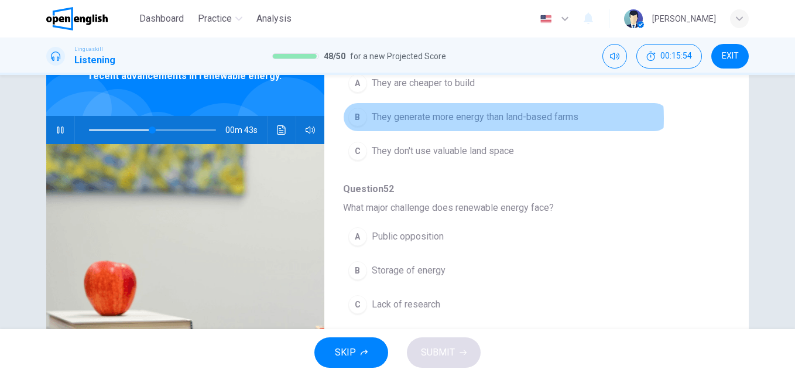
click at [467, 118] on span "They generate more energy than land-based farms" at bounding box center [475, 117] width 207 height 14
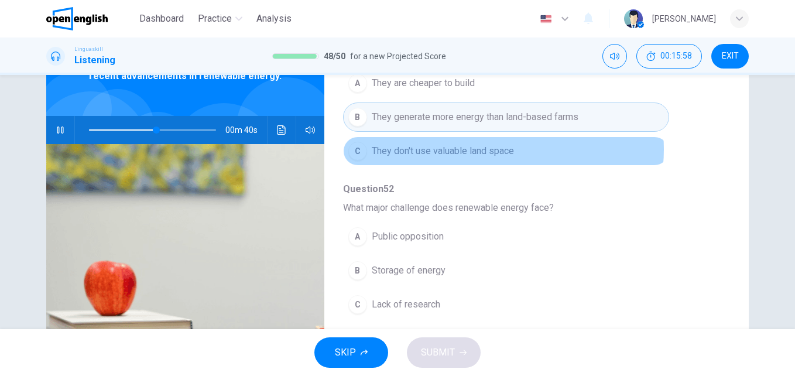
click at [493, 149] on span "They don't use valuable land space" at bounding box center [443, 151] width 142 height 14
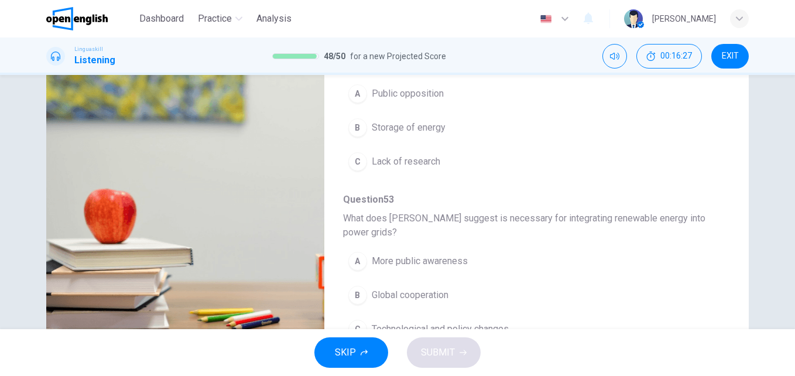
scroll to position [519, 0]
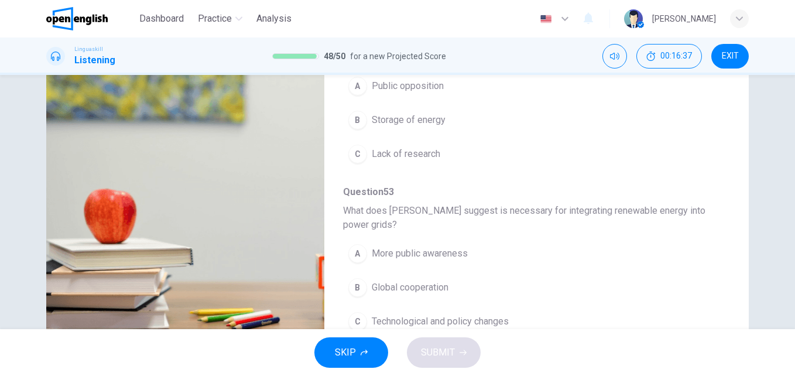
type input "*"
click at [445, 320] on span "Technological and policy changes" at bounding box center [440, 321] width 137 height 14
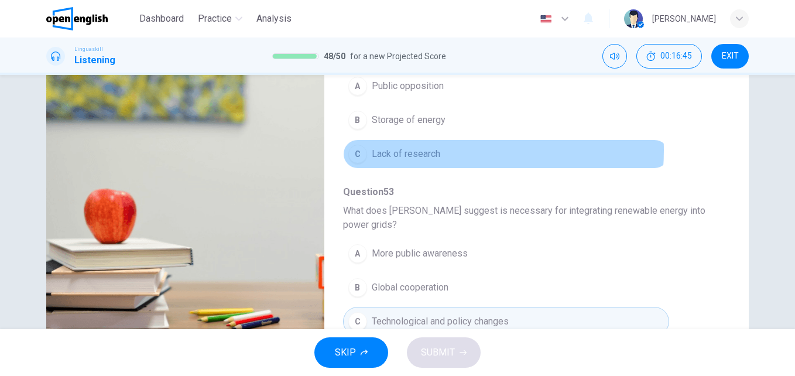
click at [428, 150] on span "Lack of research" at bounding box center [406, 154] width 68 height 14
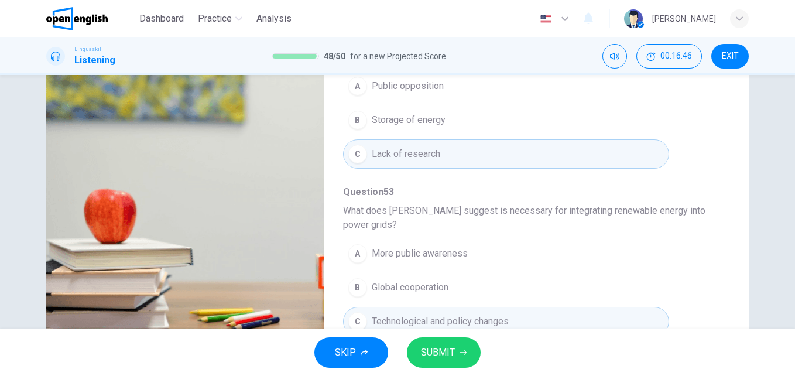
click at [441, 344] on span "SUBMIT" at bounding box center [438, 352] width 34 height 16
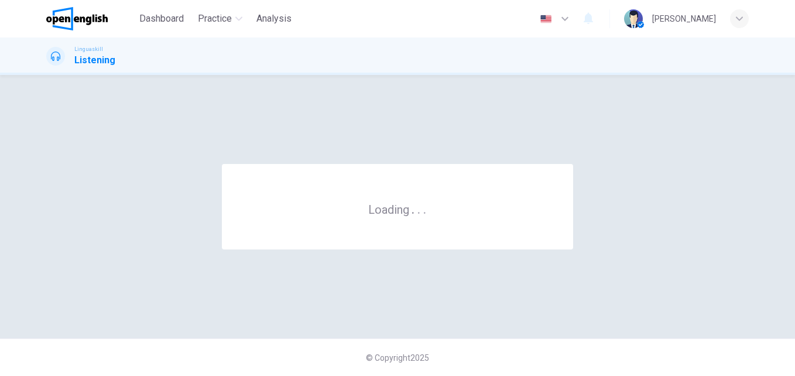
scroll to position [0, 0]
